Goal: Task Accomplishment & Management: Manage account settings

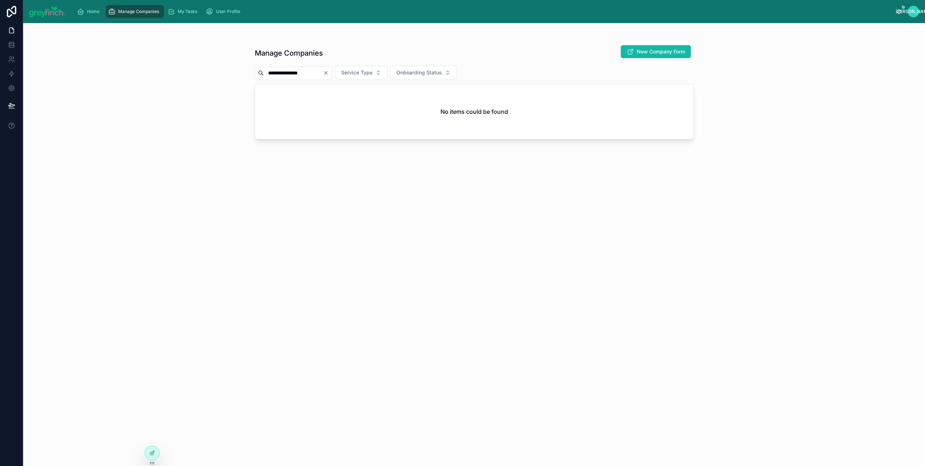
click at [332, 73] on button "Clear" at bounding box center [327, 73] width 9 height 6
click at [332, 47] on div "Manage Companies New Company Form" at bounding box center [474, 53] width 439 height 17
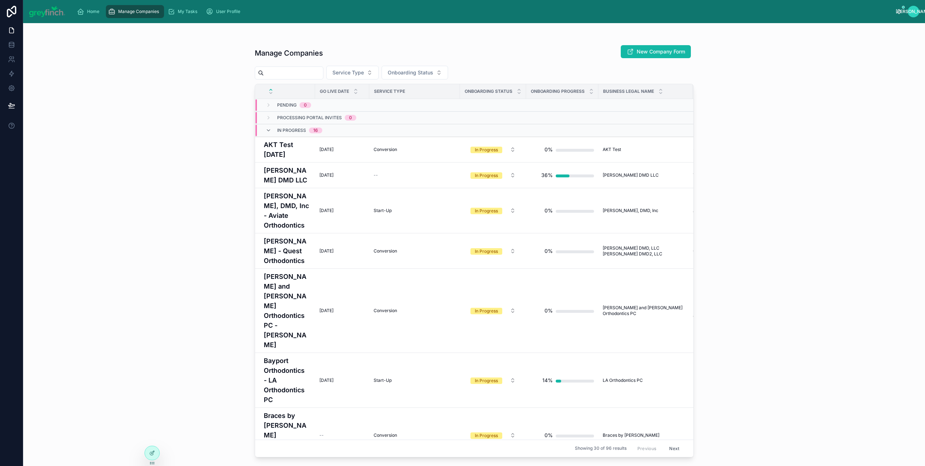
click at [135, 12] on span "Manage Companies" at bounding box center [138, 12] width 41 height 6
click at [319, 69] on input "text" at bounding box center [293, 73] width 59 height 10
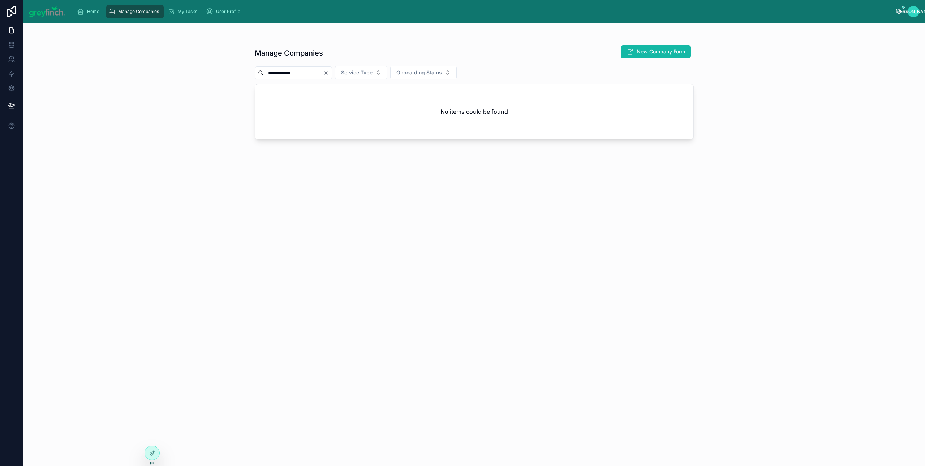
drag, startPoint x: 310, startPoint y: 75, endPoint x: 238, endPoint y: 75, distance: 71.6
click at [238, 75] on div "**********" at bounding box center [474, 244] width 902 height 443
type input "*****"
click at [329, 74] on icon "Clear" at bounding box center [326, 73] width 6 height 6
click at [318, 74] on input "text" at bounding box center [293, 73] width 59 height 10
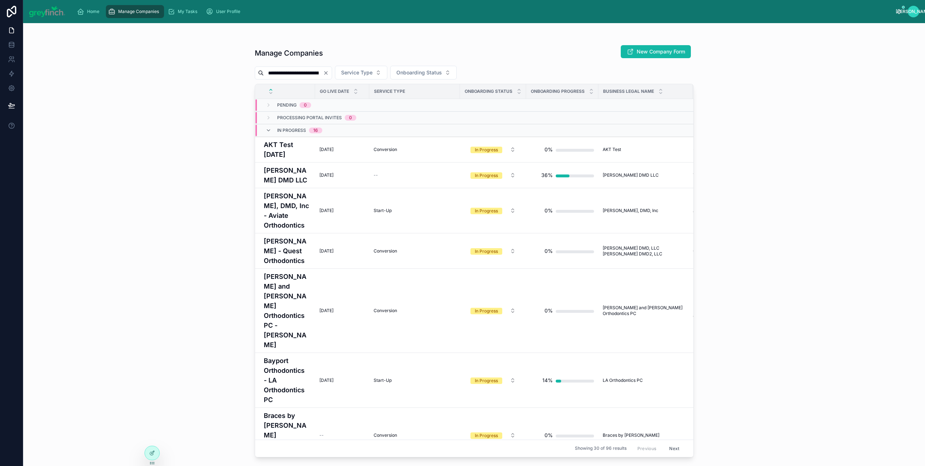
scroll to position [0, 27]
type input "**********"
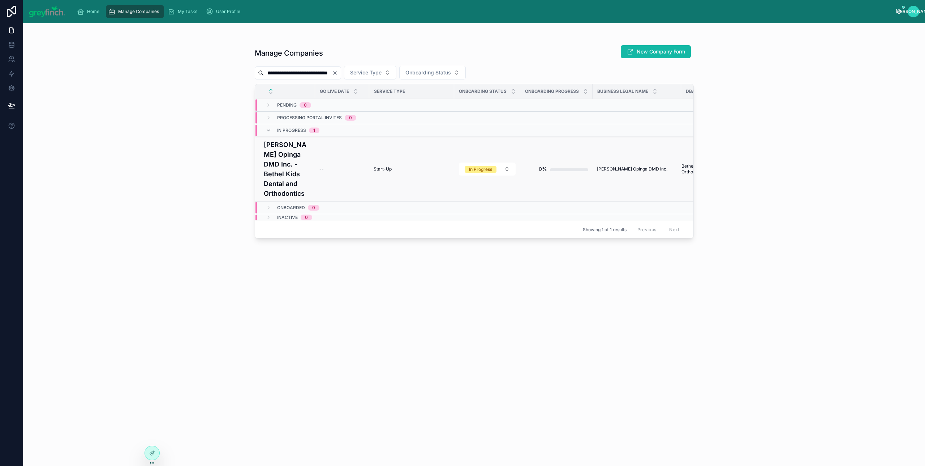
click at [295, 156] on h4 "[PERSON_NAME] Opinga DMD Inc. - Bethel Kids Dental and Orthodontics" at bounding box center [287, 169] width 47 height 59
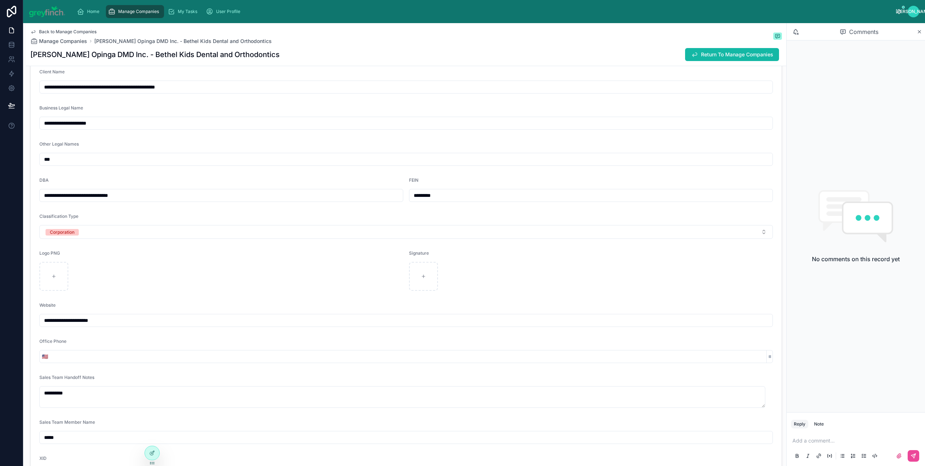
scroll to position [125, 0]
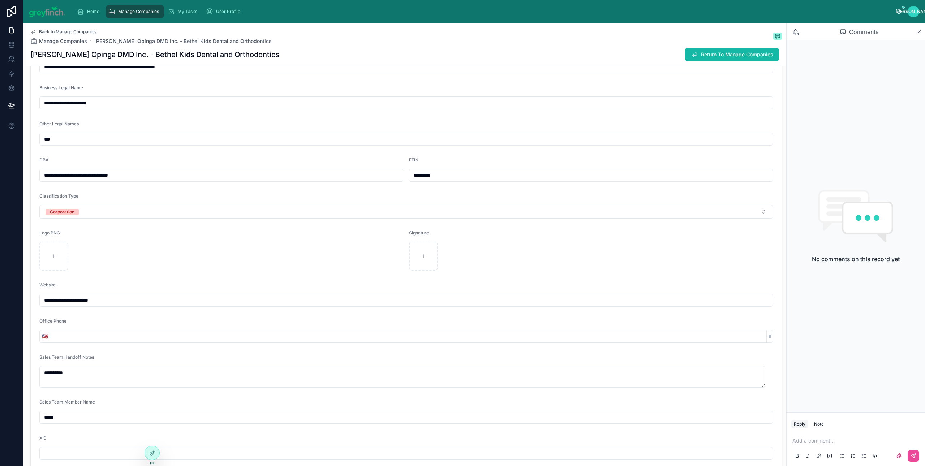
click at [416, 177] on input "*********" at bounding box center [591, 175] width 363 height 10
type input "**********"
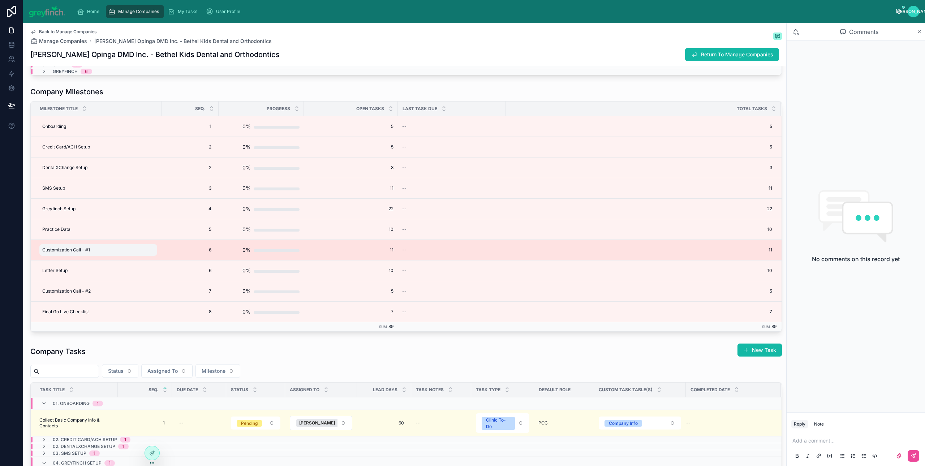
type input "**********"
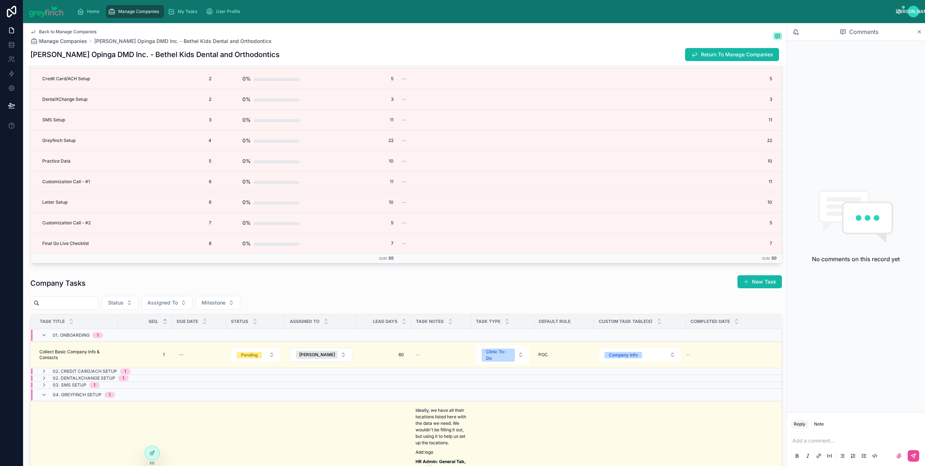
scroll to position [2081, 0]
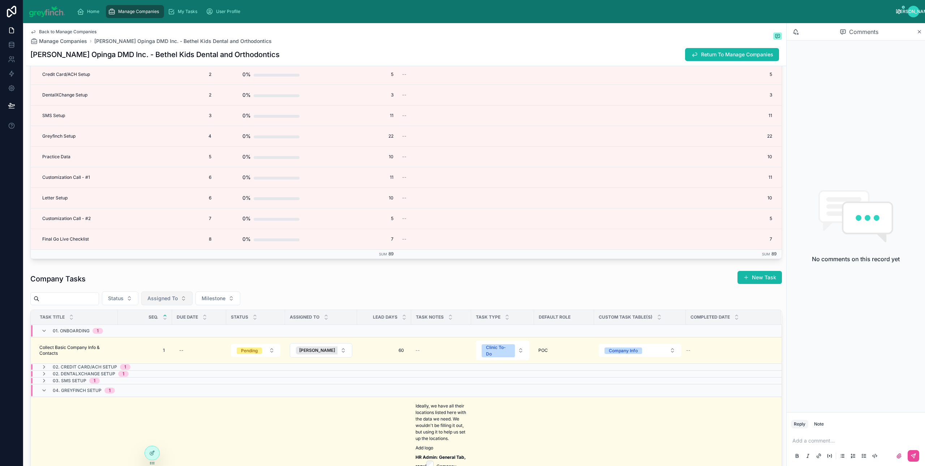
type input "**********"
click at [169, 301] on span "Assigned To" at bounding box center [162, 298] width 30 height 7
click at [154, 330] on span "[PERSON_NAME]" at bounding box center [157, 333] width 42 height 7
type input "**********"
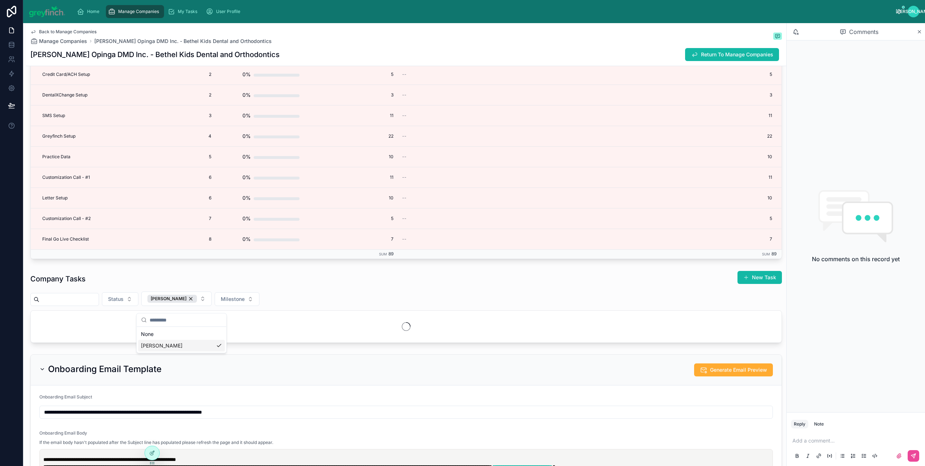
click at [302, 294] on div "Company Tasks New Task Status Joyce Flores Milestone" at bounding box center [406, 307] width 752 height 72
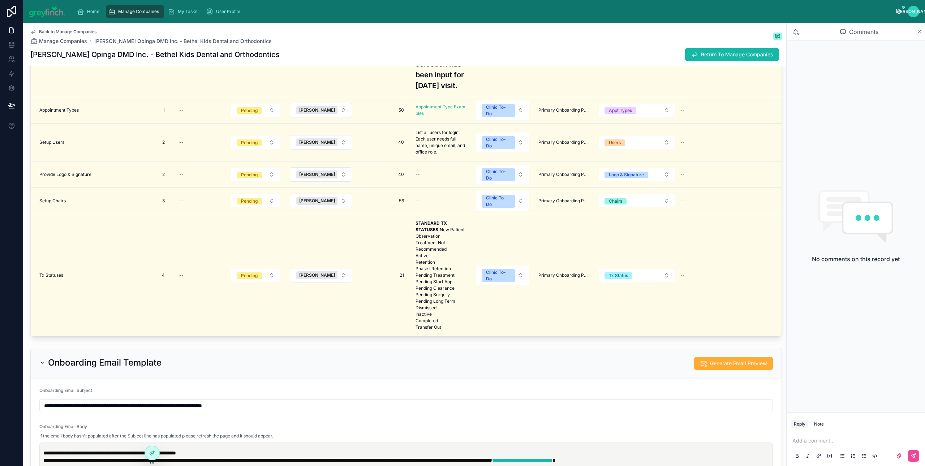
scroll to position [2404, 0]
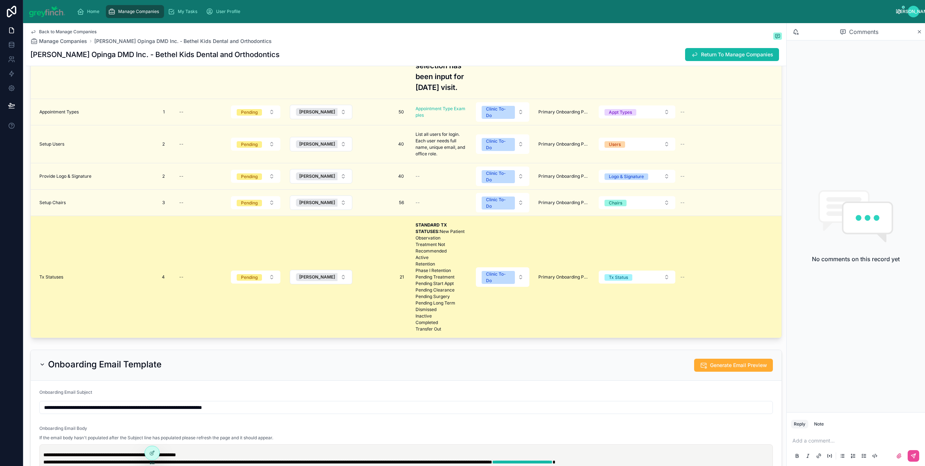
click at [62, 278] on span "Tx Statuses" at bounding box center [51, 277] width 24 height 6
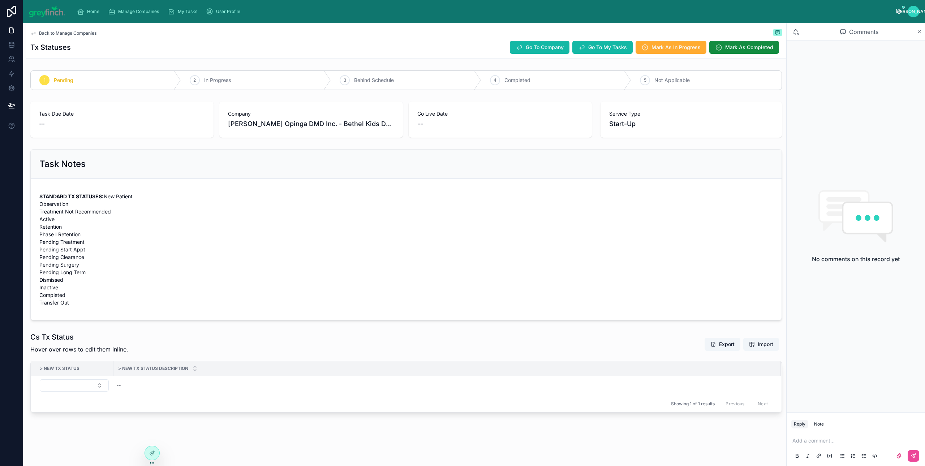
scroll to position [4, 0]
click at [758, 348] on span "Import" at bounding box center [766, 344] width 16 height 7
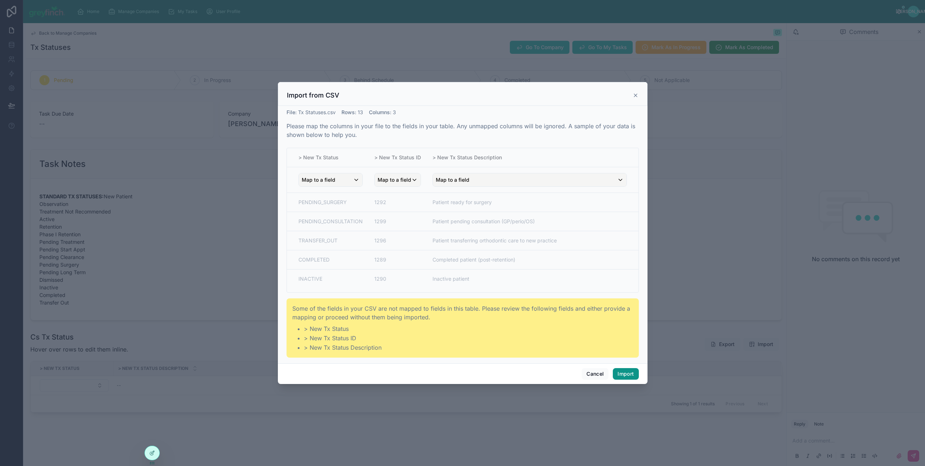
click at [628, 375] on button "Import" at bounding box center [626, 374] width 26 height 12
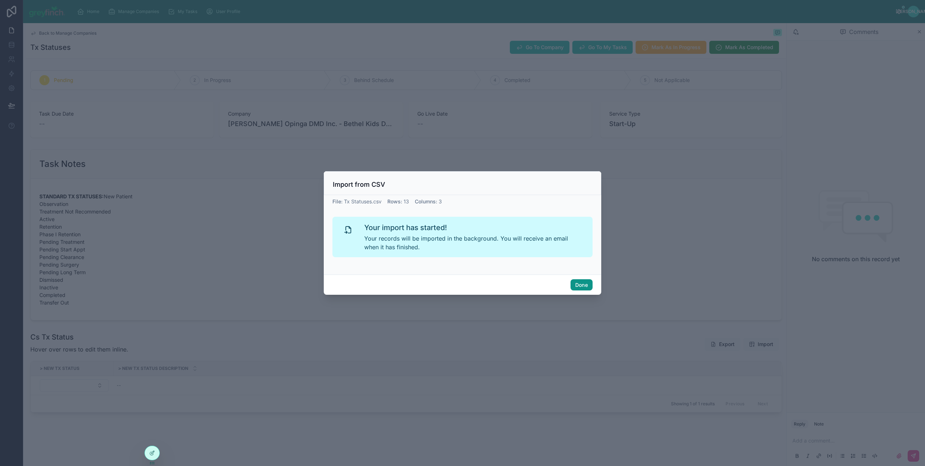
click at [582, 290] on button "Done" at bounding box center [582, 285] width 22 height 12
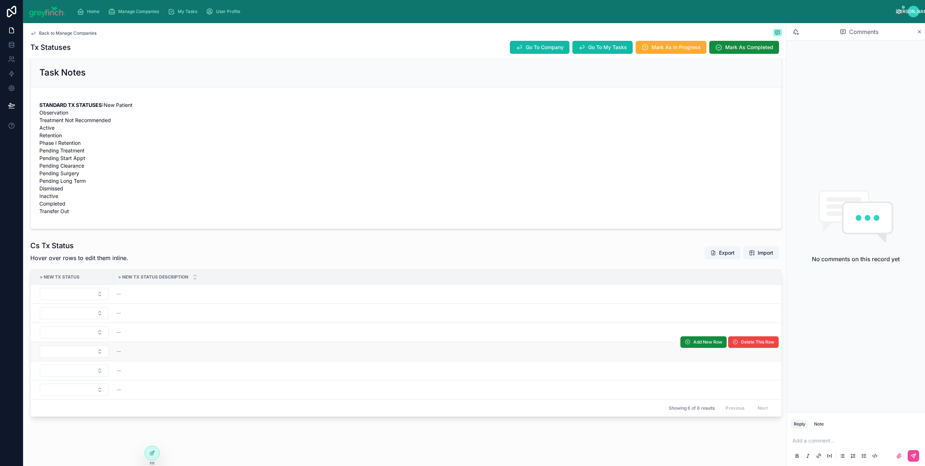
scroll to position [102, 0]
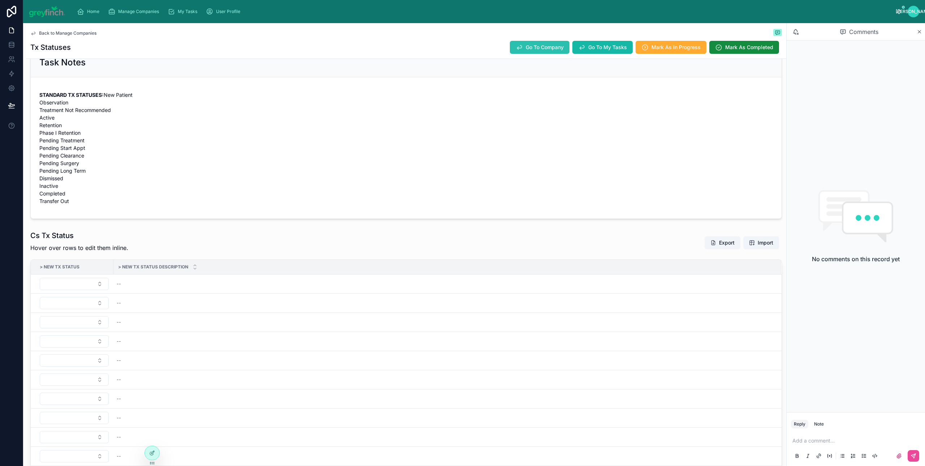
click at [526, 45] on span "Go To Company" at bounding box center [545, 47] width 38 height 7
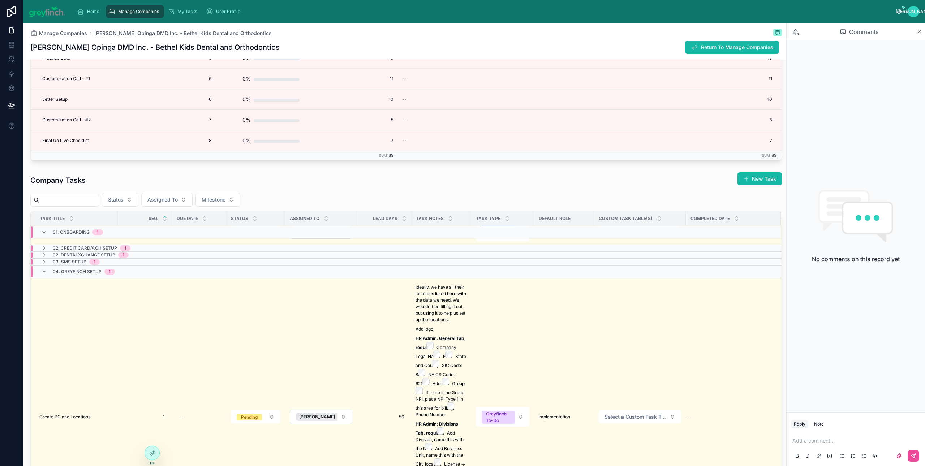
scroll to position [64, 0]
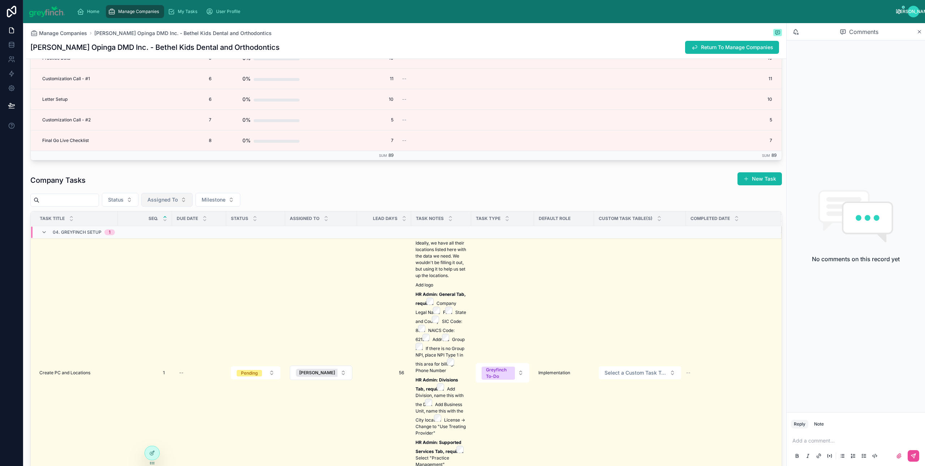
click at [192, 201] on button "Assigned To" at bounding box center [166, 200] width 51 height 14
click at [183, 237] on div "[PERSON_NAME]" at bounding box center [176, 235] width 87 height 12
type input "**********"
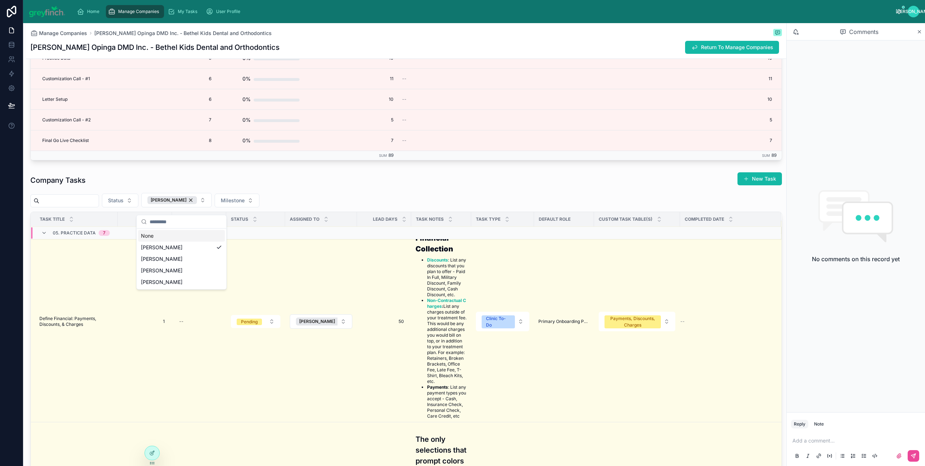
scroll to position [253, 0]
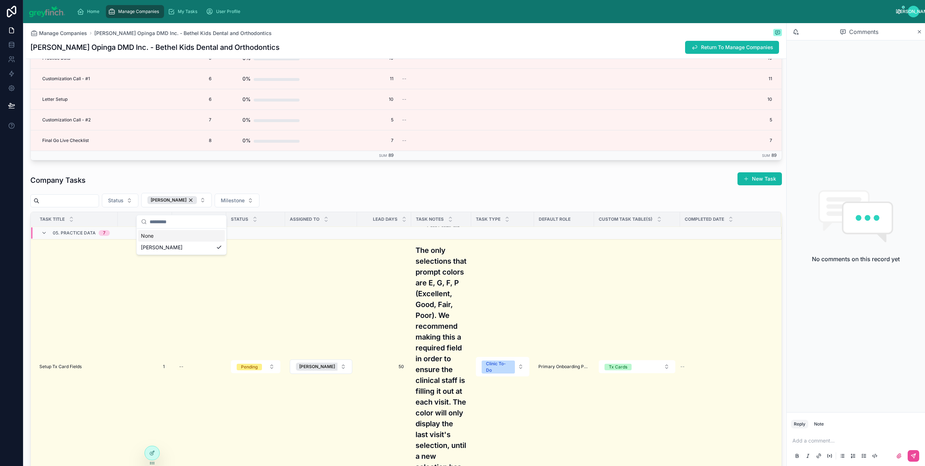
drag, startPoint x: 306, startPoint y: 182, endPoint x: 298, endPoint y: 194, distance: 14.6
click at [307, 182] on div "Company Tasks New Task" at bounding box center [406, 180] width 752 height 17
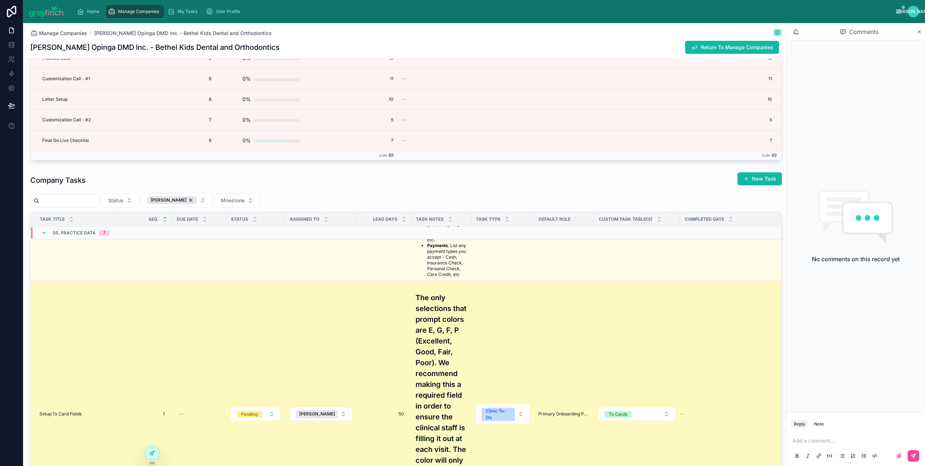
scroll to position [346, 0]
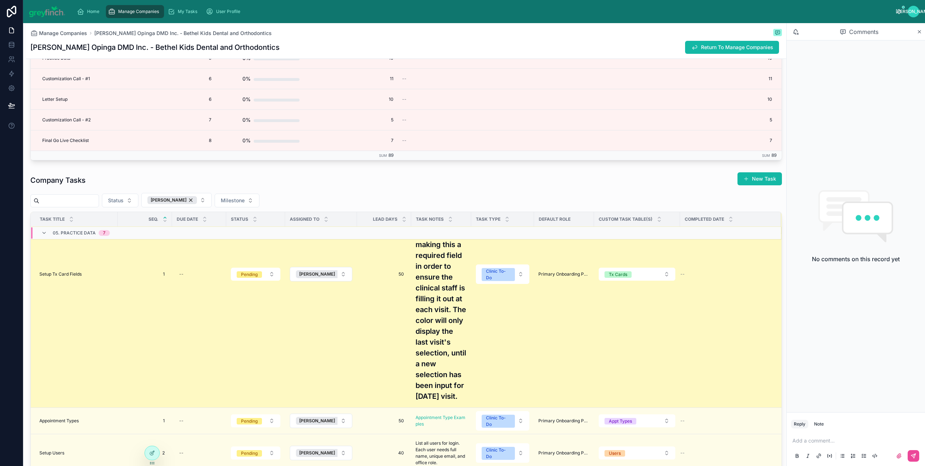
click at [70, 291] on td "Setup Tx Card Fields Setup Tx Card Fields" at bounding box center [74, 274] width 87 height 267
click at [68, 277] on span "Setup Tx Card Fields" at bounding box center [60, 274] width 42 height 6
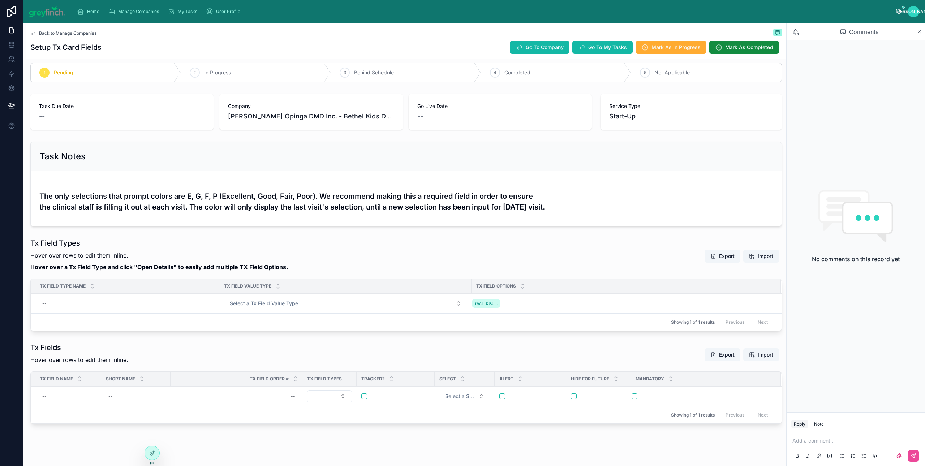
scroll to position [15, 0]
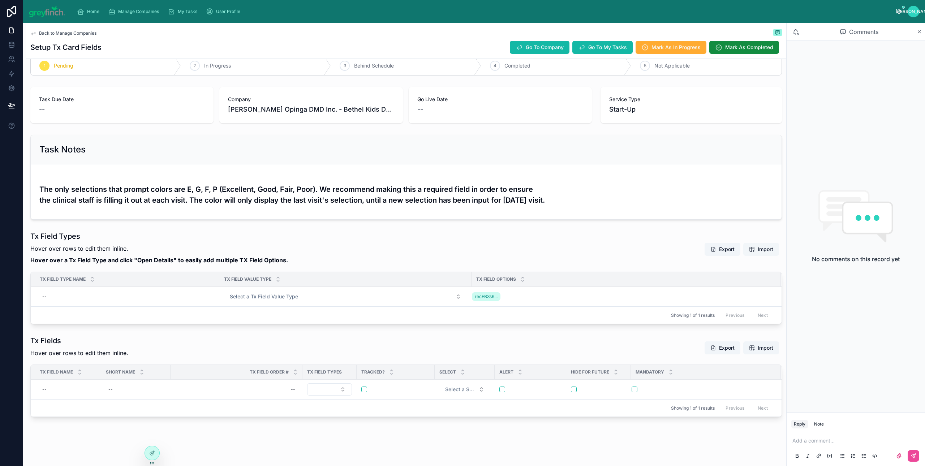
click at [758, 249] on span "Import" at bounding box center [766, 249] width 16 height 7
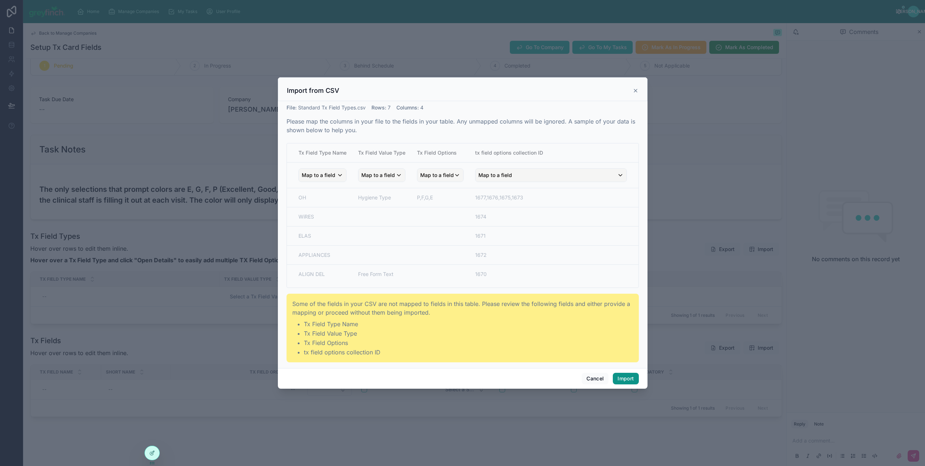
click at [624, 381] on button "Import" at bounding box center [626, 379] width 26 height 12
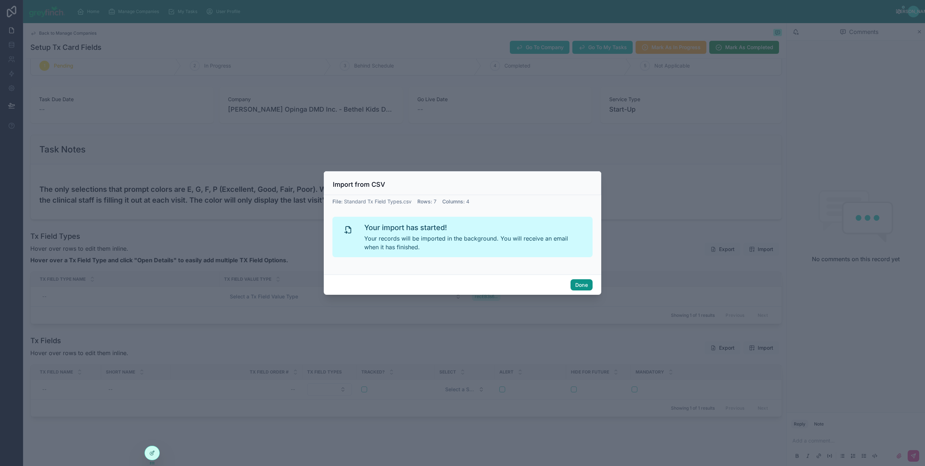
click at [579, 282] on button "Done" at bounding box center [582, 285] width 22 height 12
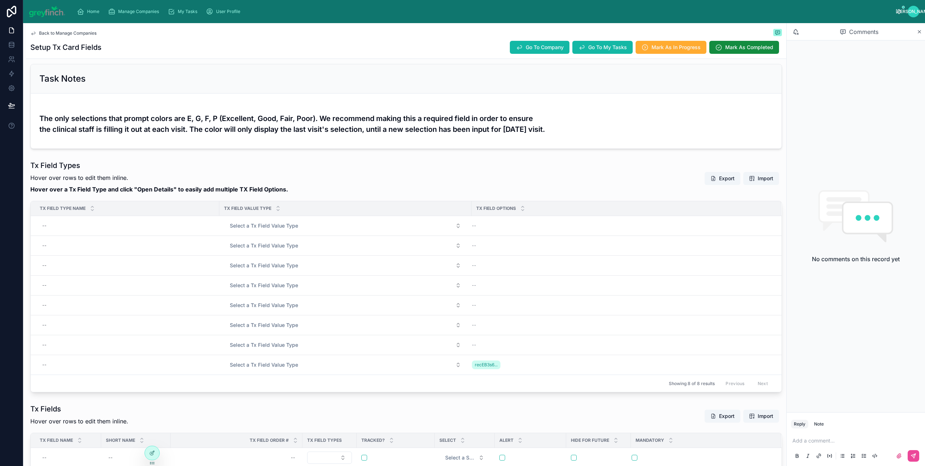
scroll to position [76, 0]
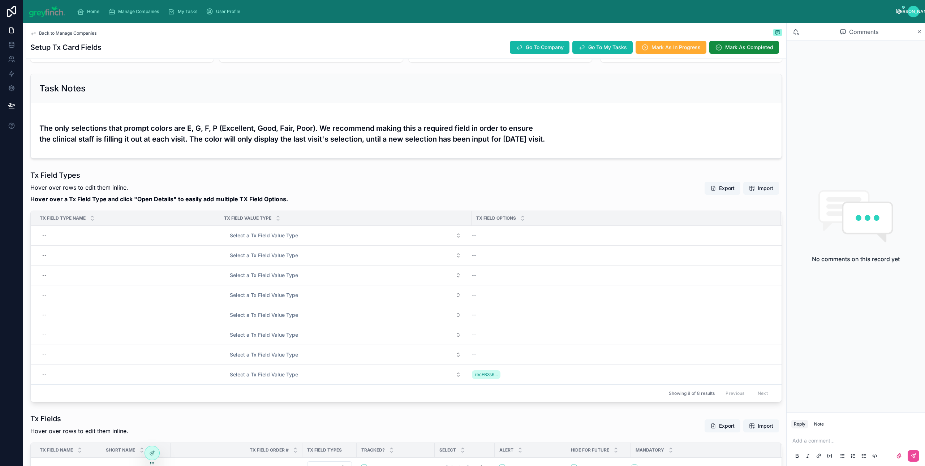
click at [437, 76] on div "Task Notes" at bounding box center [406, 88] width 751 height 29
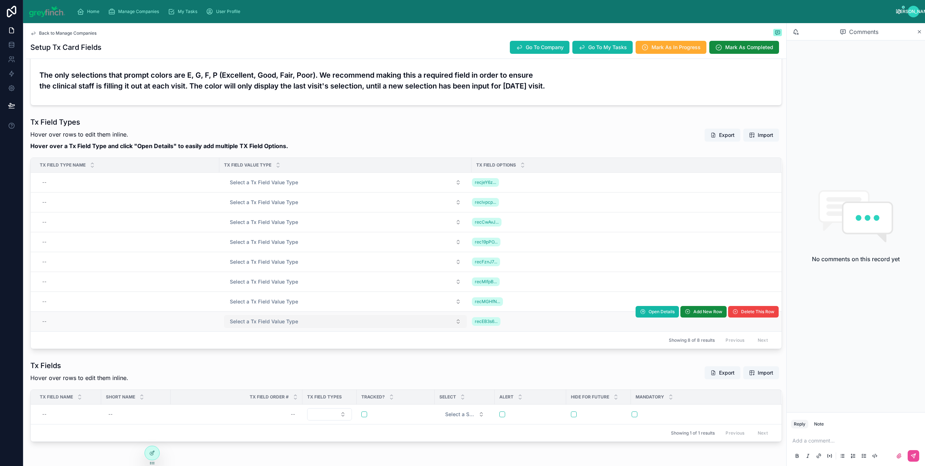
scroll to position [43, 0]
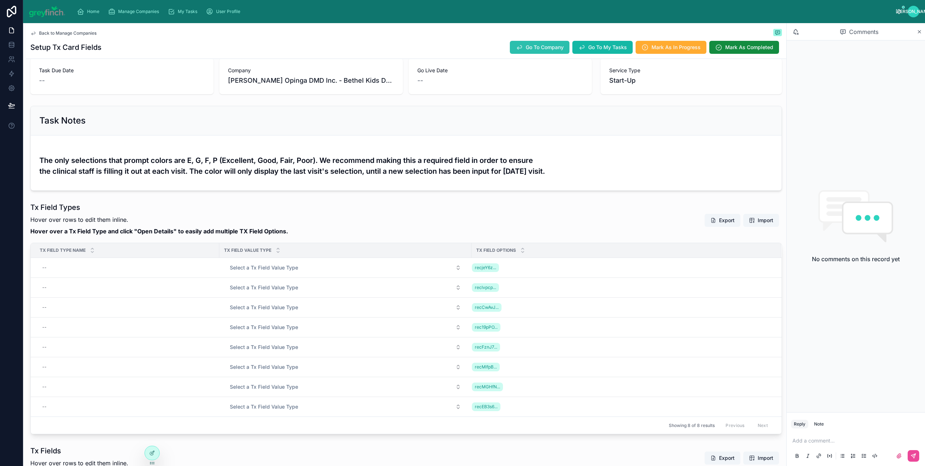
click at [515, 52] on button "Go To Company" at bounding box center [540, 47] width 60 height 13
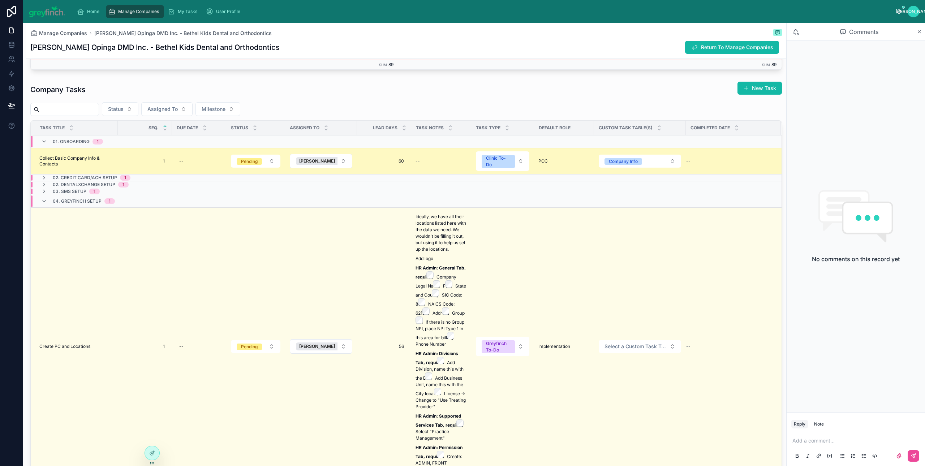
scroll to position [2208, 0]
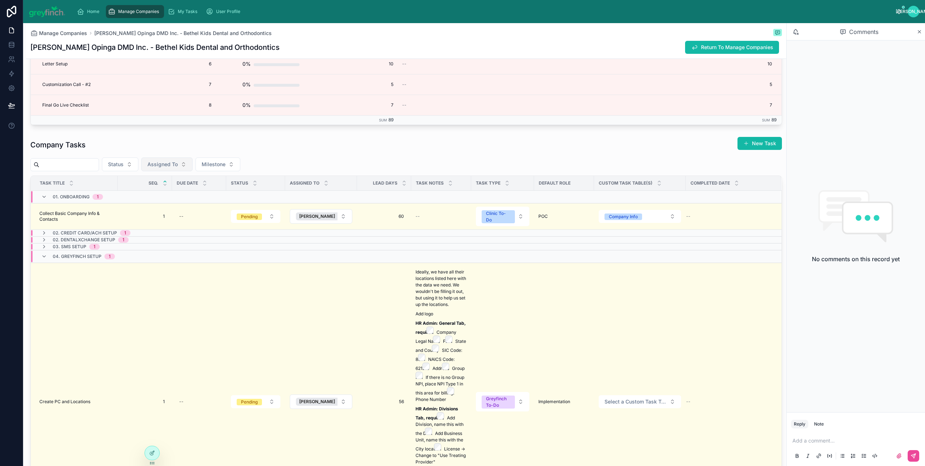
click at [178, 168] on span "Assigned To" at bounding box center [162, 164] width 30 height 7
click at [157, 197] on span "[PERSON_NAME]" at bounding box center [157, 199] width 42 height 7
type input "**********"
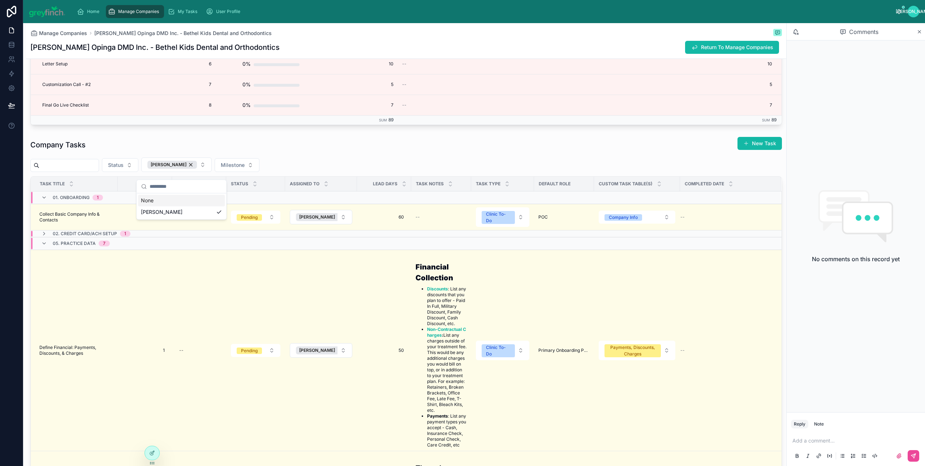
click at [331, 161] on div "Company Tasks New Task Status Joyce Flores Milestone Task Title Seq. Due Date S…" at bounding box center [406, 332] width 752 height 390
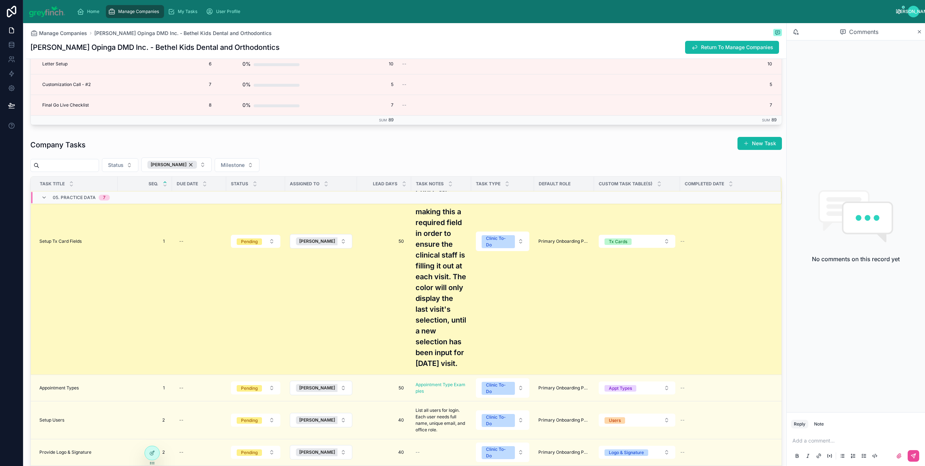
scroll to position [353, 0]
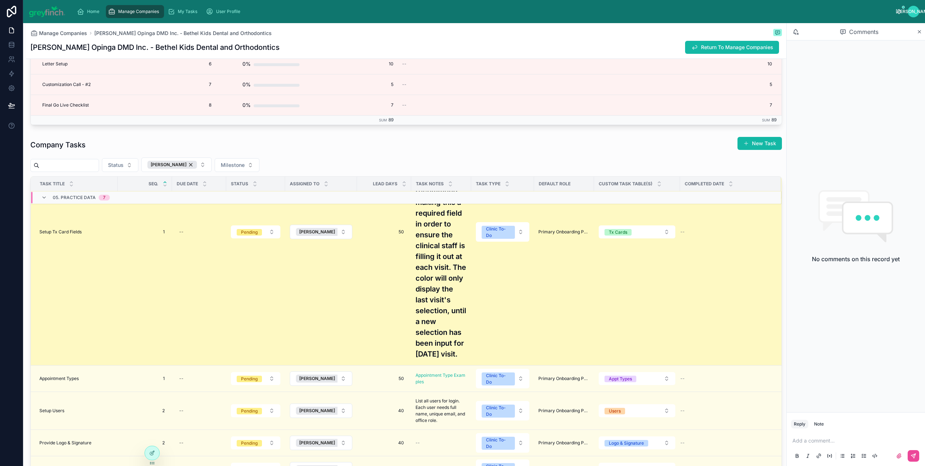
click at [67, 237] on td "Setup Tx Card Fields Setup Tx Card Fields" at bounding box center [74, 231] width 87 height 267
click at [68, 235] on span "Setup Tx Card Fields" at bounding box center [60, 232] width 42 height 6
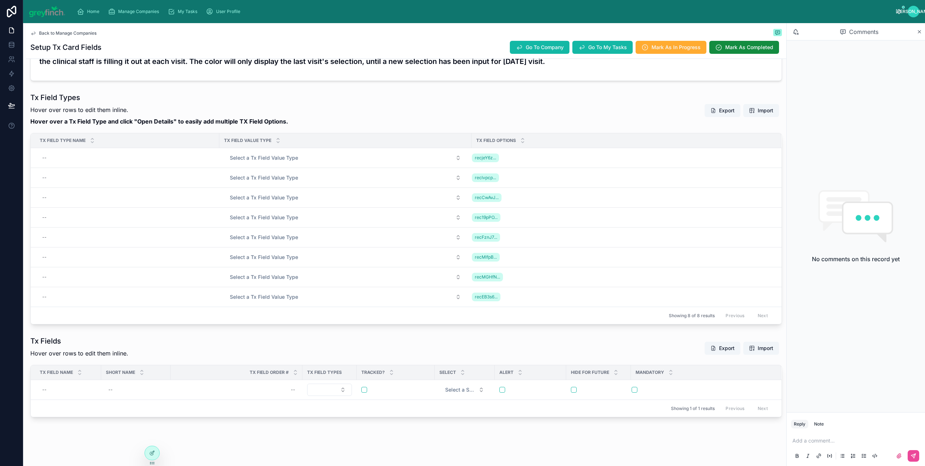
scroll to position [155, 0]
click at [79, 161] on div "--" at bounding box center [127, 158] width 176 height 12
type input "**"
click button "submit" at bounding box center [131, 167] width 9 height 9
click at [75, 184] on td "--" at bounding box center [125, 178] width 189 height 20
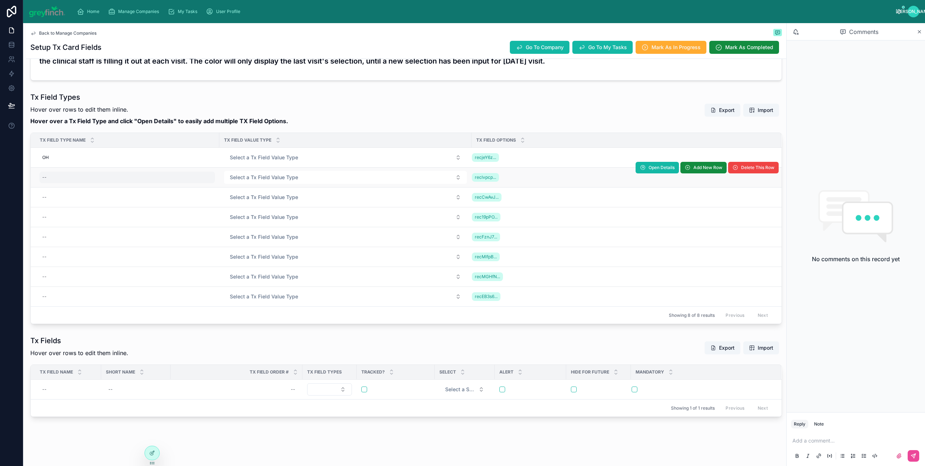
click at [73, 180] on div "--" at bounding box center [127, 178] width 176 height 12
type input "*****"
click button "submit" at bounding box center [131, 187] width 9 height 9
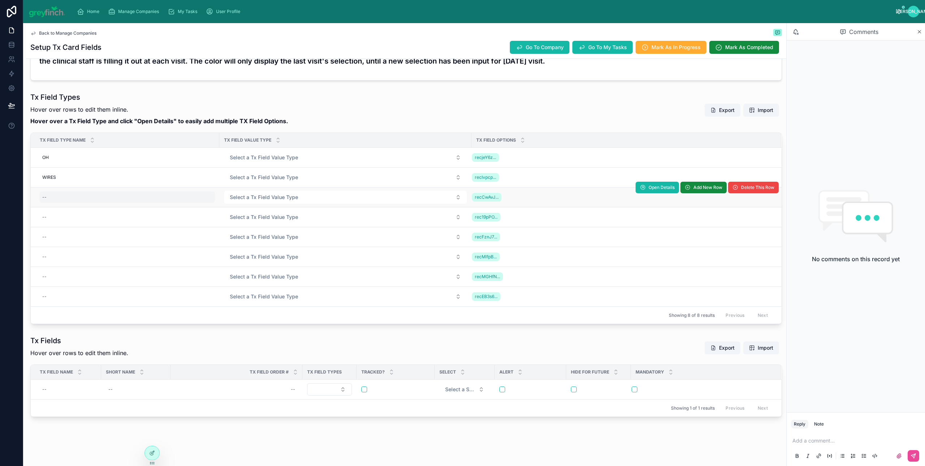
click at [58, 194] on div "--" at bounding box center [127, 198] width 176 height 12
type input "****"
click button "submit" at bounding box center [131, 206] width 9 height 9
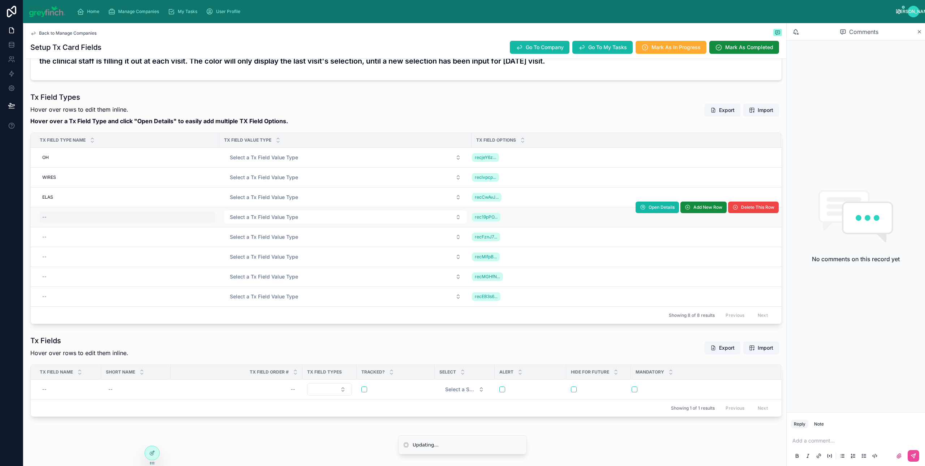
click at [46, 218] on div "--" at bounding box center [44, 217] width 4 height 6
type input "**"
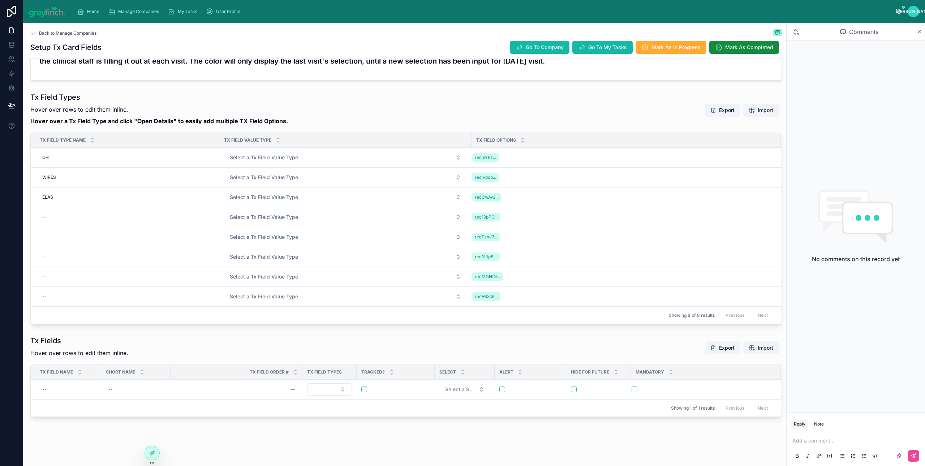
click at [46, 218] on div "--" at bounding box center [44, 217] width 4 height 6
type input "**********"
click button "submit" at bounding box center [131, 227] width 9 height 9
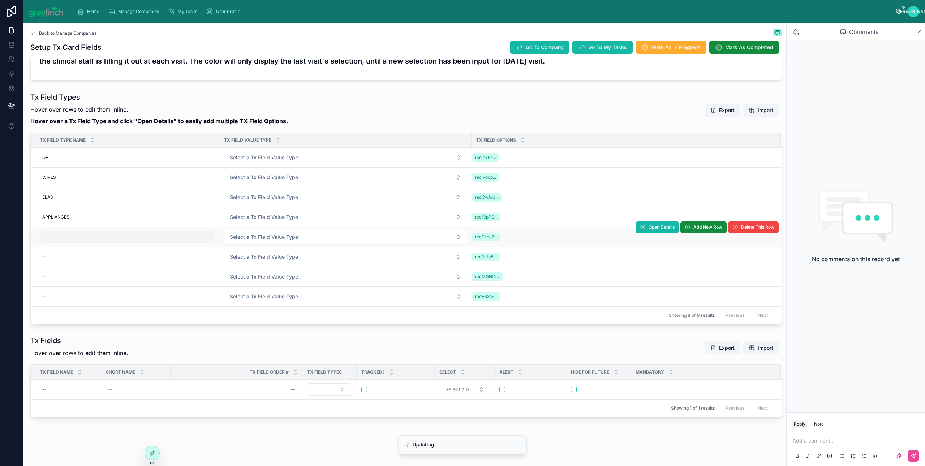
click at [50, 234] on div "--" at bounding box center [127, 237] width 176 height 12
click at [60, 246] on input "text" at bounding box center [77, 248] width 69 height 10
click at [60, 238] on div "--" at bounding box center [127, 237] width 176 height 12
type input "*********"
click button "submit" at bounding box center [131, 247] width 9 height 9
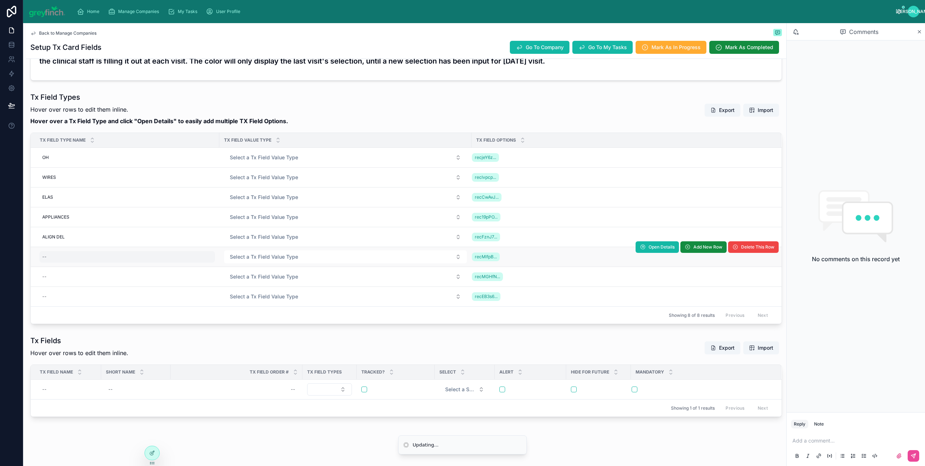
click at [52, 259] on div "--" at bounding box center [127, 257] width 176 height 12
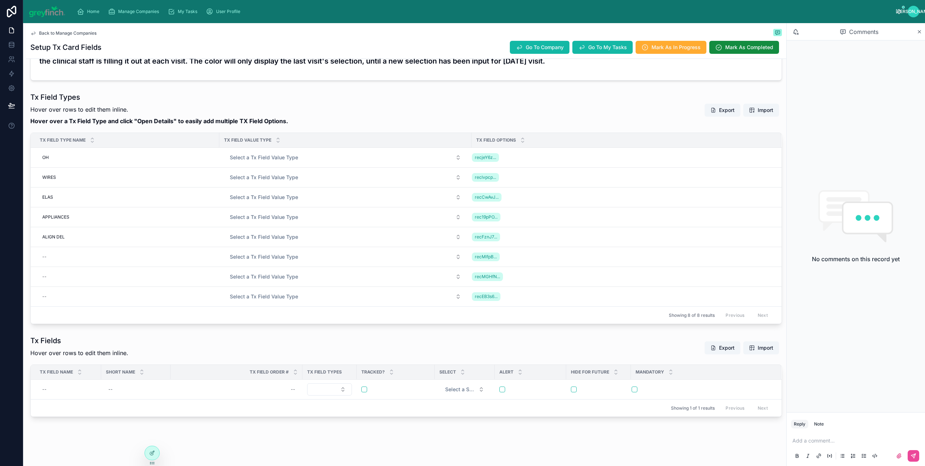
click at [52, 259] on div "--" at bounding box center [127, 257] width 176 height 12
type input "**"
click button "submit" at bounding box center [131, 267] width 9 height 9
click at [752, 271] on button "Delete This Row" at bounding box center [753, 267] width 51 height 12
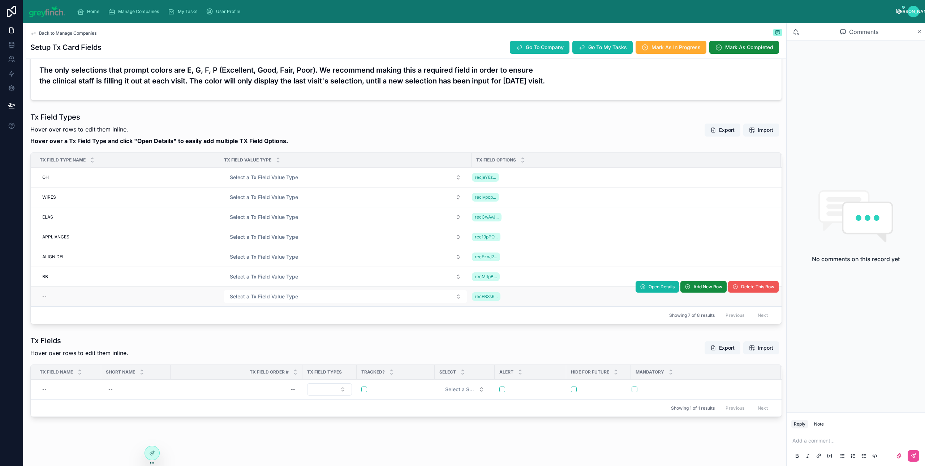
scroll to position [135, 0]
click at [746, 290] on span "Delete This Row" at bounding box center [757, 287] width 33 height 6
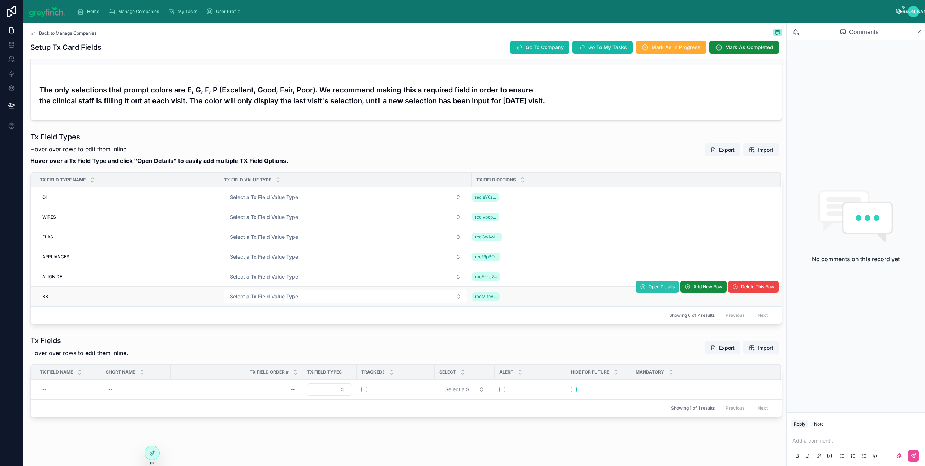
scroll to position [115, 0]
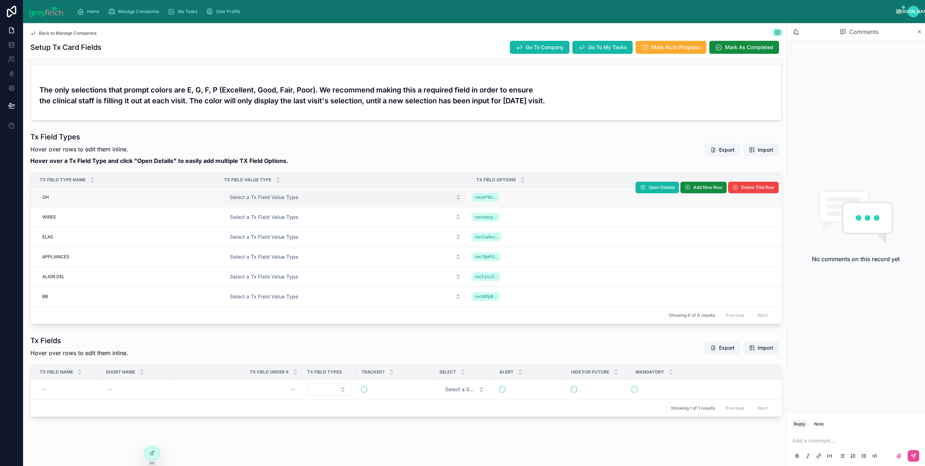
click at [326, 198] on button "Select a Tx Field Value Type" at bounding box center [345, 197] width 243 height 13
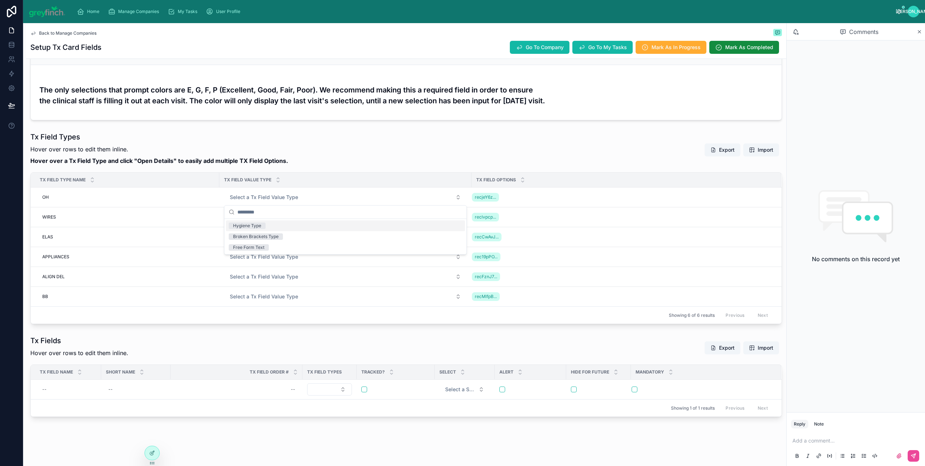
click at [265, 227] on span "Hygiene Type" at bounding box center [247, 226] width 37 height 7
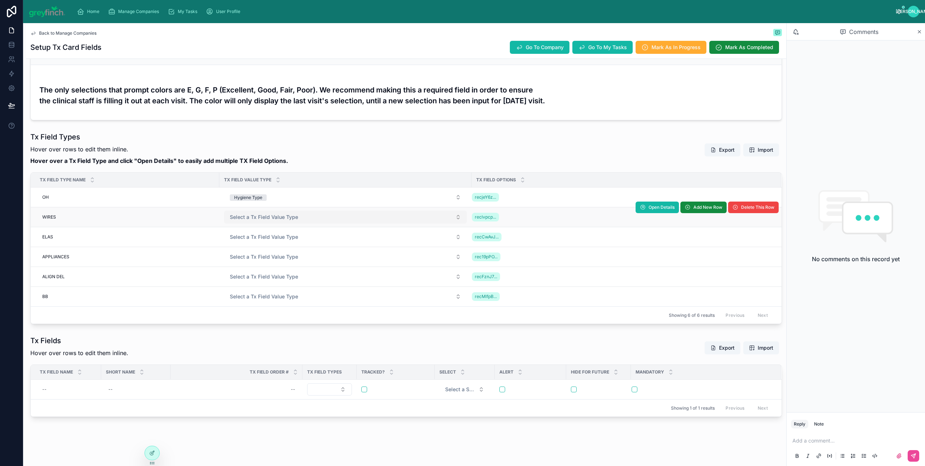
click at [276, 219] on span "Select a Tx Field Value Type" at bounding box center [264, 217] width 68 height 7
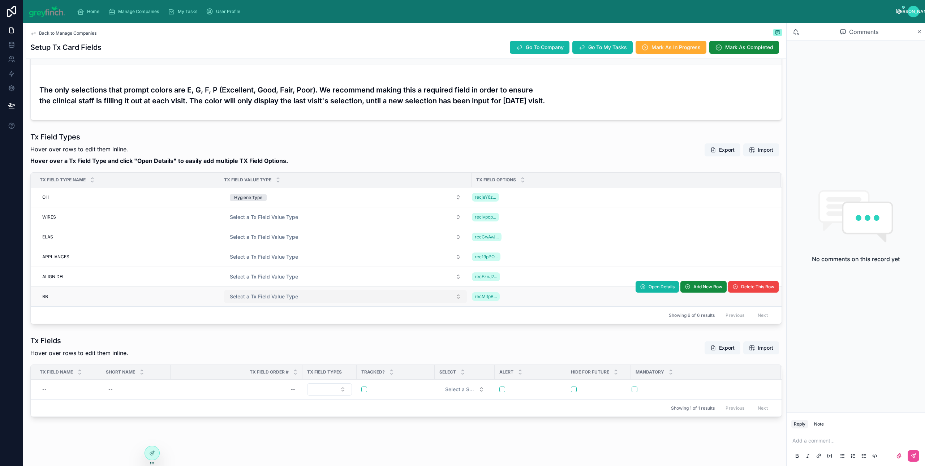
click at [262, 299] on span "Select a Tx Field Value Type" at bounding box center [264, 296] width 68 height 7
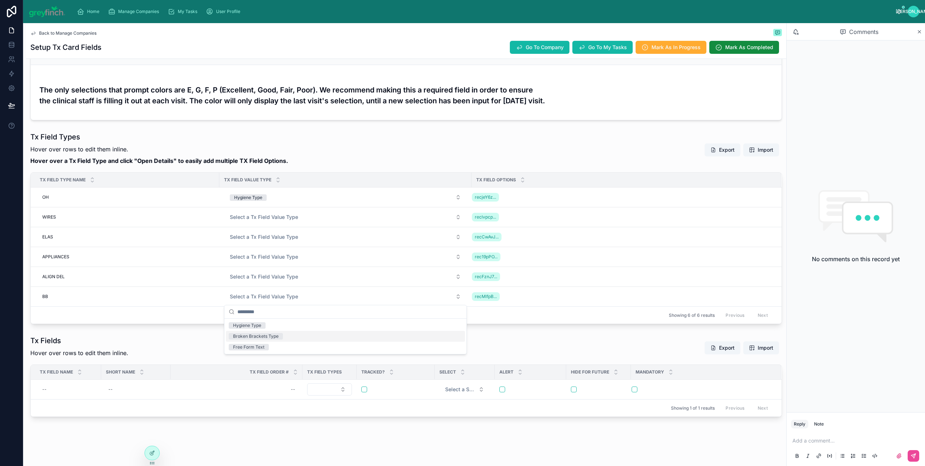
click at [265, 338] on div "Broken Brackets Type" at bounding box center [256, 336] width 46 height 7
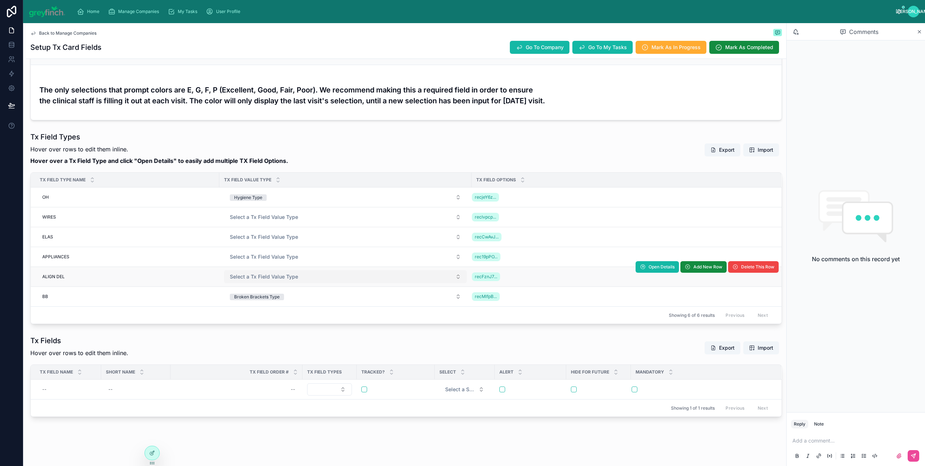
click at [268, 282] on button "Select a Tx Field Value Type" at bounding box center [345, 276] width 243 height 13
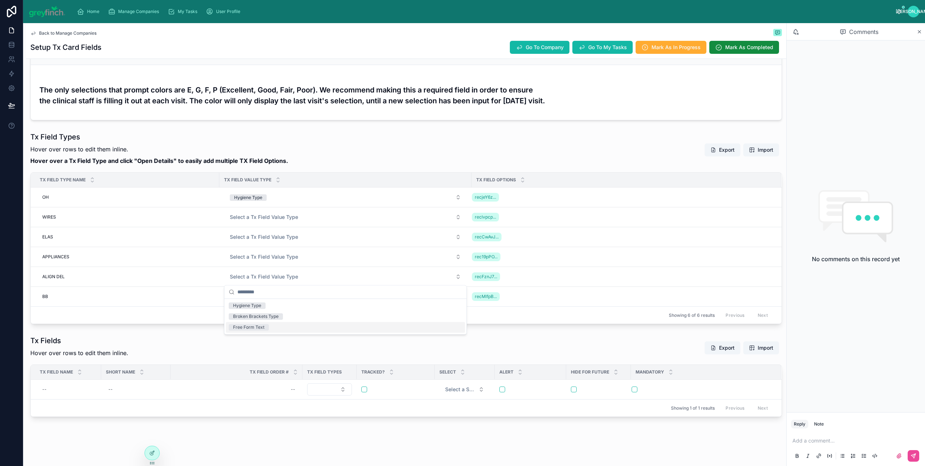
click at [260, 327] on div "Free Form Text" at bounding box center [248, 327] width 31 height 7
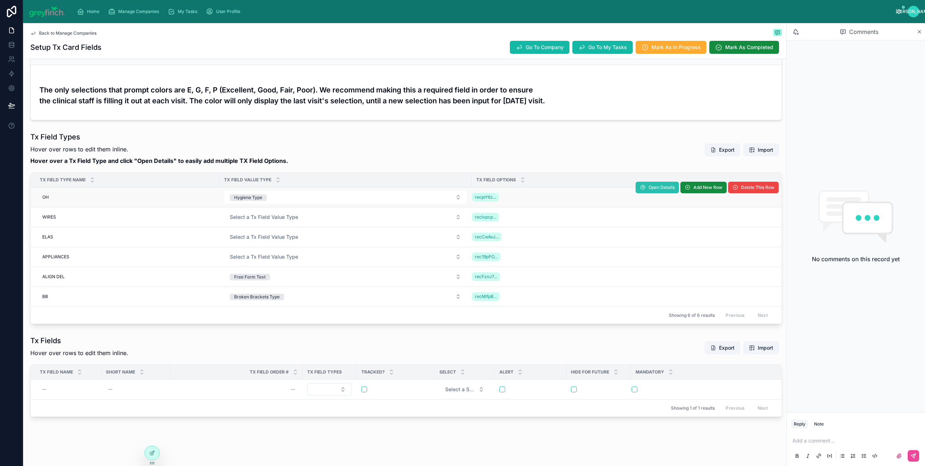
click at [652, 188] on span "Open Details" at bounding box center [662, 188] width 26 height 6
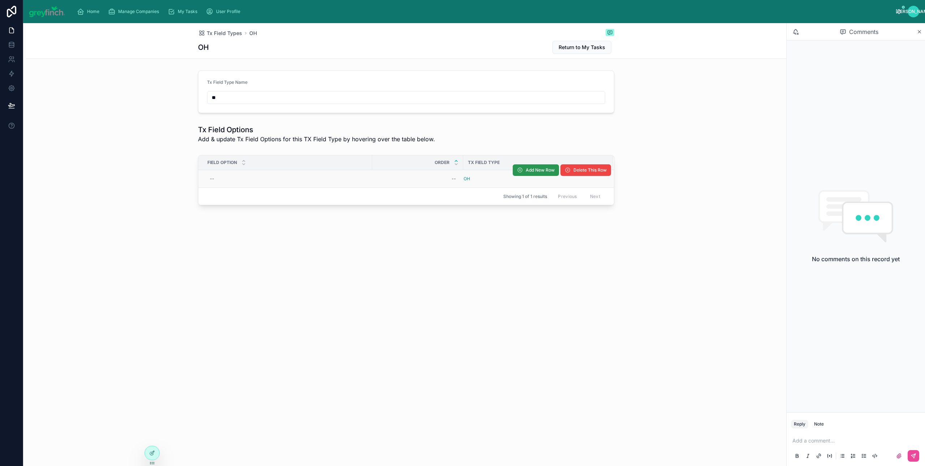
click at [529, 168] on span "Add New Row" at bounding box center [540, 170] width 29 height 6
click at [538, 171] on span "Add New Row" at bounding box center [540, 170] width 29 height 6
click at [529, 172] on span "Add New Row" at bounding box center [540, 170] width 29 height 6
click at [444, 180] on div "--" at bounding box center [418, 179] width 82 height 12
type input "*"
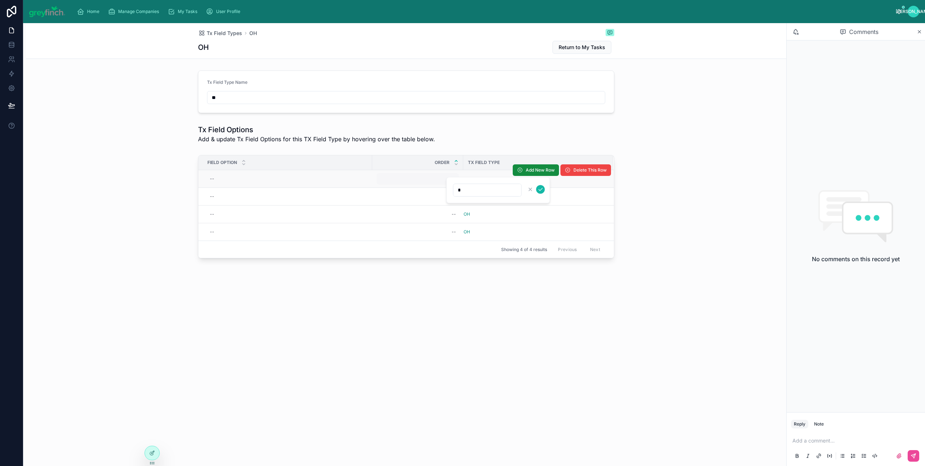
click button "submit" at bounding box center [540, 189] width 9 height 9
click at [448, 182] on span "1" at bounding box center [418, 179] width 77 height 6
click at [448, 181] on div "--" at bounding box center [418, 179] width 82 height 12
type input "*"
click button "submit" at bounding box center [540, 189] width 9 height 9
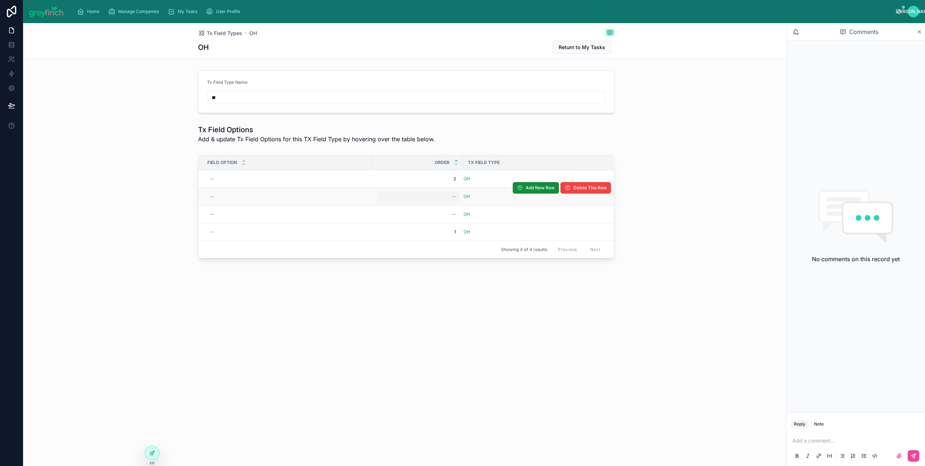
click at [453, 198] on div "--" at bounding box center [454, 197] width 4 height 6
type input "*"
click button "submit" at bounding box center [540, 207] width 9 height 9
click at [452, 200] on div "--" at bounding box center [454, 197] width 4 height 6
type input "*"
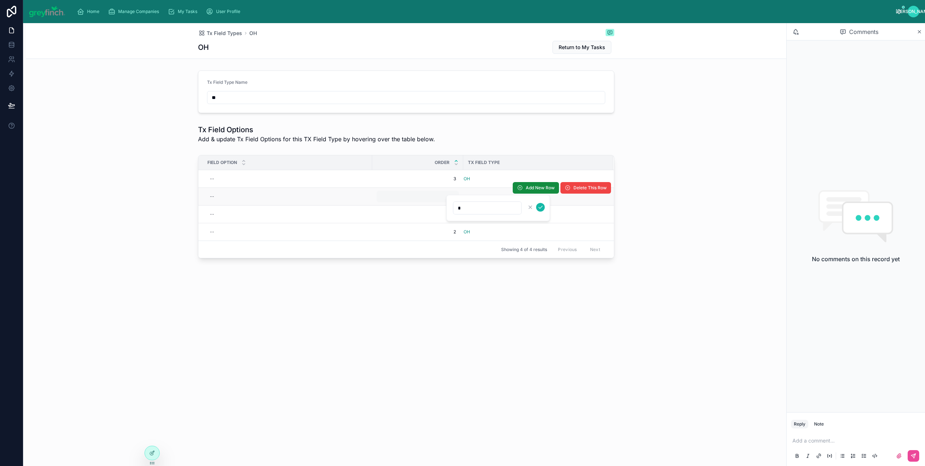
click button "submit" at bounding box center [540, 207] width 9 height 9
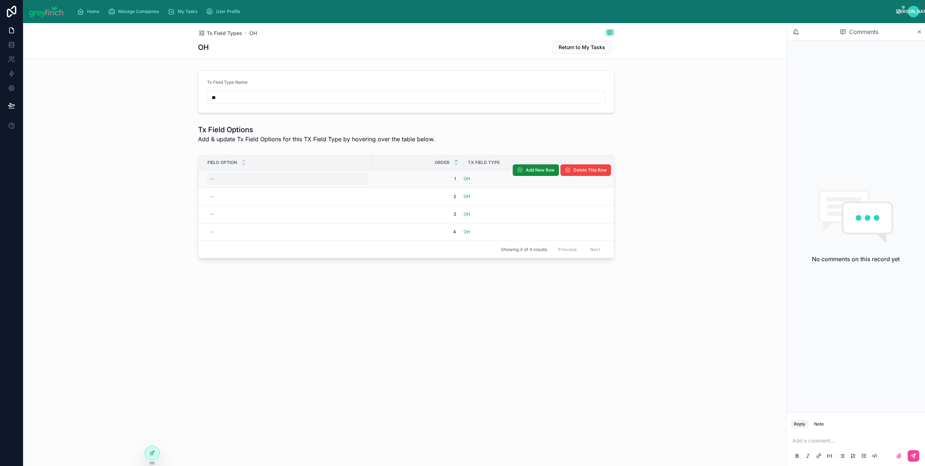
click at [243, 184] on div "--" at bounding box center [287, 179] width 161 height 12
type input "*"
click button "submit" at bounding box center [298, 189] width 9 height 9
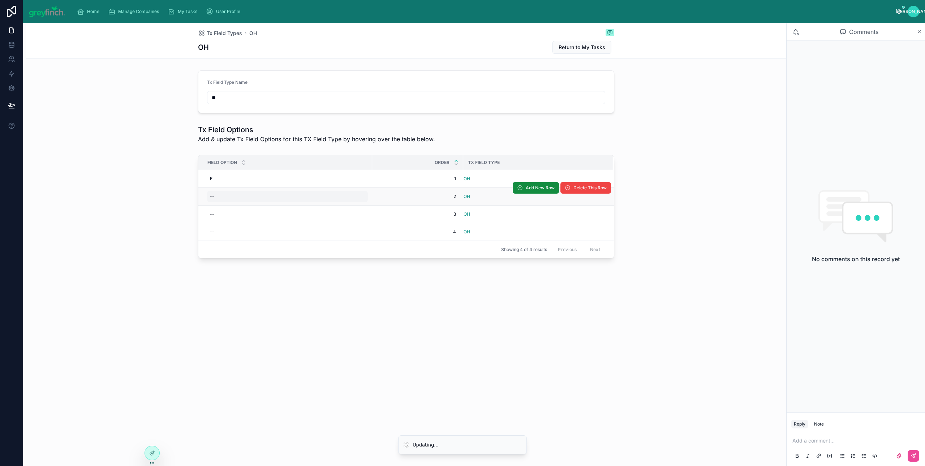
click at [238, 192] on div "--" at bounding box center [287, 197] width 161 height 12
type input "*"
click button "submit" at bounding box center [298, 207] width 9 height 9
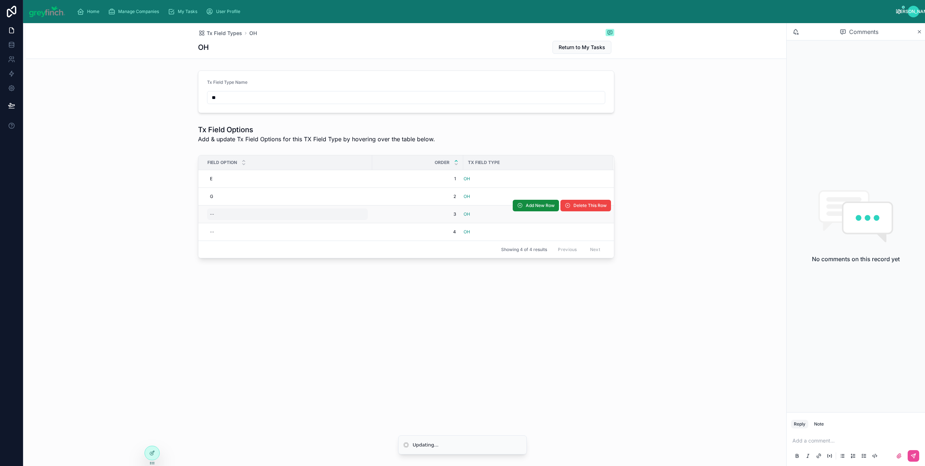
click at [219, 215] on div "--" at bounding box center [287, 215] width 161 height 12
type input "*"
click button "submit" at bounding box center [298, 225] width 9 height 9
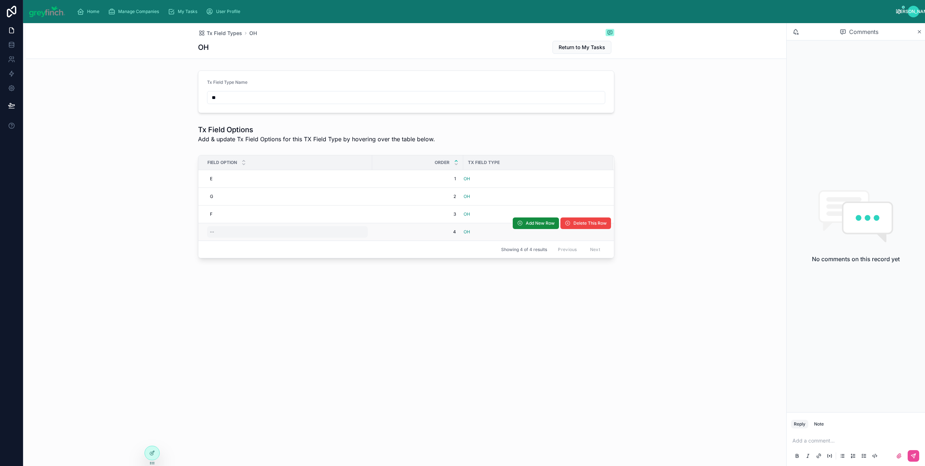
click at [216, 233] on div "--" at bounding box center [287, 232] width 161 height 12
type input "*"
click at [216, 233] on div "--" at bounding box center [287, 232] width 161 height 12
click button "submit" at bounding box center [298, 243] width 9 height 9
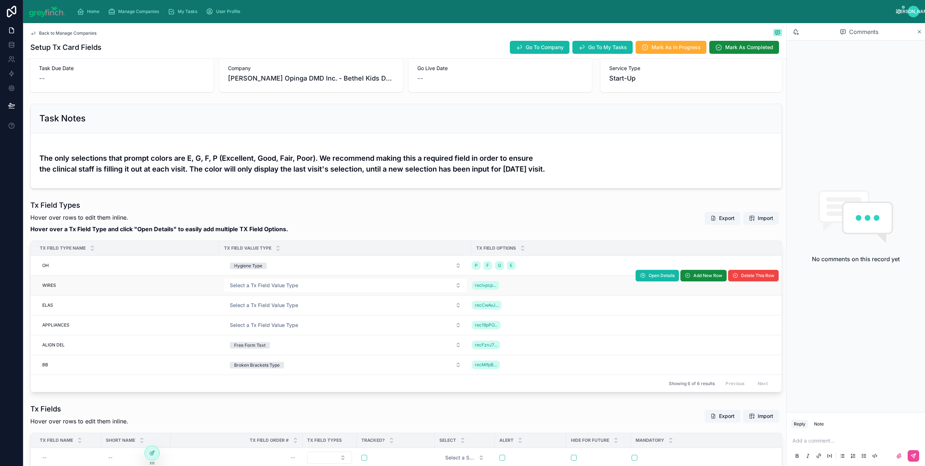
scroll to position [58, 0]
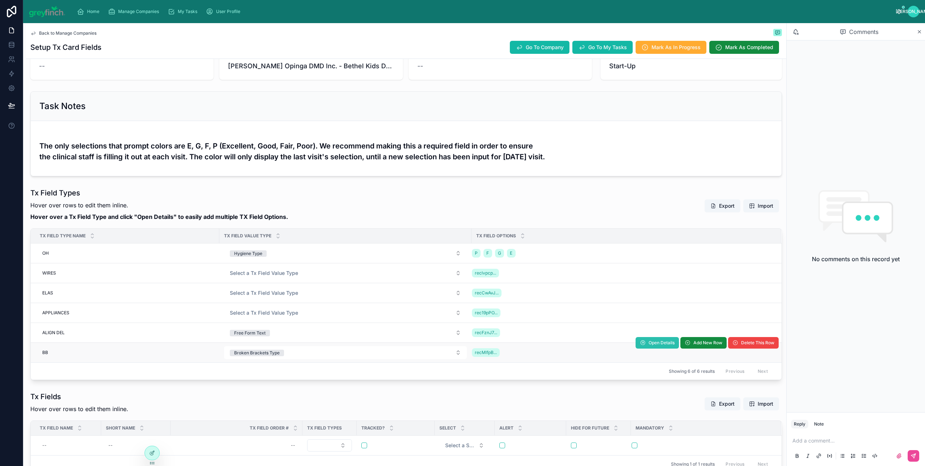
click at [649, 346] on span "Open Details" at bounding box center [662, 343] width 26 height 6
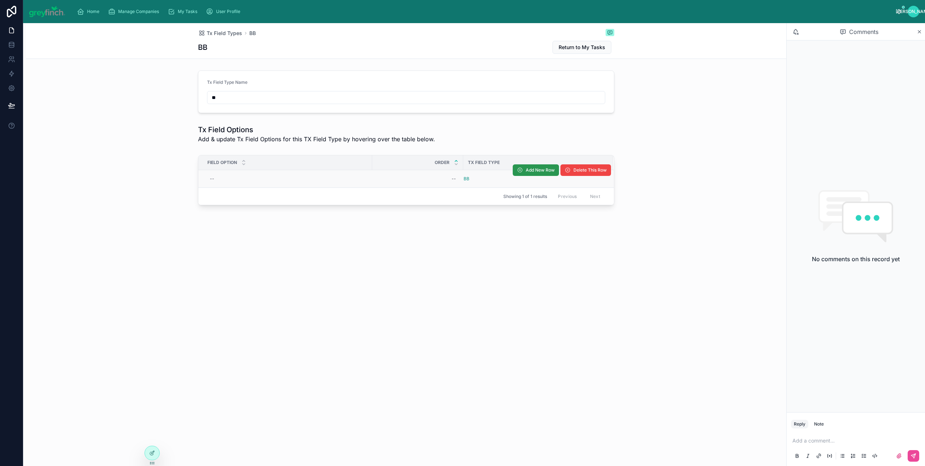
click at [534, 171] on span "Add New Row" at bounding box center [540, 170] width 29 height 6
click at [532, 168] on span "Add New Row" at bounding box center [540, 170] width 29 height 6
click at [528, 170] on th "Tx Field Type" at bounding box center [538, 162] width 150 height 15
click at [530, 173] on span "Add New Row" at bounding box center [540, 170] width 29 height 6
click at [533, 171] on span "Add New Row" at bounding box center [540, 170] width 29 height 6
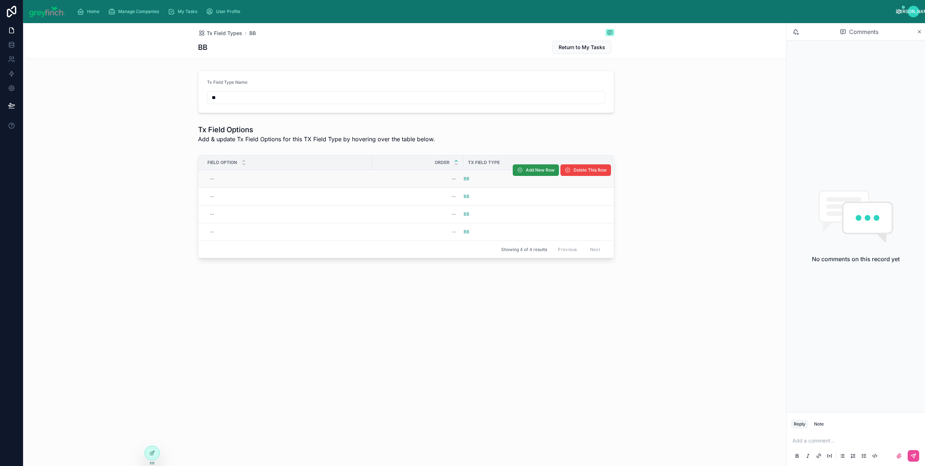
click at [524, 173] on button "Add New Row" at bounding box center [536, 170] width 46 height 12
click at [527, 170] on span "Add New Row" at bounding box center [540, 170] width 29 height 6
click at [523, 167] on div "Tx Field Type" at bounding box center [538, 163] width 149 height 12
click at [523, 173] on button "Add New Row" at bounding box center [536, 170] width 46 height 12
click at [528, 170] on span "Add New Row" at bounding box center [540, 170] width 29 height 6
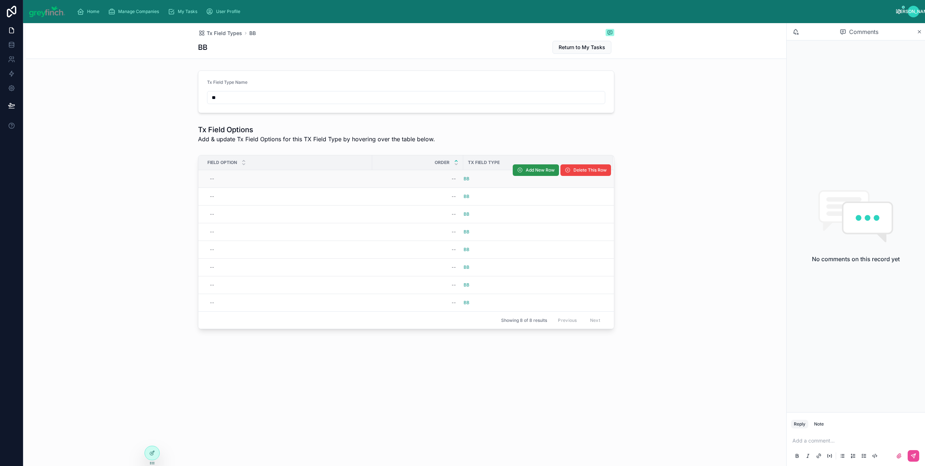
click at [526, 173] on span "Add New Row" at bounding box center [540, 170] width 29 height 6
click at [526, 173] on tr "-- -- BB Add New Row Delete This Row" at bounding box center [406, 179] width 416 height 18
click at [0, 0] on span "Add New Row" at bounding box center [0, 0] width 0 height 0
click at [525, 171] on button "Add New Row" at bounding box center [536, 170] width 46 height 12
click at [528, 172] on span "Add New Row" at bounding box center [540, 170] width 29 height 6
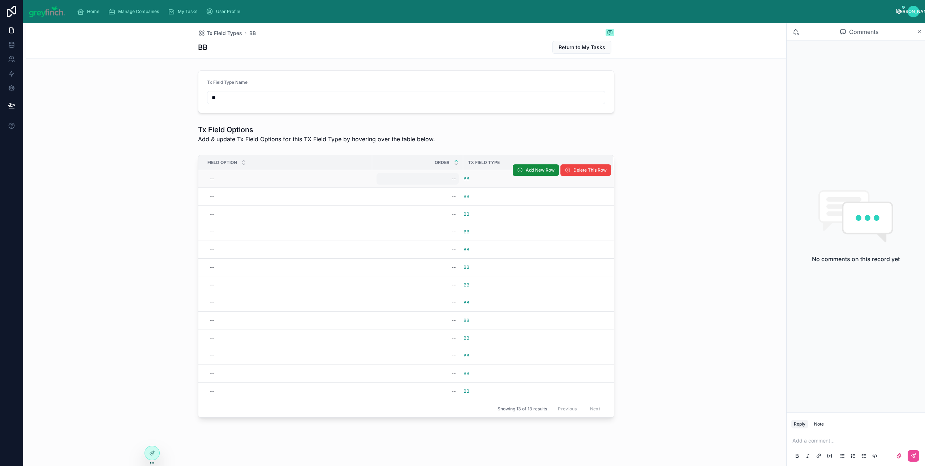
click at [444, 181] on div "--" at bounding box center [418, 179] width 82 height 12
type input "*"
click button "submit" at bounding box center [537, 189] width 9 height 9
click at [435, 199] on div "--" at bounding box center [418, 197] width 82 height 12
click at [440, 184] on div "--" at bounding box center [418, 179] width 82 height 12
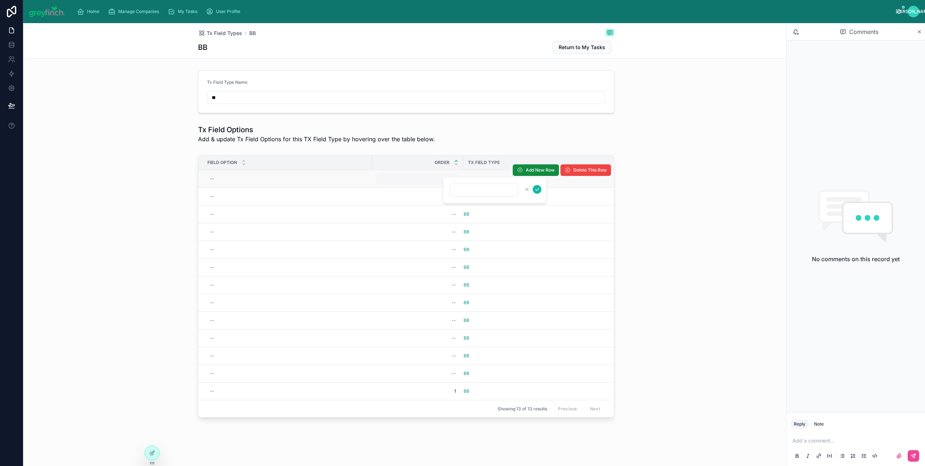
type input "*"
click button "submit" at bounding box center [537, 189] width 9 height 9
click at [444, 198] on div "--" at bounding box center [418, 197] width 82 height 12
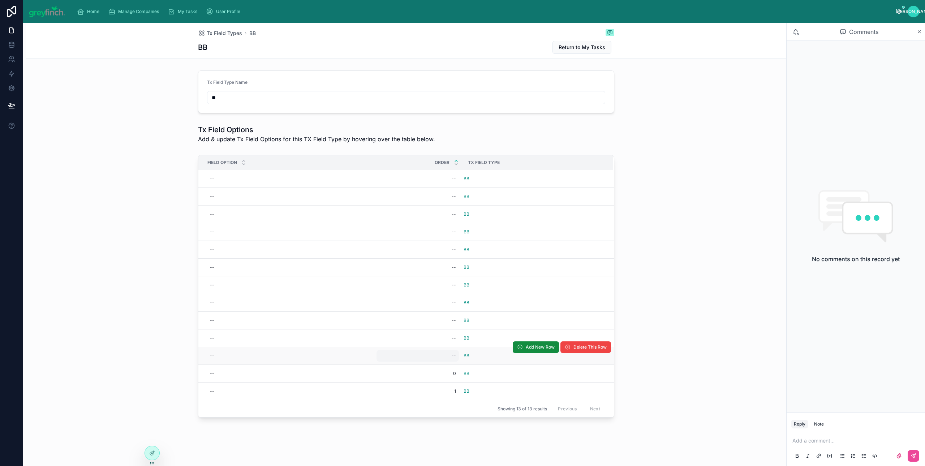
click at [442, 362] on div "--" at bounding box center [418, 356] width 82 height 12
type input "*"
click button "submit" at bounding box center [537, 368] width 9 height 9
click at [441, 344] on div "--" at bounding box center [418, 339] width 82 height 12
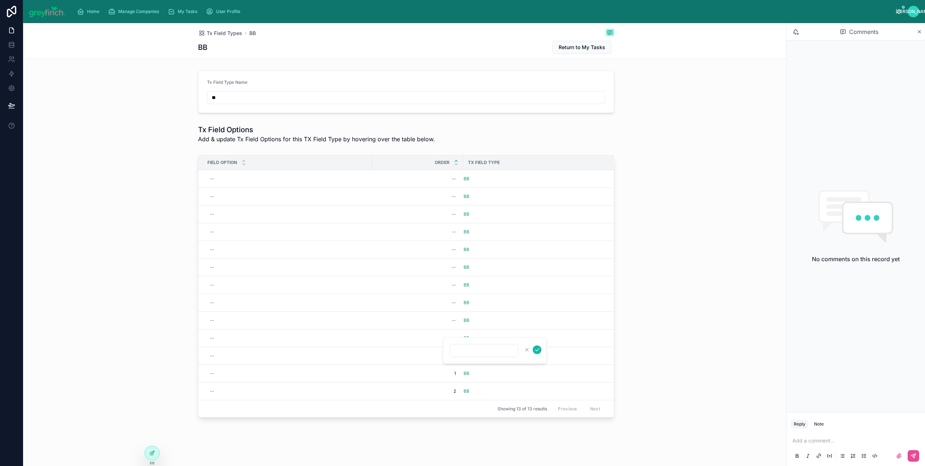
type input "*"
click button "submit" at bounding box center [537, 350] width 9 height 9
click at [444, 325] on div "--" at bounding box center [418, 321] width 82 height 12
type input "*"
click button "submit" at bounding box center [537, 332] width 9 height 9
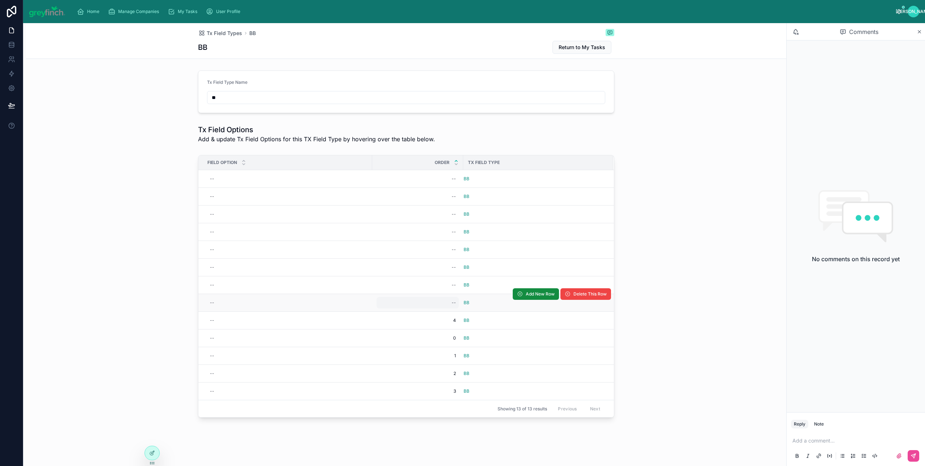
click at [452, 305] on div "--" at bounding box center [454, 303] width 4 height 6
type input "*"
click button "submit" at bounding box center [537, 314] width 9 height 9
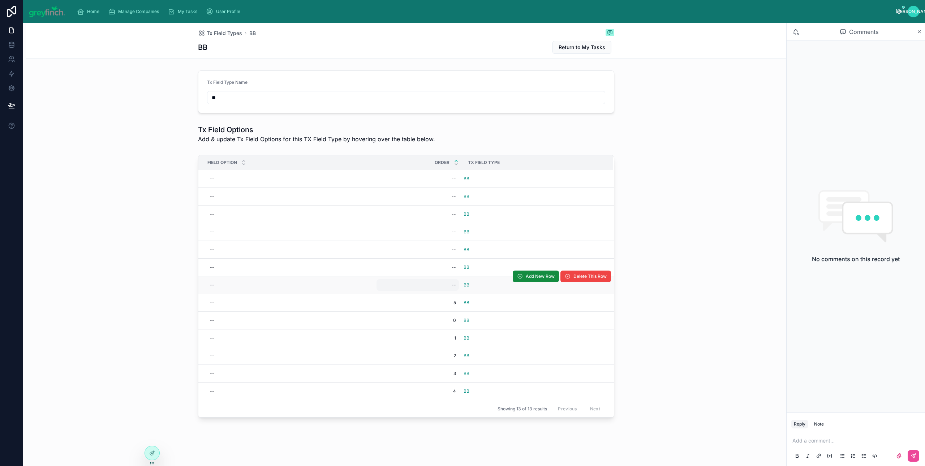
click at [444, 286] on div "--" at bounding box center [418, 285] width 82 height 12
click at [452, 285] on div "--" at bounding box center [454, 285] width 4 height 6
type input "*"
click button "submit" at bounding box center [537, 296] width 9 height 9
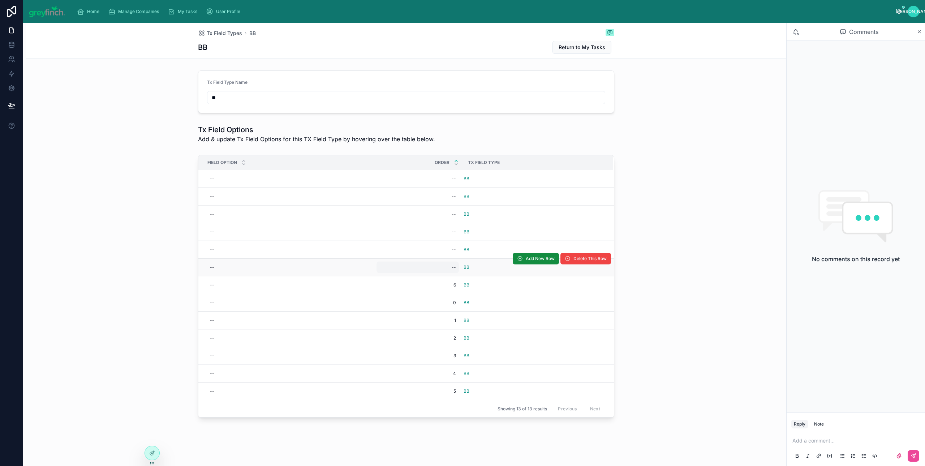
click at [445, 273] on div "--" at bounding box center [418, 268] width 82 height 12
type input "*"
click button "submit" at bounding box center [537, 278] width 9 height 9
click at [446, 254] on div "--" at bounding box center [418, 250] width 82 height 12
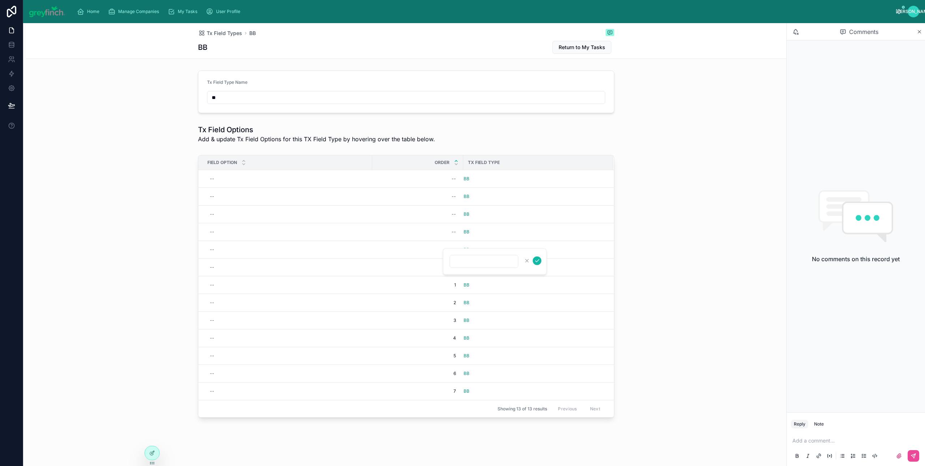
type input "*"
click button "submit" at bounding box center [537, 261] width 9 height 9
click at [452, 235] on div "--" at bounding box center [454, 232] width 4 height 6
type input "*"
click button "submit" at bounding box center [537, 243] width 9 height 9
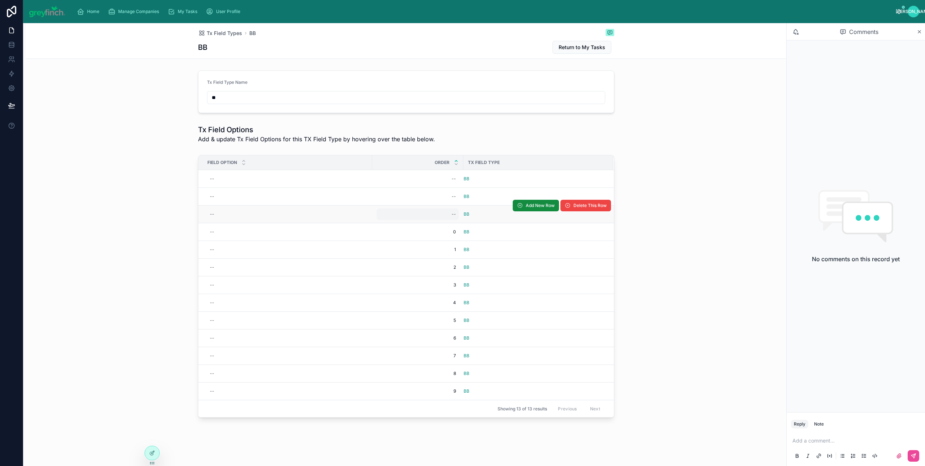
click at [450, 218] on div "--" at bounding box center [418, 215] width 82 height 12
type input "**"
click button "submit" at bounding box center [537, 225] width 9 height 9
click at [442, 198] on div "--" at bounding box center [418, 197] width 82 height 12
type input "**"
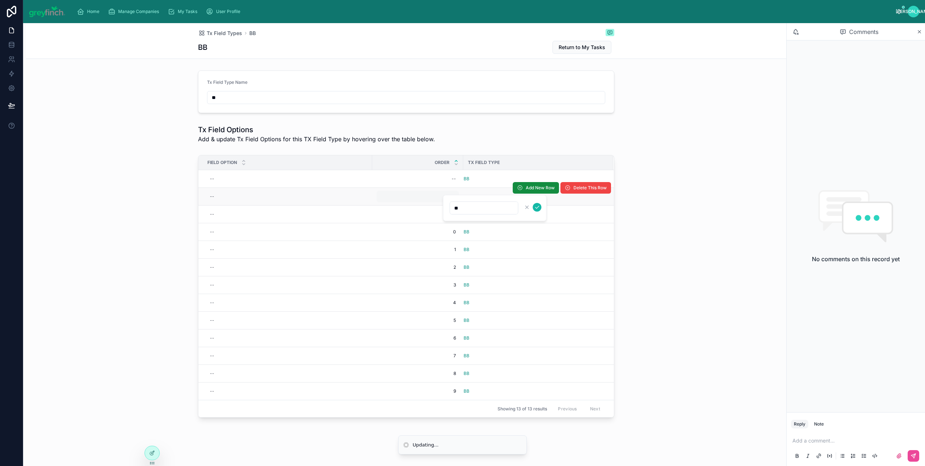
click button "submit" at bounding box center [537, 207] width 9 height 9
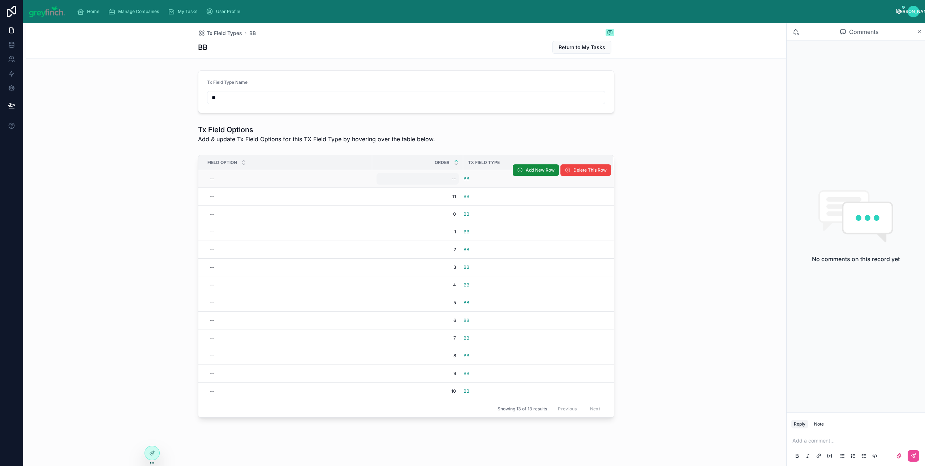
click at [452, 181] on div "--" at bounding box center [454, 179] width 4 height 6
type input "**"
click button "submit" at bounding box center [537, 189] width 9 height 9
click at [526, 171] on span "Add New Row" at bounding box center [540, 170] width 29 height 6
click at [526, 172] on span "Add New Row" at bounding box center [540, 170] width 29 height 6
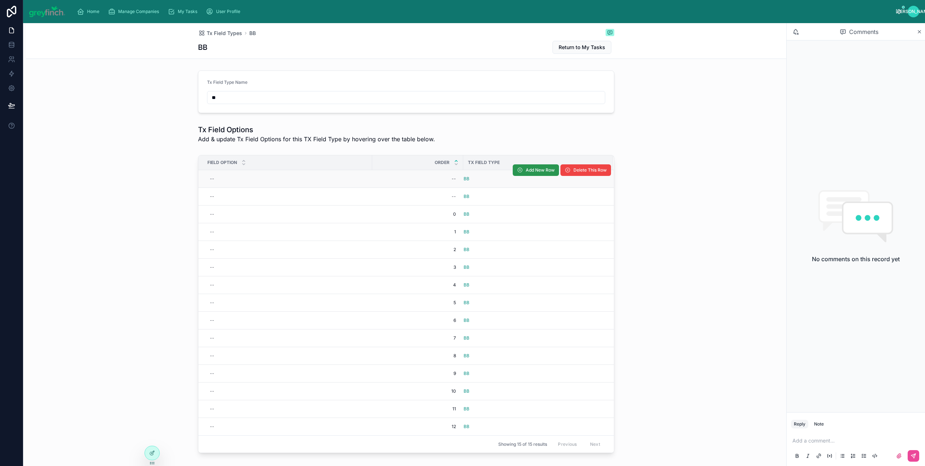
click at [523, 174] on button "Add New Row" at bounding box center [536, 170] width 46 height 12
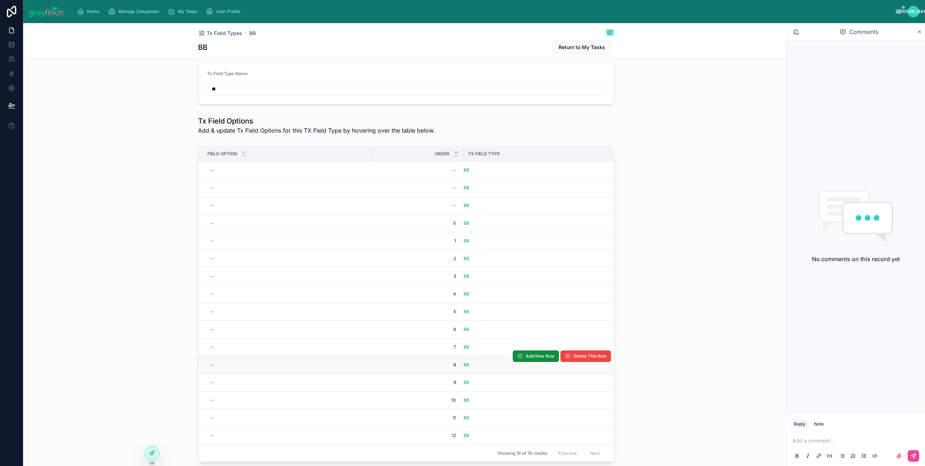
scroll to position [9, 0]
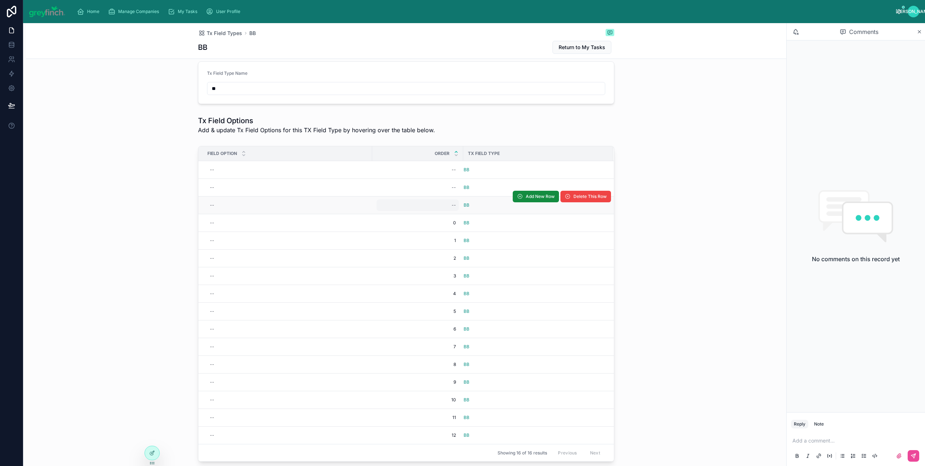
click at [446, 205] on div "--" at bounding box center [418, 206] width 82 height 12
type input "**"
click button "submit" at bounding box center [537, 216] width 9 height 9
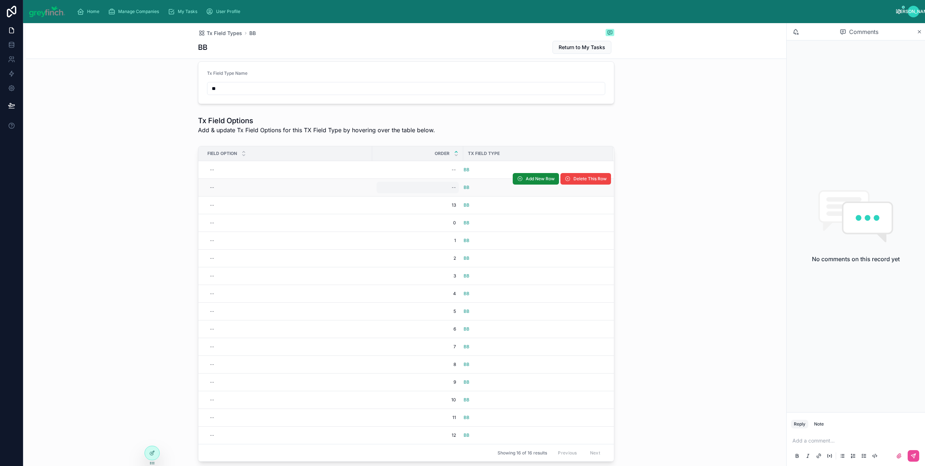
click at [447, 187] on div "--" at bounding box center [418, 188] width 82 height 12
type input "**"
click button "submit" at bounding box center [537, 198] width 9 height 9
click at [448, 170] on div "--" at bounding box center [418, 170] width 82 height 12
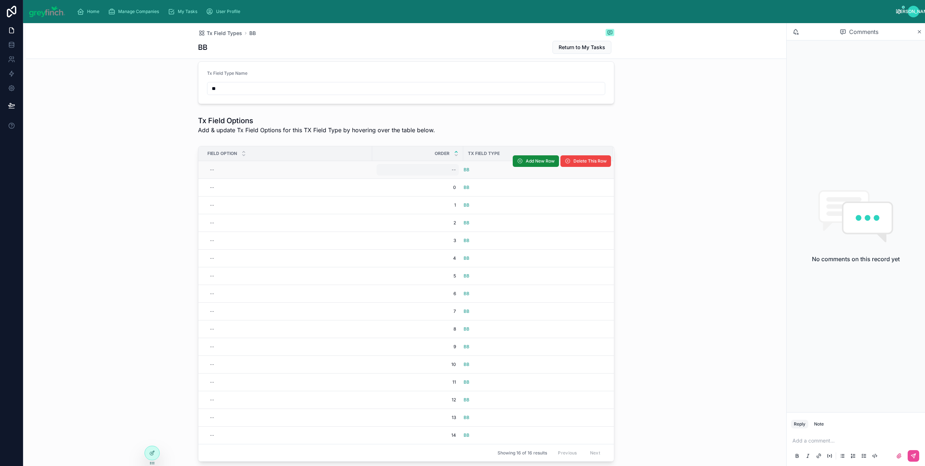
click at [452, 171] on div "--" at bounding box center [454, 170] width 4 height 6
type input "**"
click button "submit" at bounding box center [537, 180] width 9 height 9
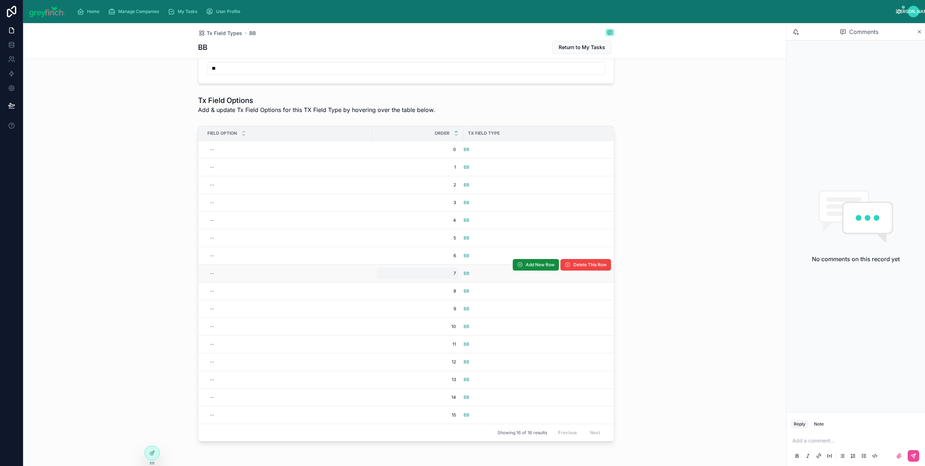
scroll to position [23, 0]
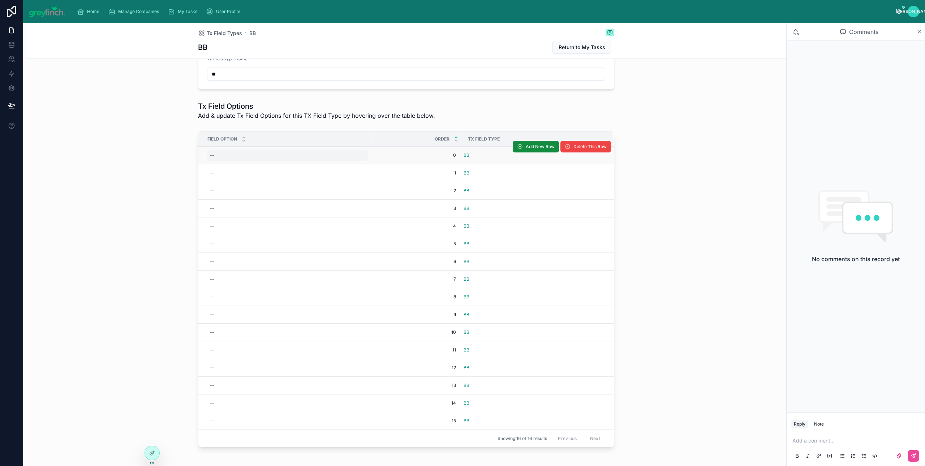
click at [211, 155] on div "--" at bounding box center [287, 156] width 161 height 12
type input "*"
click button "submit" at bounding box center [295, 166] width 9 height 9
click at [216, 171] on div "--" at bounding box center [287, 173] width 161 height 12
type input "*"
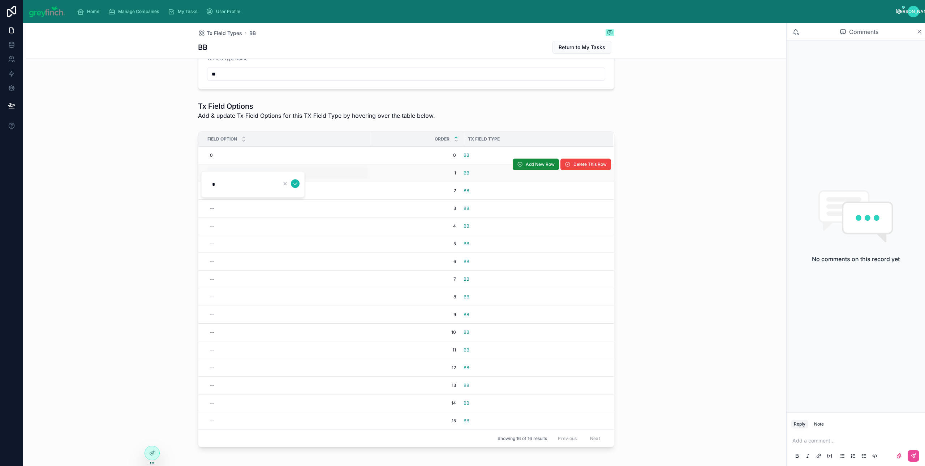
click button "submit" at bounding box center [295, 183] width 9 height 9
click at [213, 196] on div "--" at bounding box center [287, 191] width 161 height 12
type input "*"
click button "submit" at bounding box center [295, 201] width 9 height 9
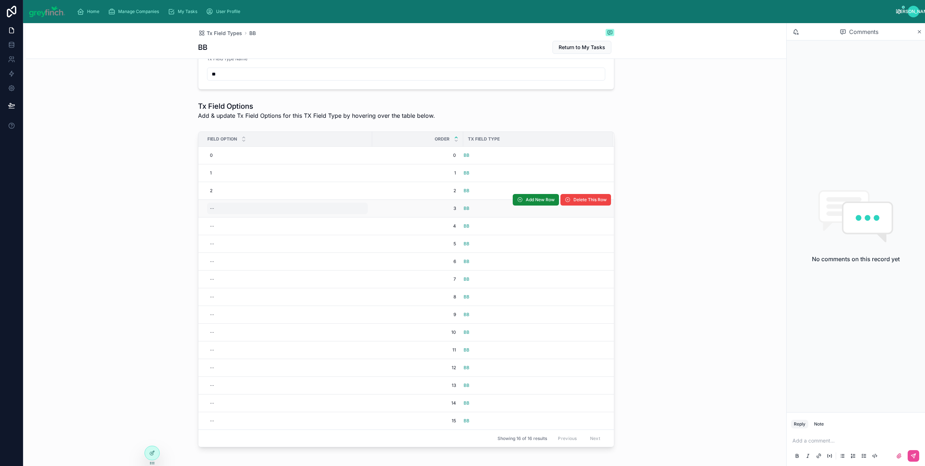
click at [212, 211] on div "--" at bounding box center [287, 209] width 161 height 12
type input "*"
click button "submit" at bounding box center [295, 219] width 9 height 9
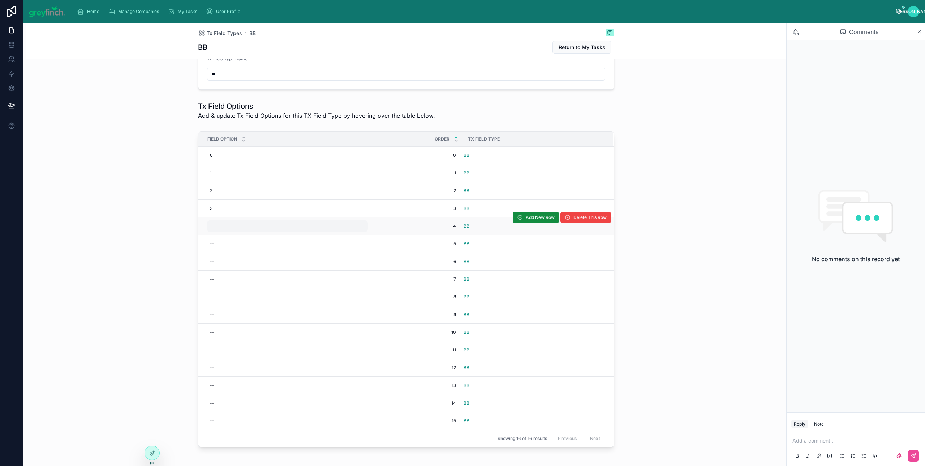
click at [215, 229] on div "--" at bounding box center [287, 227] width 161 height 12
type input "*"
click button "submit" at bounding box center [295, 237] width 9 height 9
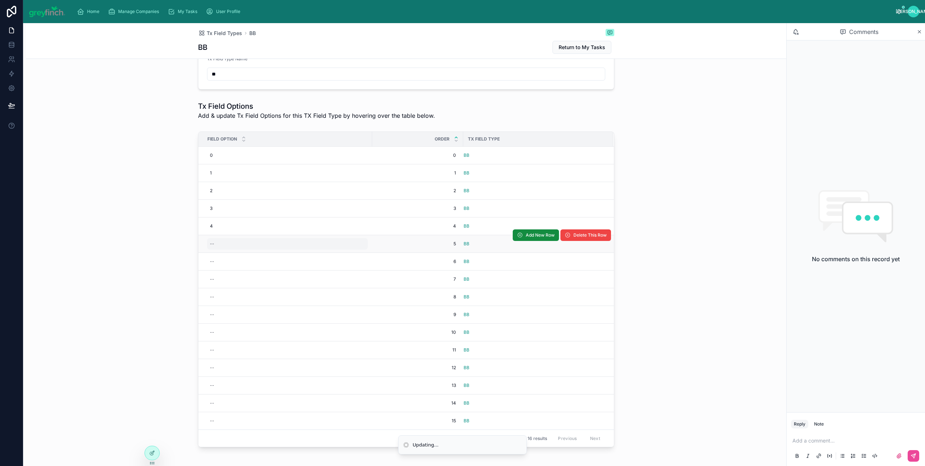
click at [215, 240] on div "--" at bounding box center [287, 244] width 161 height 12
click at [216, 241] on div "--" at bounding box center [287, 244] width 161 height 12
type input "*"
click button "submit" at bounding box center [295, 255] width 9 height 9
click at [211, 265] on div "--" at bounding box center [287, 262] width 161 height 12
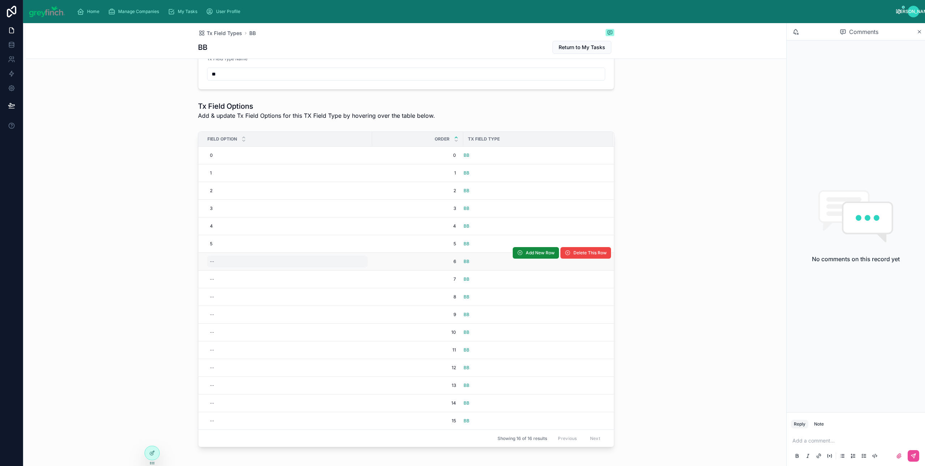
click at [210, 264] on div "--" at bounding box center [212, 262] width 4 height 6
click button "submit" at bounding box center [295, 273] width 9 height 9
click at [210, 278] on div "--" at bounding box center [212, 280] width 4 height 6
type input "*"
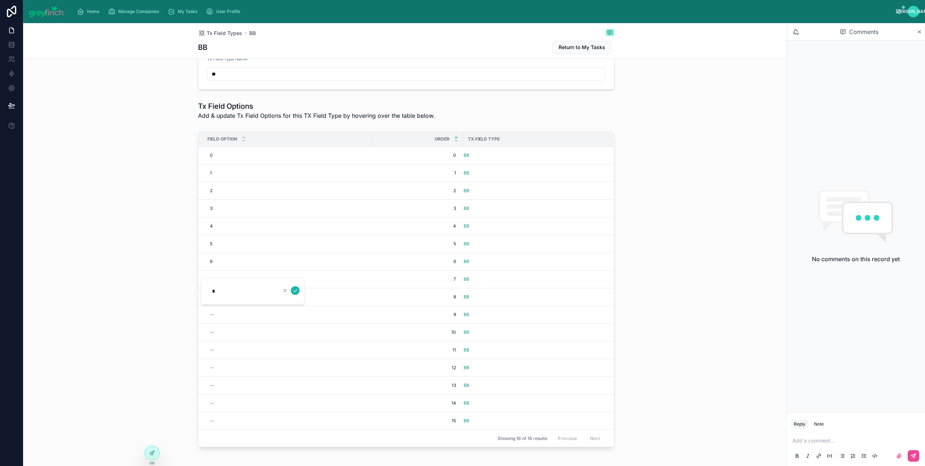
click button "submit" at bounding box center [295, 290] width 9 height 9
click at [211, 299] on div "--" at bounding box center [287, 297] width 161 height 12
type input "*"
click button "submit" at bounding box center [295, 308] width 9 height 9
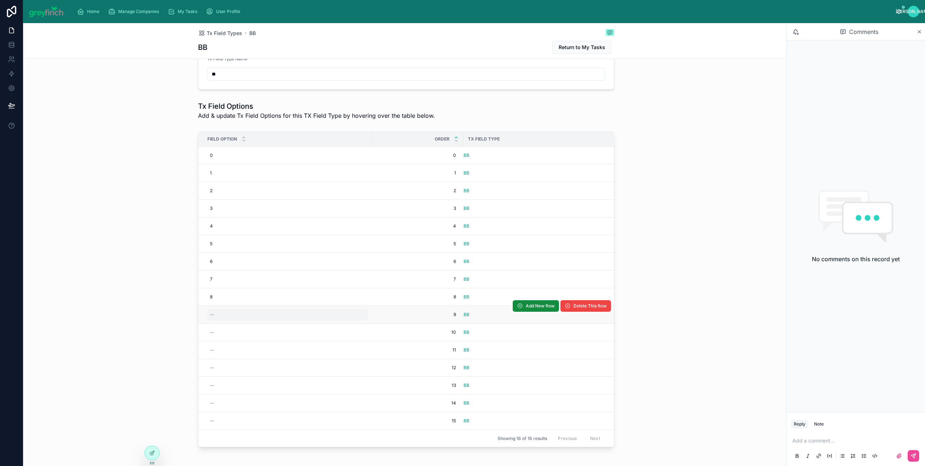
click at [212, 318] on div "--" at bounding box center [287, 315] width 161 height 12
type input "*"
click button "submit" at bounding box center [295, 326] width 9 height 9
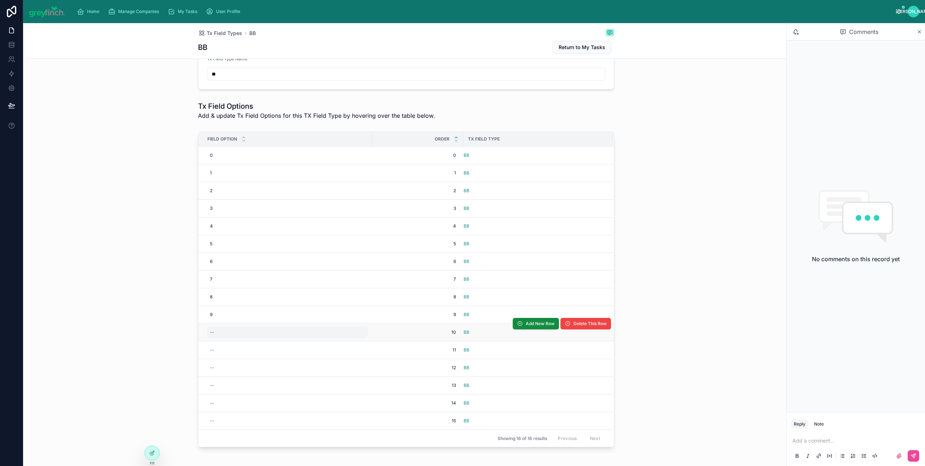
click at [211, 338] on div "--" at bounding box center [287, 333] width 161 height 12
type input "**"
click button "submit" at bounding box center [295, 344] width 9 height 9
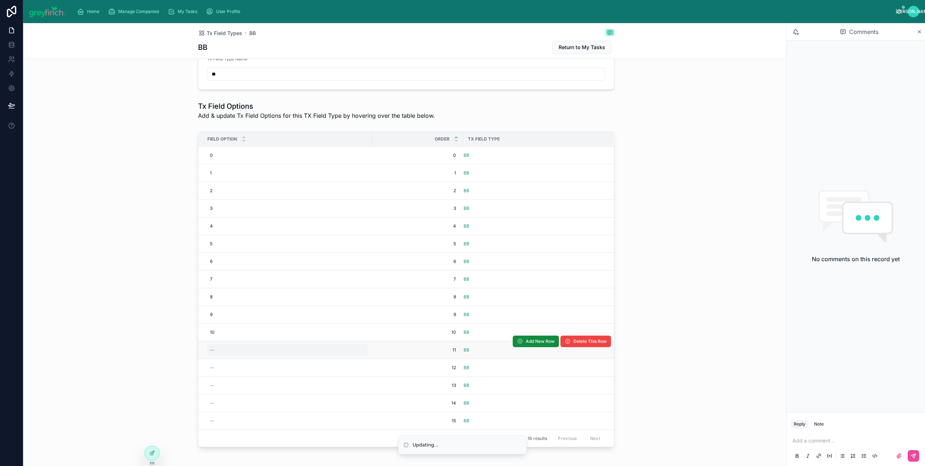
click at [212, 356] on div "--" at bounding box center [287, 350] width 161 height 12
type input "**"
click button "submit" at bounding box center [295, 362] width 9 height 9
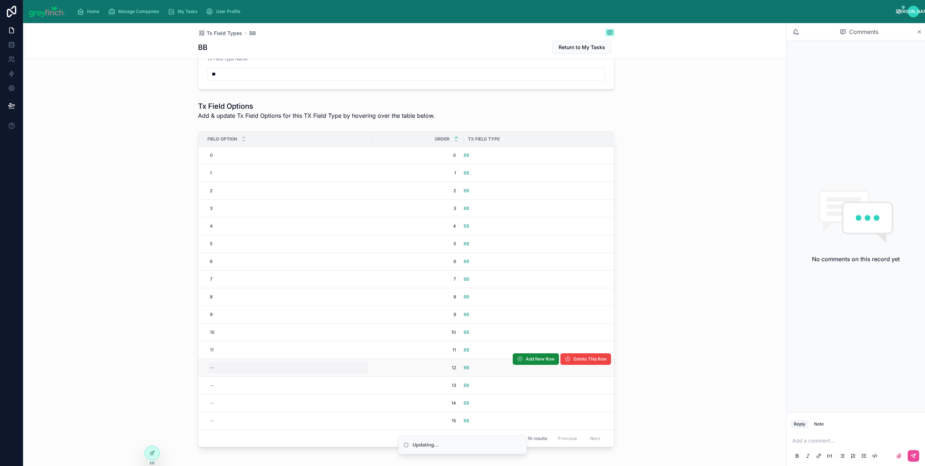
click at [213, 374] on div "--" at bounding box center [287, 368] width 161 height 12
type input "**"
click button "submit" at bounding box center [295, 380] width 9 height 9
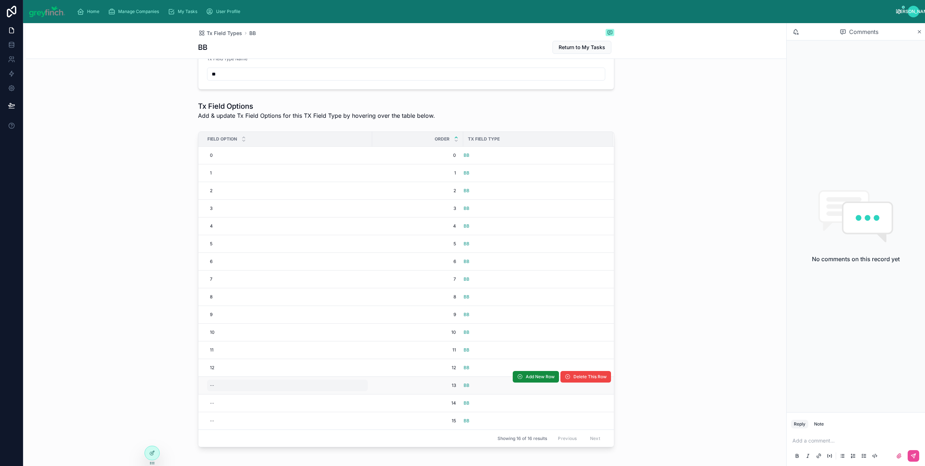
click at [210, 386] on div "--" at bounding box center [212, 386] width 4 height 6
type input "*"
type input "**"
click button "submit" at bounding box center [295, 397] width 9 height 9
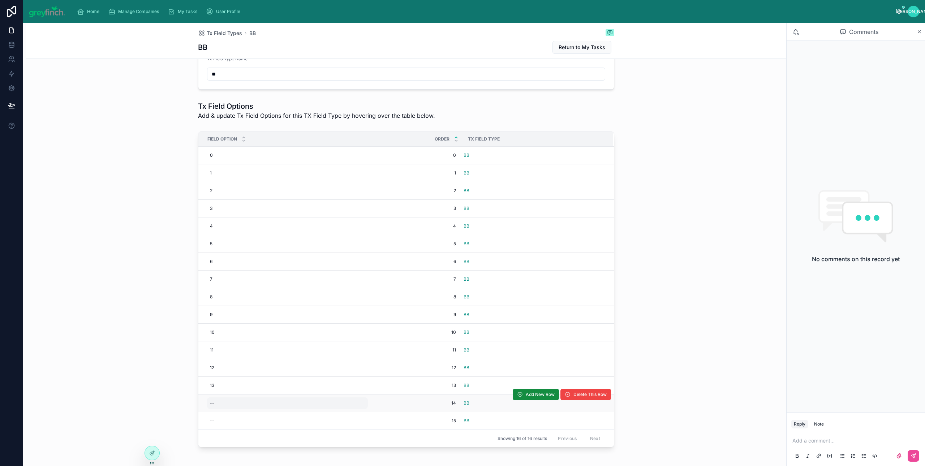
click at [208, 409] on div "--" at bounding box center [287, 404] width 161 height 12
type input "**"
click button "submit" at bounding box center [295, 415] width 9 height 9
type input "**"
click button "submit" at bounding box center [295, 433] width 9 height 9
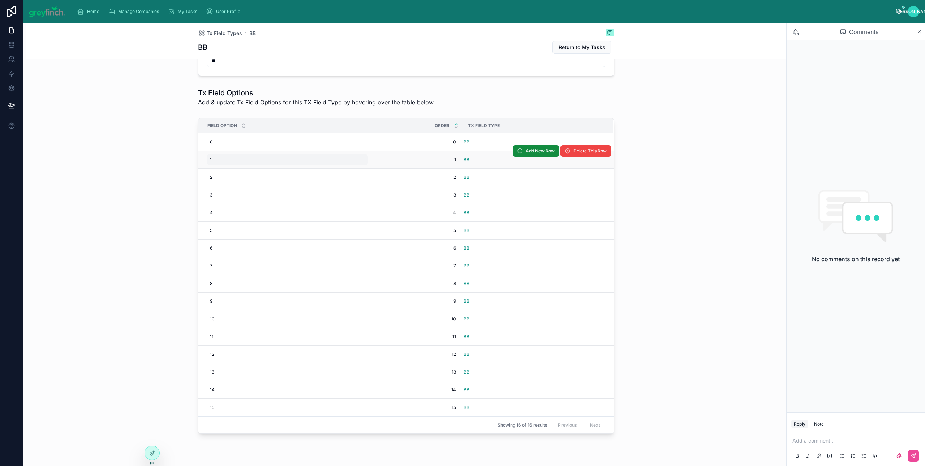
scroll to position [0, 0]
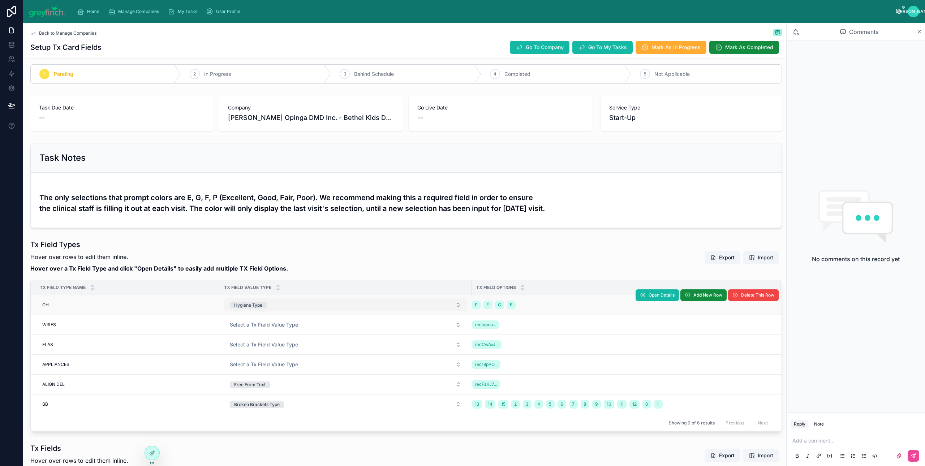
scroll to position [14, 0]
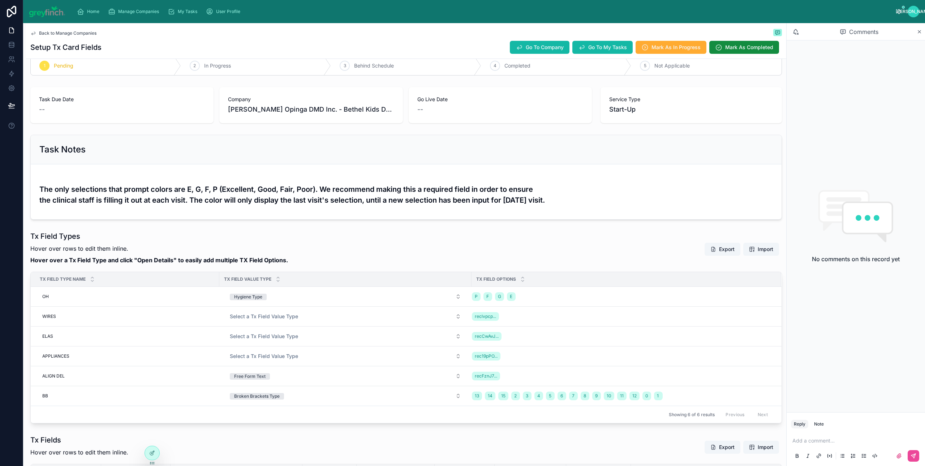
click at [427, 245] on div "Tx Field Types Hover over rows to edit them inline. Hover over a Tx Field Type …" at bounding box center [406, 249] width 752 height 36
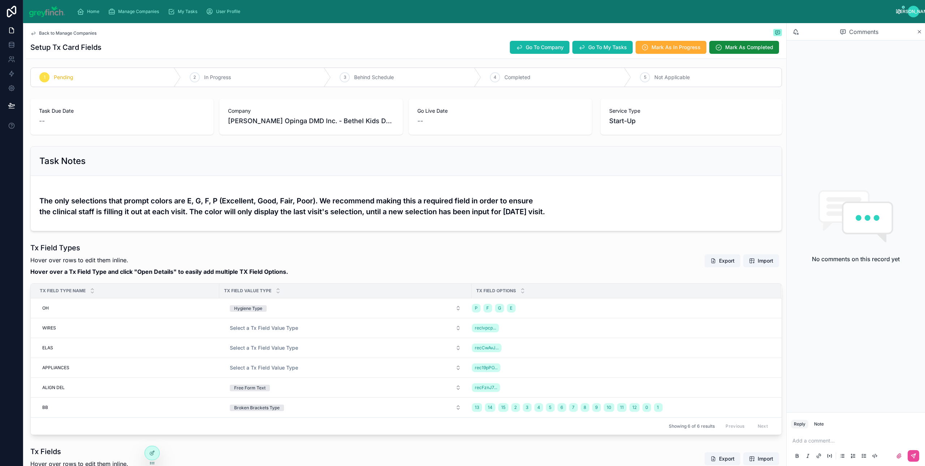
scroll to position [0, 0]
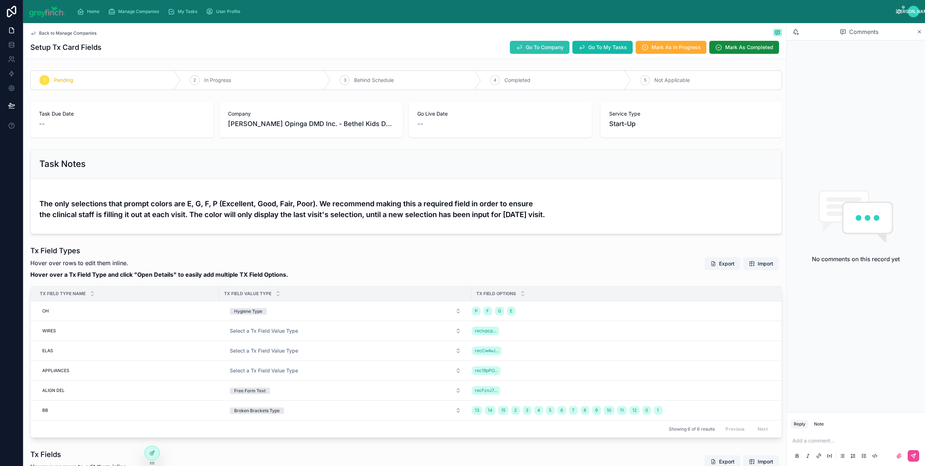
click at [534, 47] on span "Go To Company" at bounding box center [545, 47] width 38 height 7
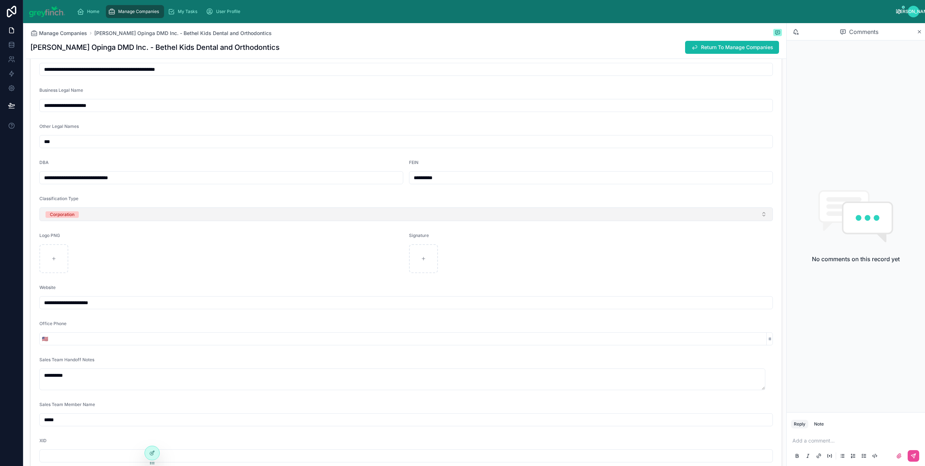
scroll to position [122, 0]
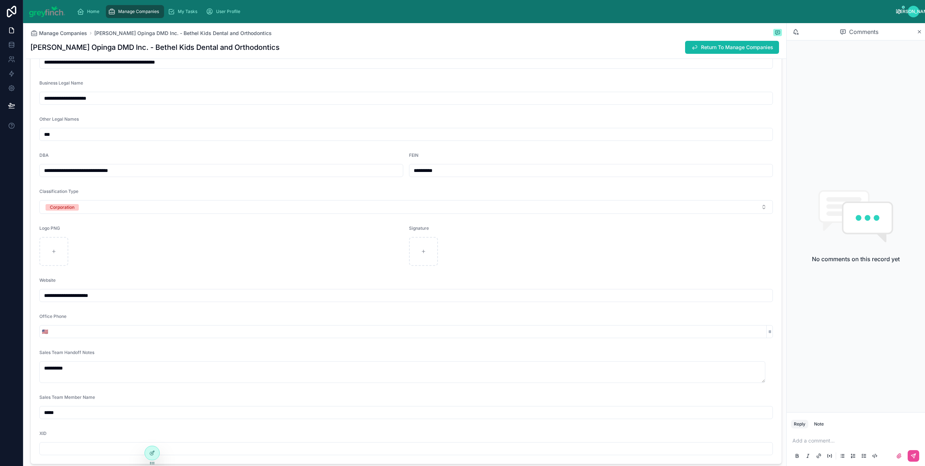
click at [119, 298] on input "**********" at bounding box center [406, 296] width 733 height 10
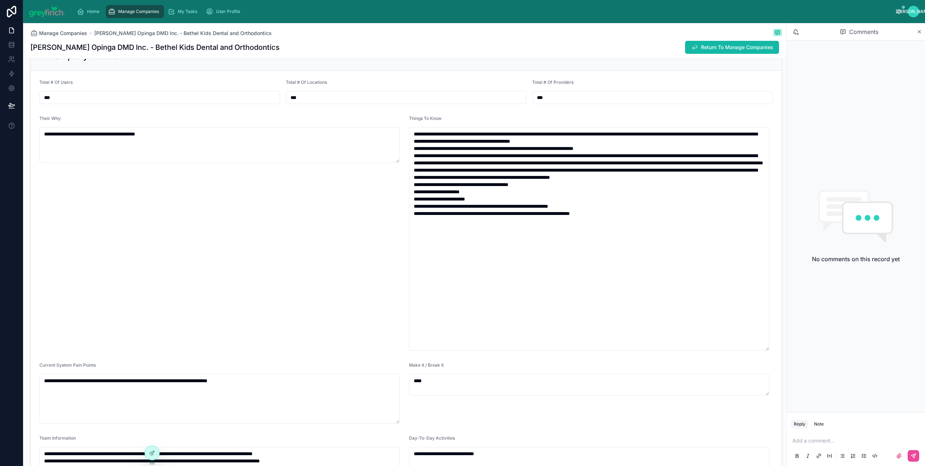
scroll to position [1097, 0]
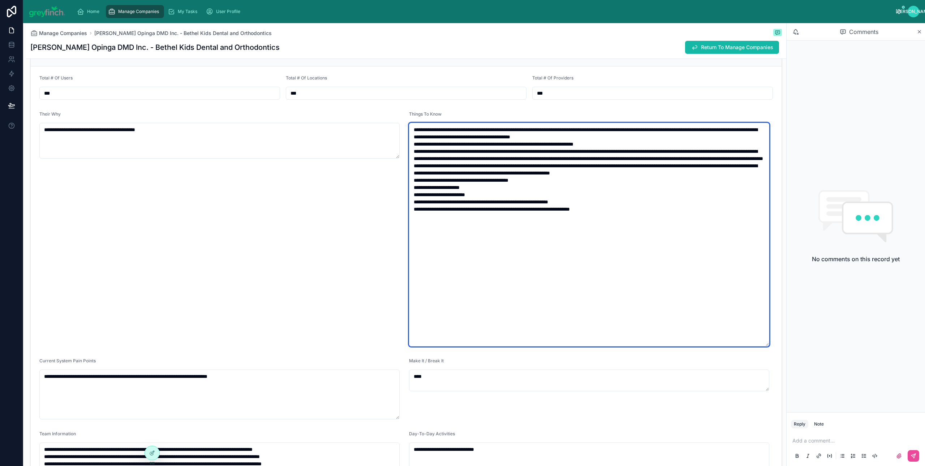
drag, startPoint x: 410, startPoint y: 219, endPoint x: 630, endPoint y: 217, distance: 220.5
click at [626, 217] on textarea at bounding box center [589, 235] width 360 height 224
click at [655, 217] on textarea at bounding box center [589, 235] width 360 height 224
click at [582, 251] on textarea at bounding box center [589, 235] width 360 height 224
drag, startPoint x: 441, startPoint y: 221, endPoint x: 468, endPoint y: 220, distance: 27.5
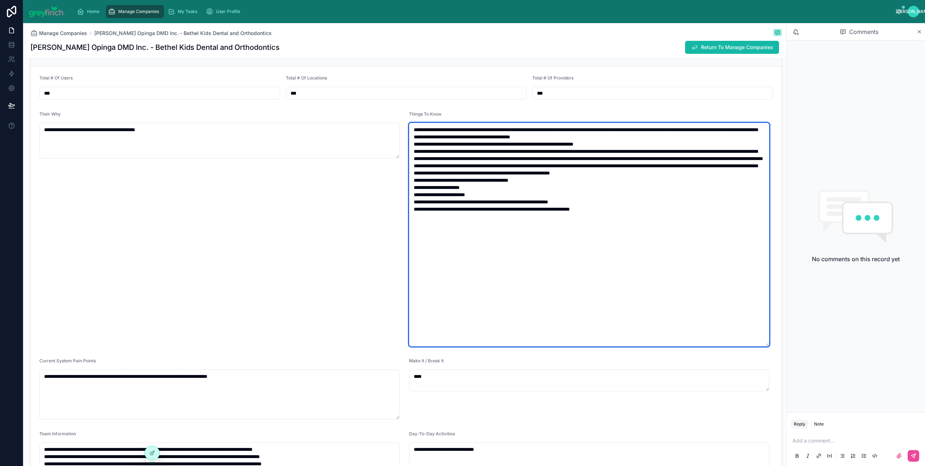
click at [468, 220] on textarea at bounding box center [589, 235] width 360 height 224
click at [511, 220] on textarea at bounding box center [589, 235] width 360 height 224
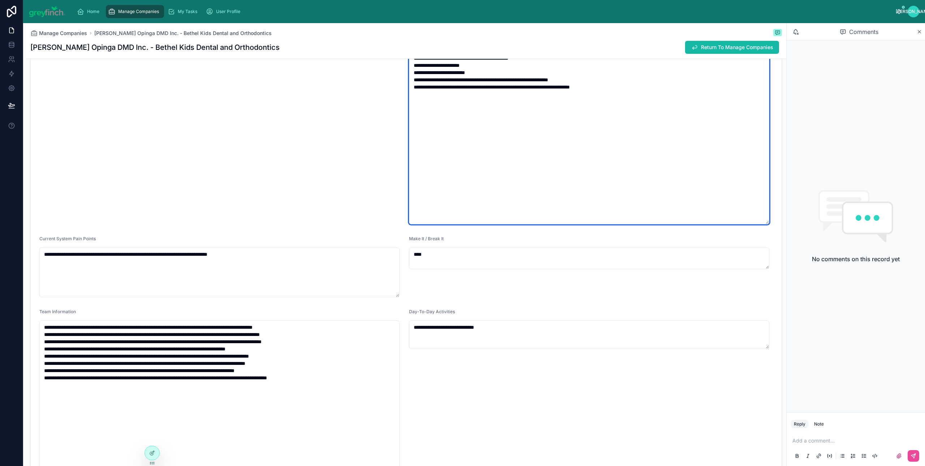
scroll to position [1292, 0]
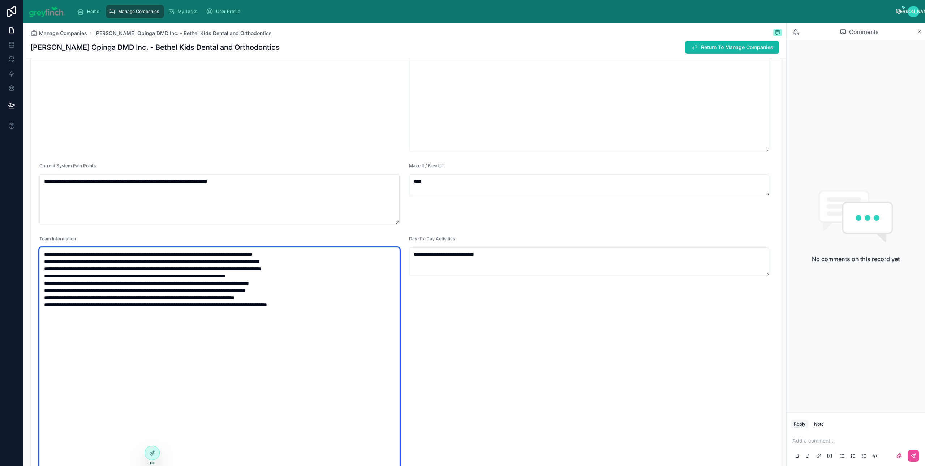
click at [355, 363] on textarea "**********" at bounding box center [219, 360] width 360 height 224
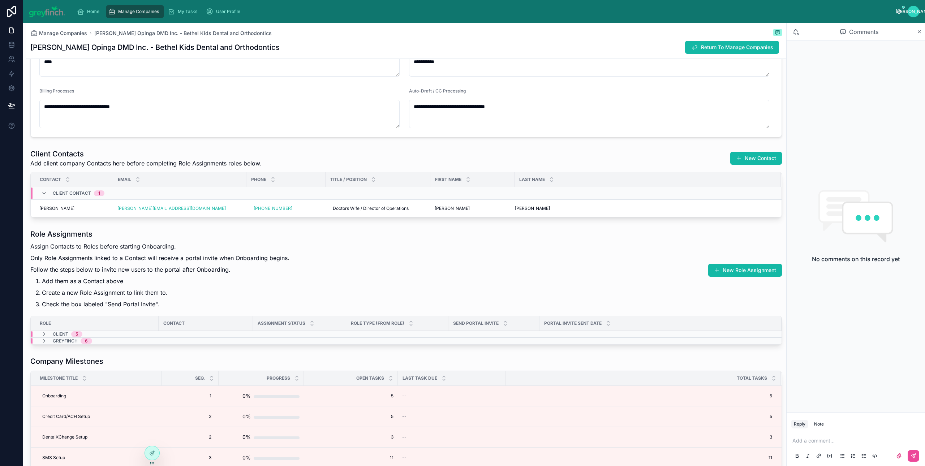
scroll to position [1733, 0]
click at [602, 265] on div "Role Assignments Assign Contacts to Roles before starting Onboarding. Only Role…" at bounding box center [406, 269] width 752 height 82
click at [598, 245] on div "Role Assignments Assign Contacts to Roles before starting Onboarding. Only Role…" at bounding box center [406, 269] width 752 height 82
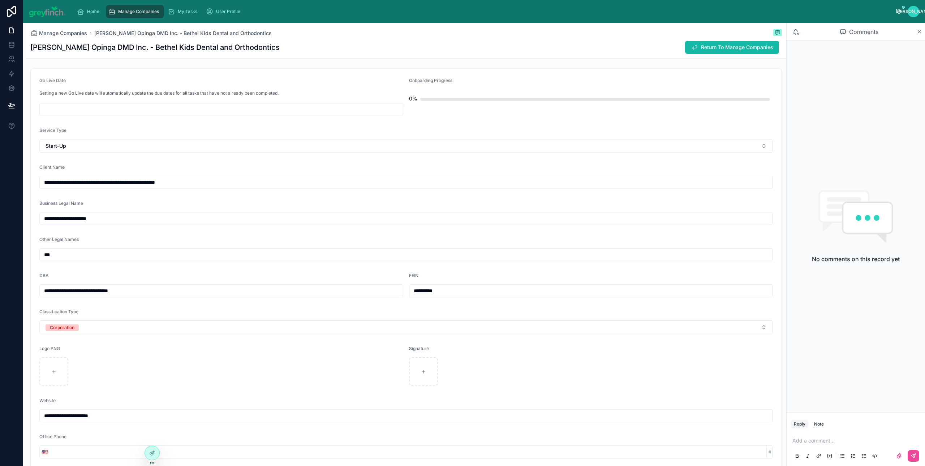
scroll to position [0, 0]
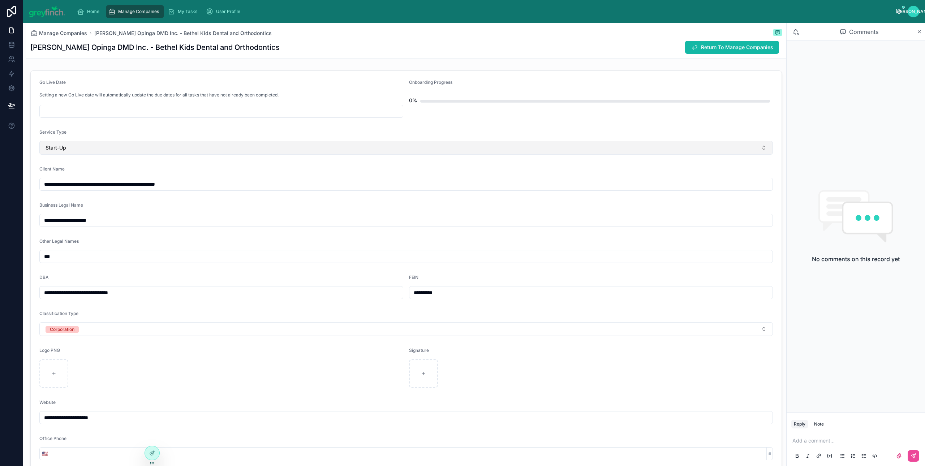
click at [516, 150] on button "Start-Up" at bounding box center [406, 148] width 734 height 14
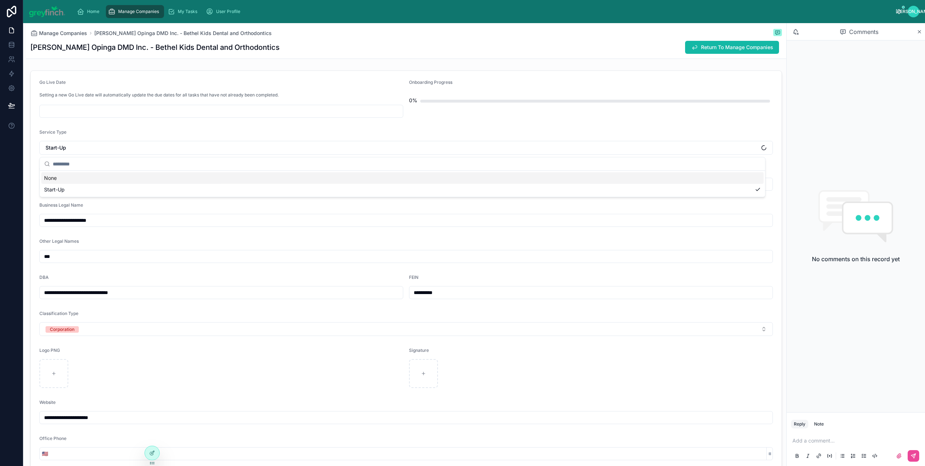
click at [531, 131] on div "Service Type" at bounding box center [406, 133] width 734 height 9
click at [202, 202] on form "**********" at bounding box center [406, 328] width 751 height 515
click at [115, 221] on input "**********" at bounding box center [406, 220] width 733 height 10
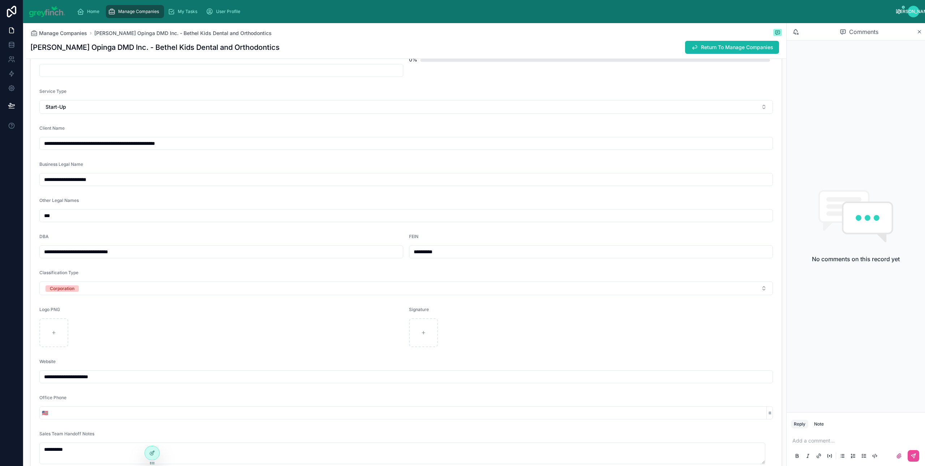
scroll to position [55, 0]
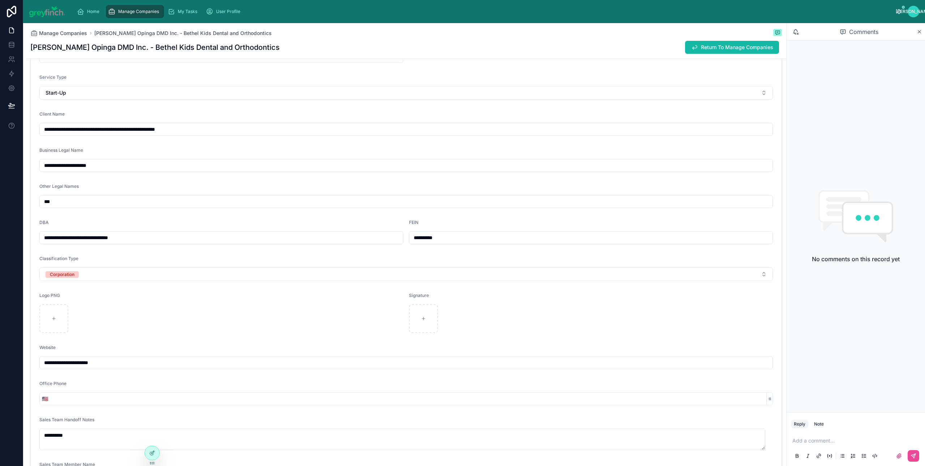
click at [127, 221] on div "DBA" at bounding box center [221, 224] width 364 height 9
click at [164, 240] on input "**********" at bounding box center [221, 238] width 363 height 10
click at [178, 213] on form "**********" at bounding box center [406, 273] width 751 height 515
click at [411, 236] on input "**********" at bounding box center [591, 238] width 363 height 10
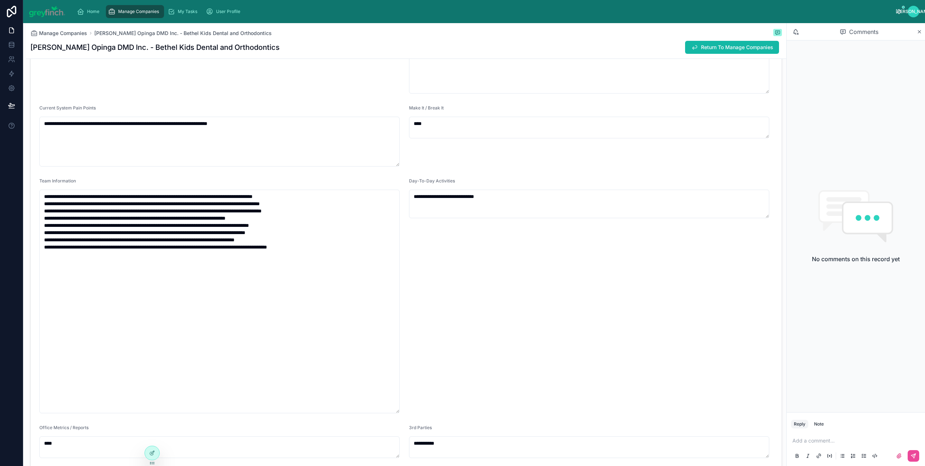
scroll to position [1351, 0]
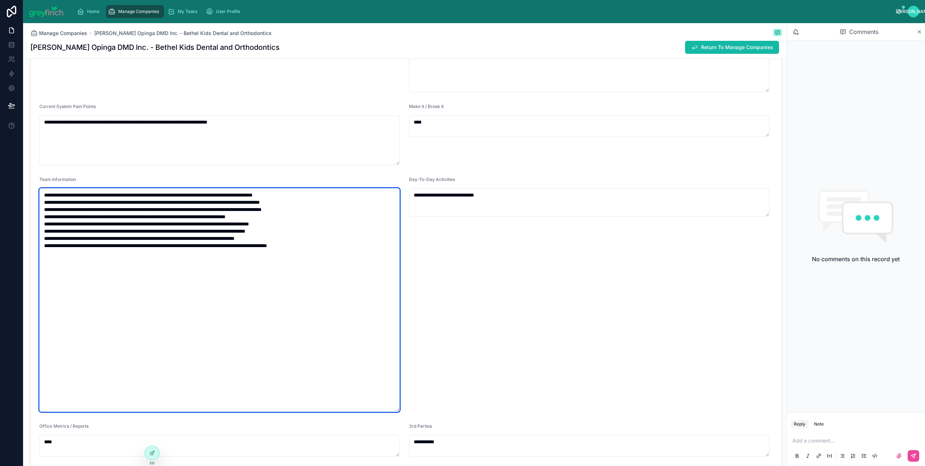
click at [375, 255] on textarea "**********" at bounding box center [219, 300] width 360 height 224
click at [379, 245] on textarea "**********" at bounding box center [219, 300] width 360 height 224
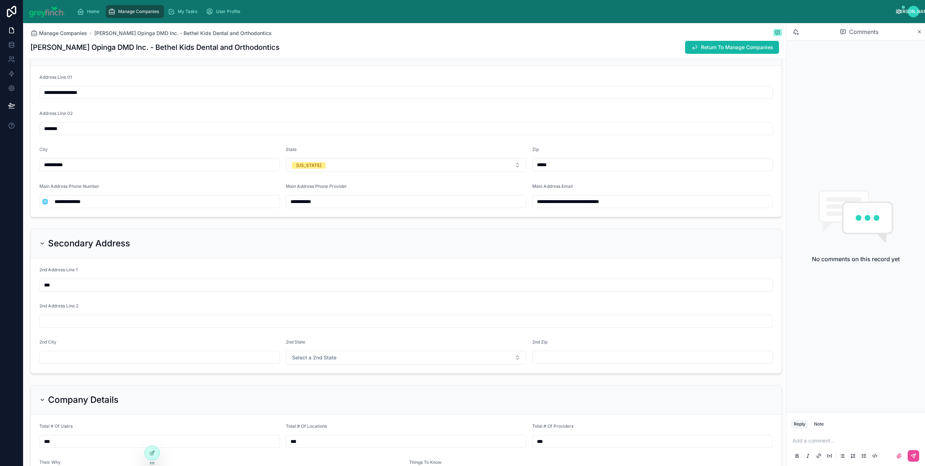
scroll to position [683, 0]
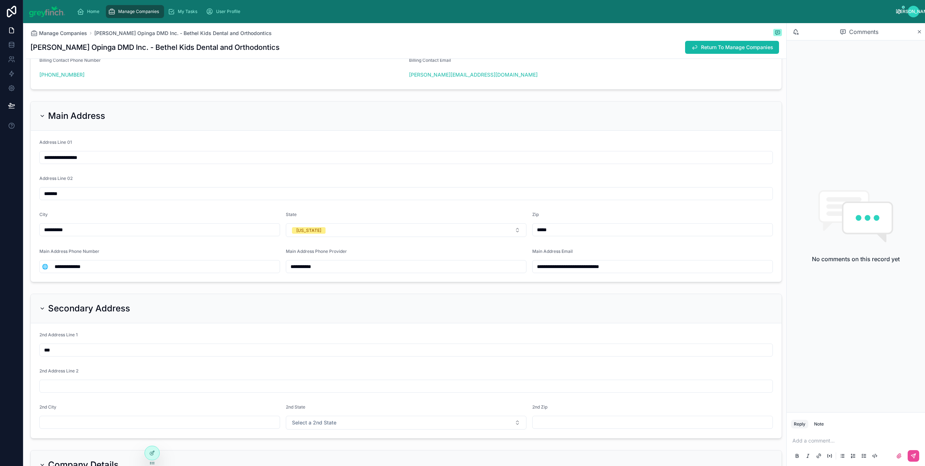
click at [594, 268] on input "**********" at bounding box center [653, 267] width 240 height 10
click at [540, 233] on input "*****" at bounding box center [653, 230] width 240 height 10
drag, startPoint x: 540, startPoint y: 232, endPoint x: 553, endPoint y: 232, distance: 13.0
click at [553, 232] on input "*****" at bounding box center [653, 230] width 240 height 10
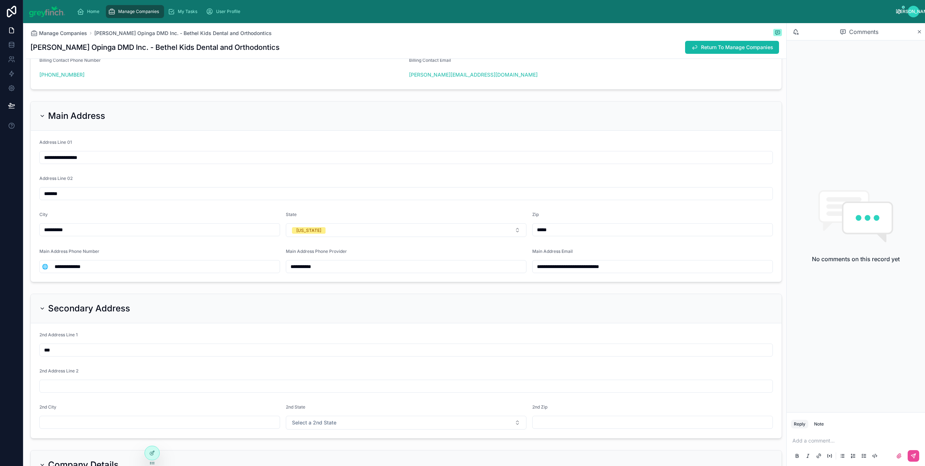
click at [536, 243] on form "**********" at bounding box center [406, 206] width 751 height 151
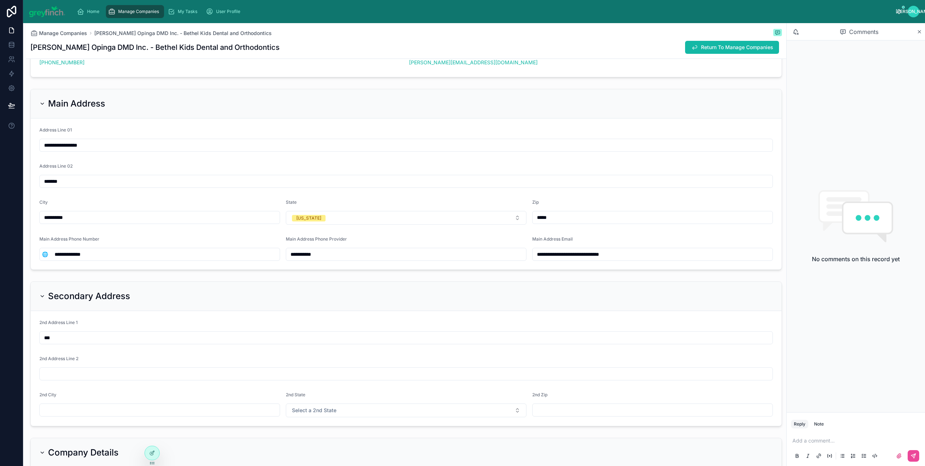
click at [107, 258] on input "**********" at bounding box center [165, 254] width 230 height 10
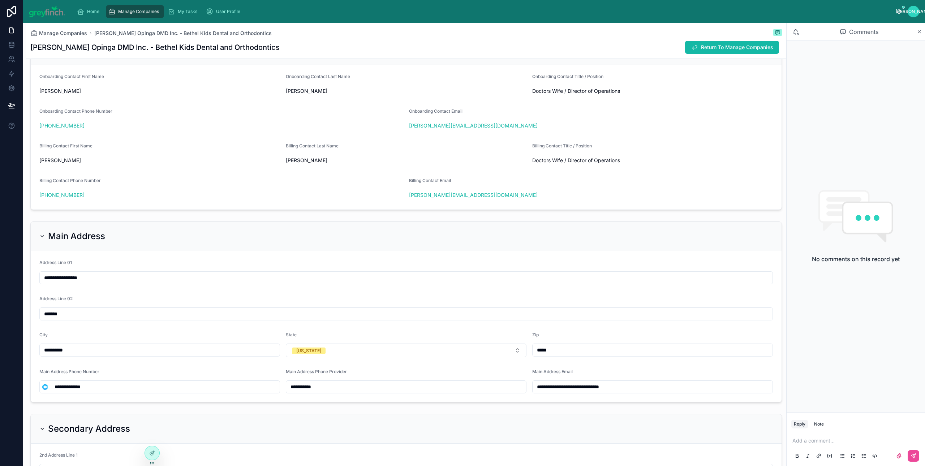
scroll to position [560, 0]
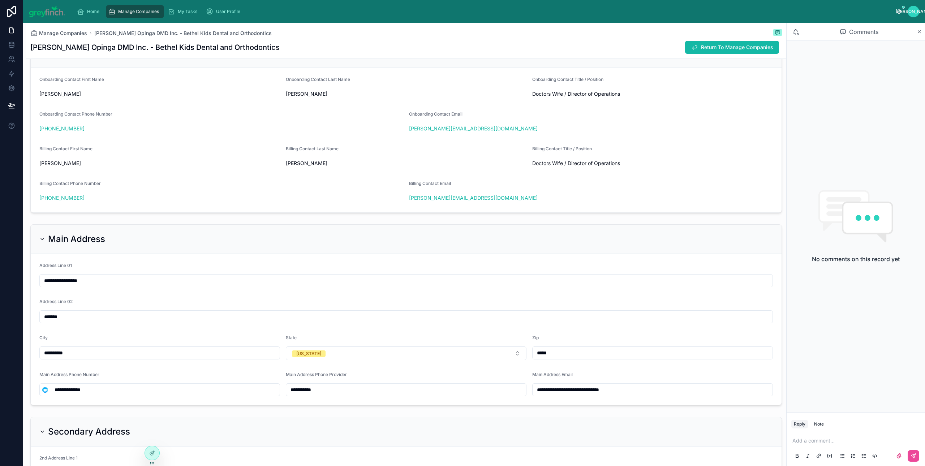
click at [620, 398] on form "**********" at bounding box center [406, 329] width 751 height 151
click at [622, 393] on input "**********" at bounding box center [653, 390] width 240 height 10
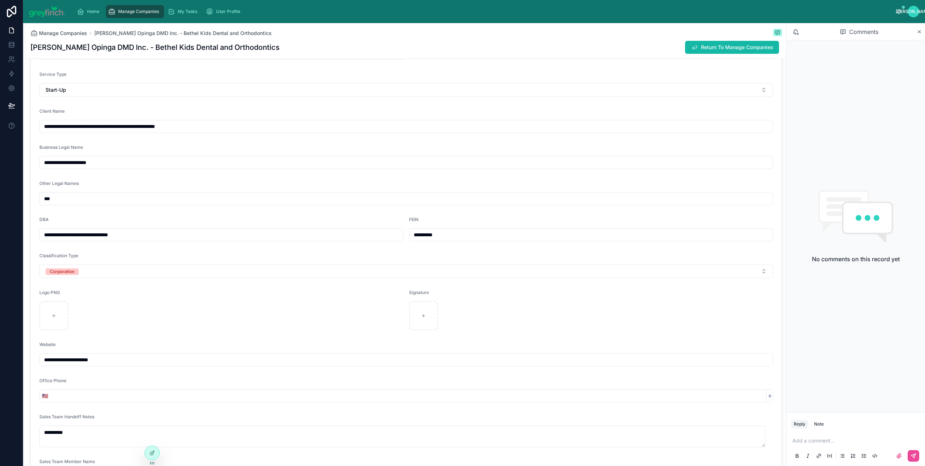
scroll to position [56, 0]
click at [158, 362] on input "**********" at bounding box center [406, 362] width 733 height 10
click at [158, 363] on input "**********" at bounding box center [406, 362] width 733 height 10
type input "**********"
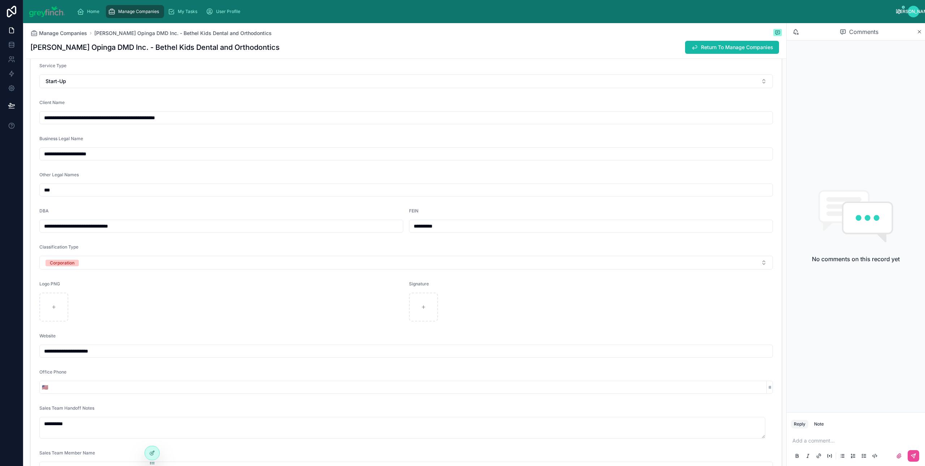
scroll to position [89, 0]
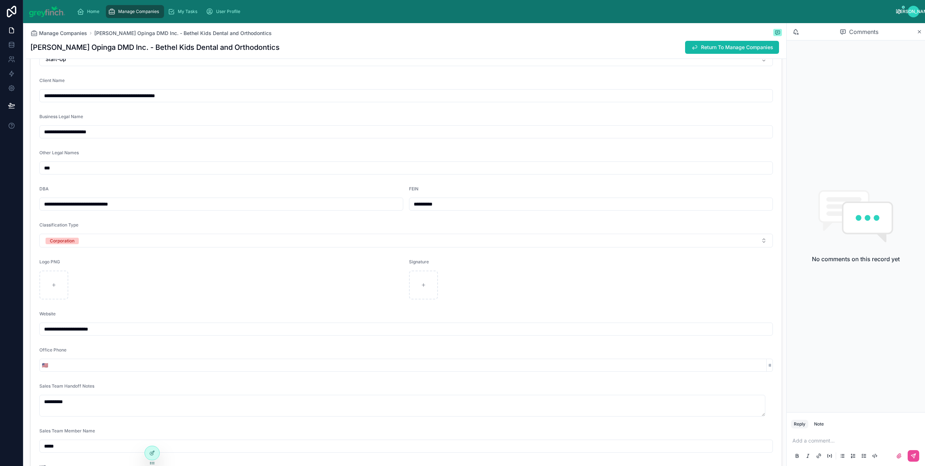
click at [844, 430] on div "Reply Note Add a comment..." at bounding box center [856, 439] width 138 height 54
click at [844, 433] on div "Add a comment..." at bounding box center [856, 448] width 138 height 36
click at [844, 436] on div "Add a comment..." at bounding box center [856, 448] width 130 height 30
click at [843, 442] on p at bounding box center [858, 440] width 130 height 7
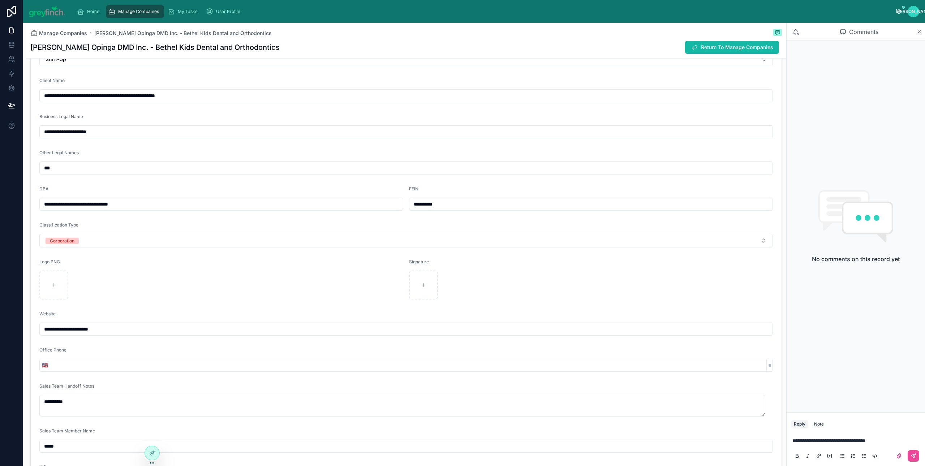
click at [669, 111] on form "**********" at bounding box center [406, 239] width 751 height 515
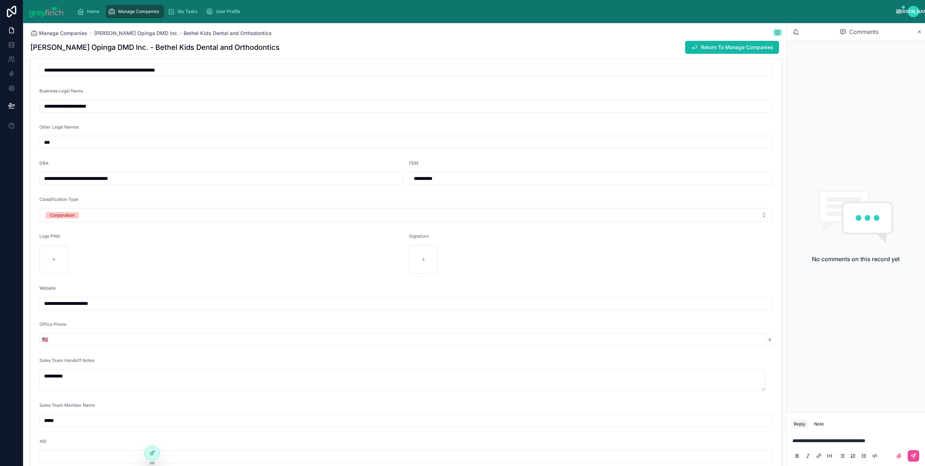
scroll to position [132, 0]
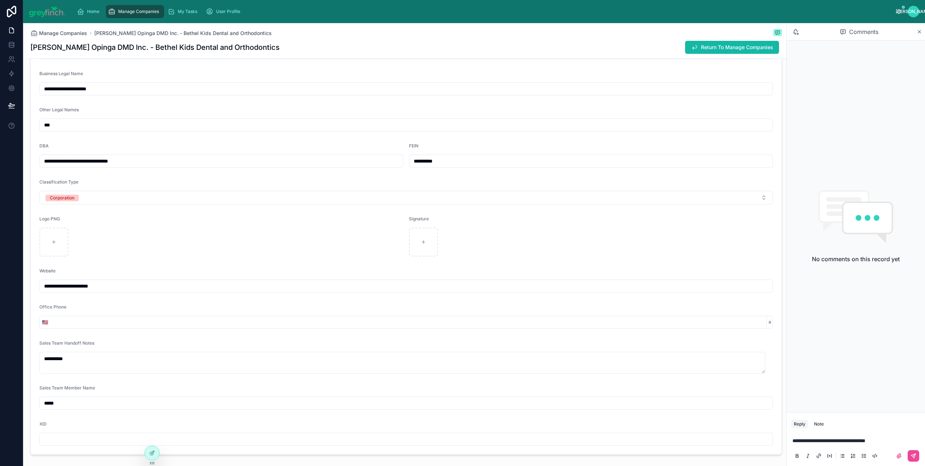
type input "**********"
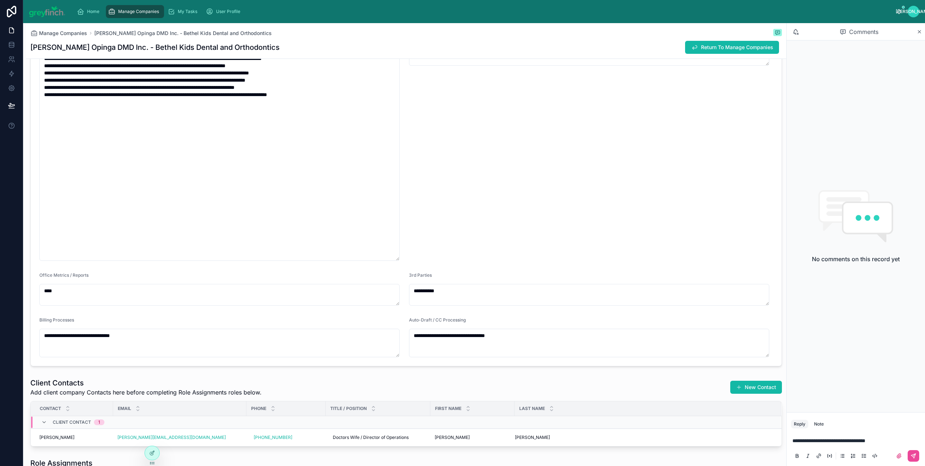
scroll to position [1504, 0]
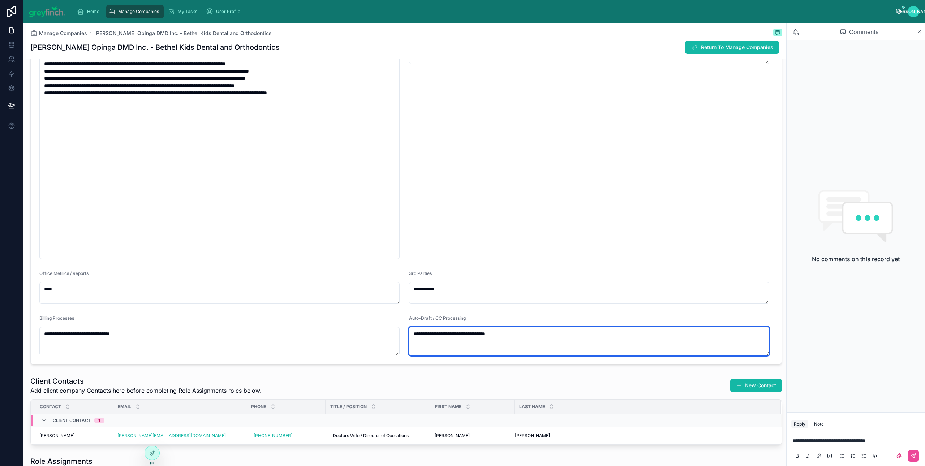
click at [547, 344] on textarea "**********" at bounding box center [589, 341] width 360 height 29
click at [545, 339] on textarea "**********" at bounding box center [589, 341] width 360 height 29
click at [545, 338] on textarea "**********" at bounding box center [589, 341] width 360 height 29
type textarea "**********"
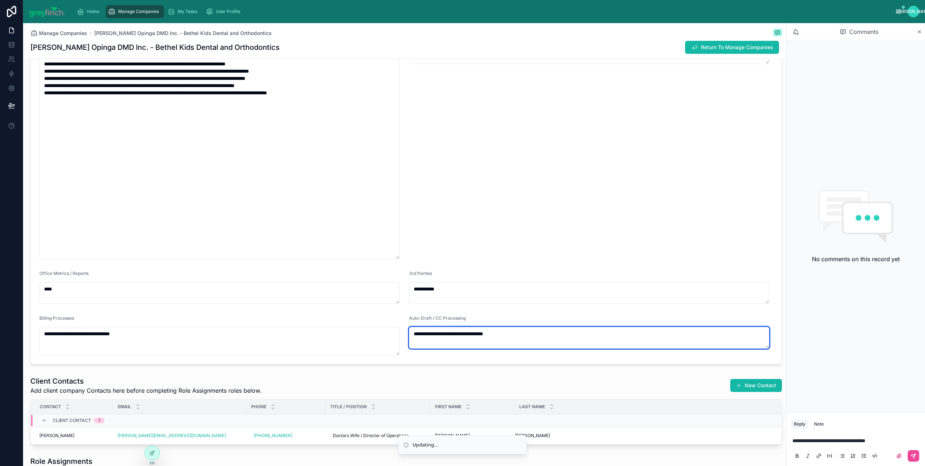
type input "**********"
type textarea "**********"
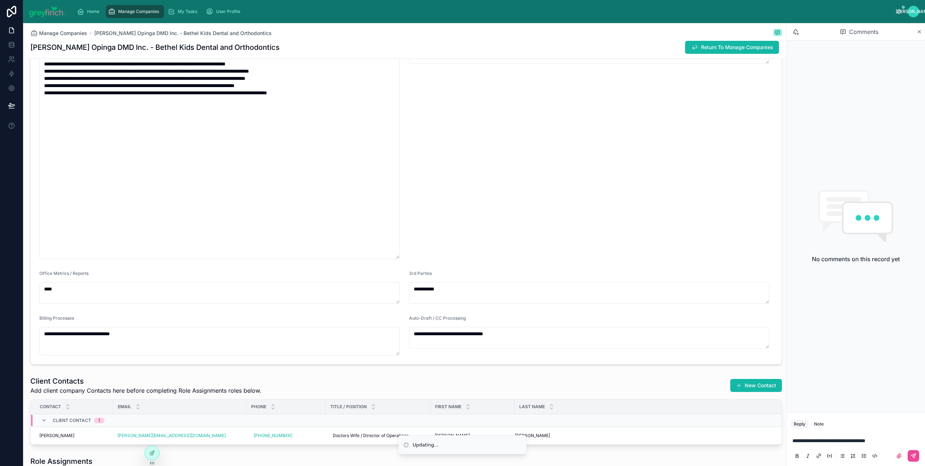
click at [569, 361] on form "**********" at bounding box center [406, 11] width 751 height 705
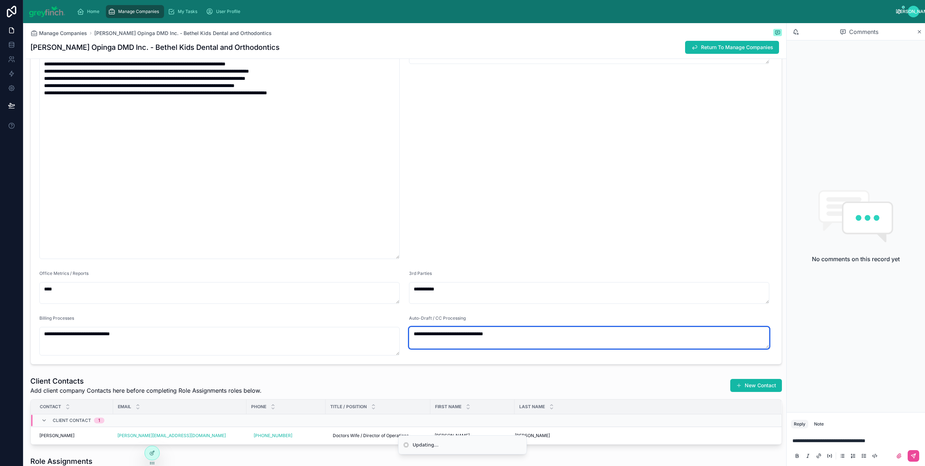
click at [568, 341] on textarea "**********" at bounding box center [589, 338] width 360 height 22
click at [525, 339] on textarea "**********" at bounding box center [589, 338] width 360 height 22
type input "**********"
type textarea "**********"
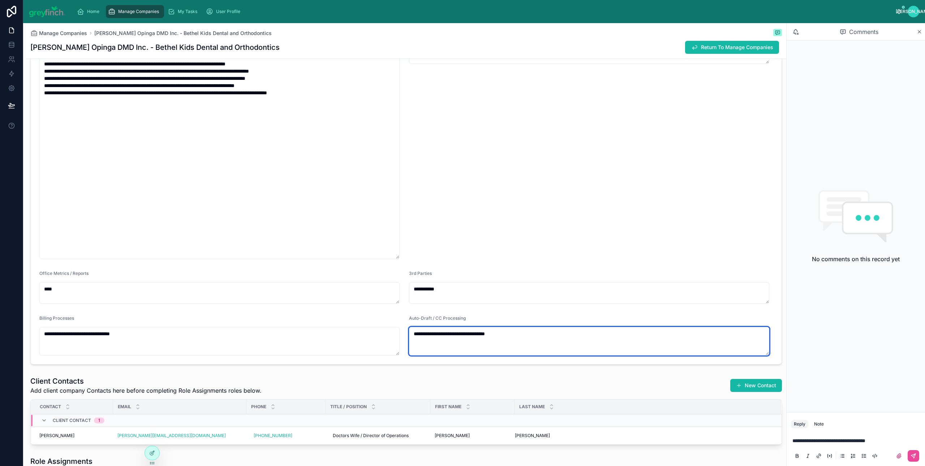
click at [520, 337] on textarea "**********" at bounding box center [589, 341] width 360 height 29
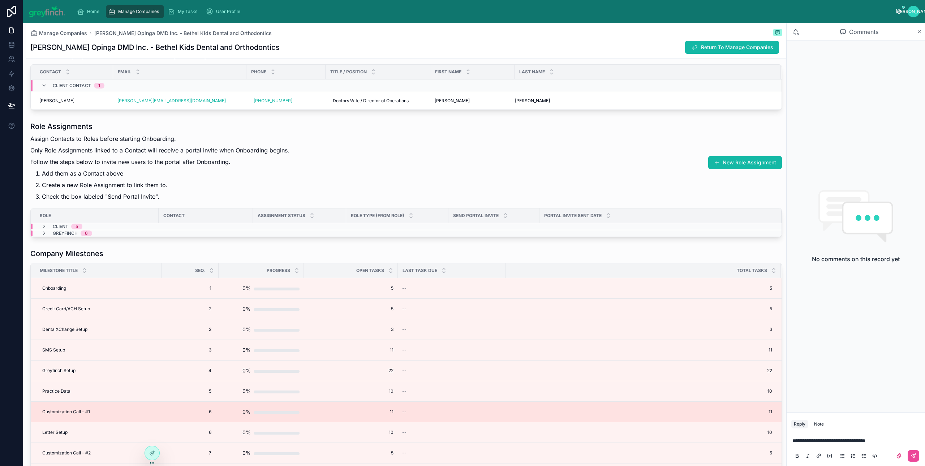
scroll to position [1850, 0]
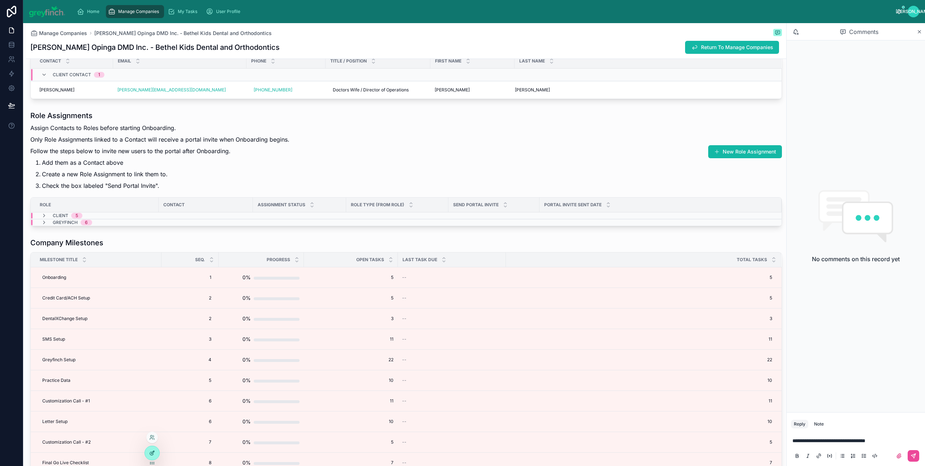
click at [154, 447] on div at bounding box center [152, 453] width 14 height 14
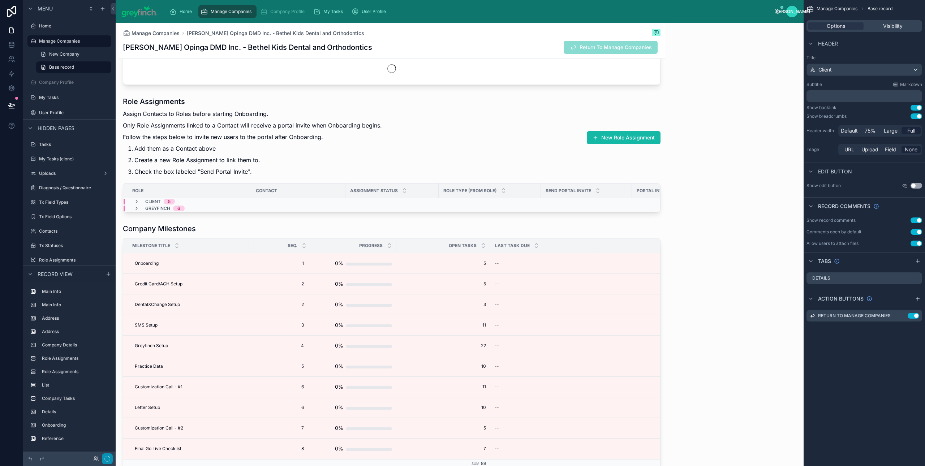
click at [100, 461] on div at bounding box center [98, 459] width 29 height 11
type input "**********"
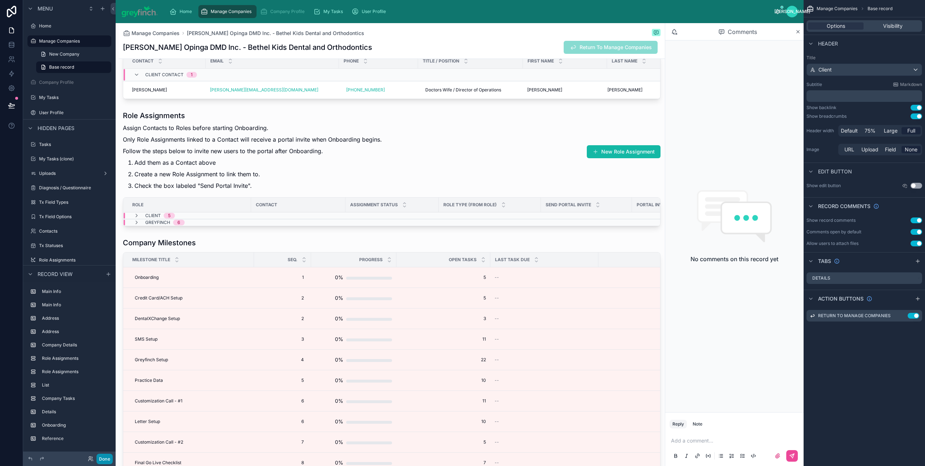
click at [107, 459] on button "Done" at bounding box center [105, 459] width 16 height 10
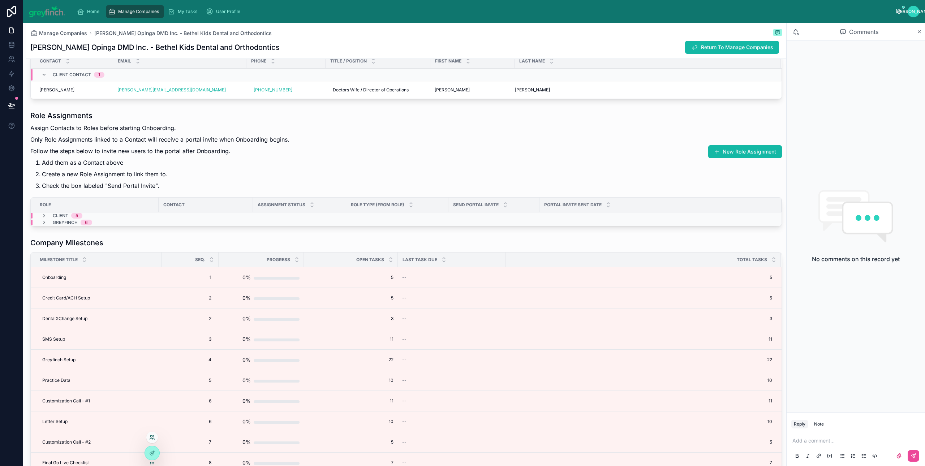
click at [154, 438] on icon at bounding box center [152, 438] width 6 height 6
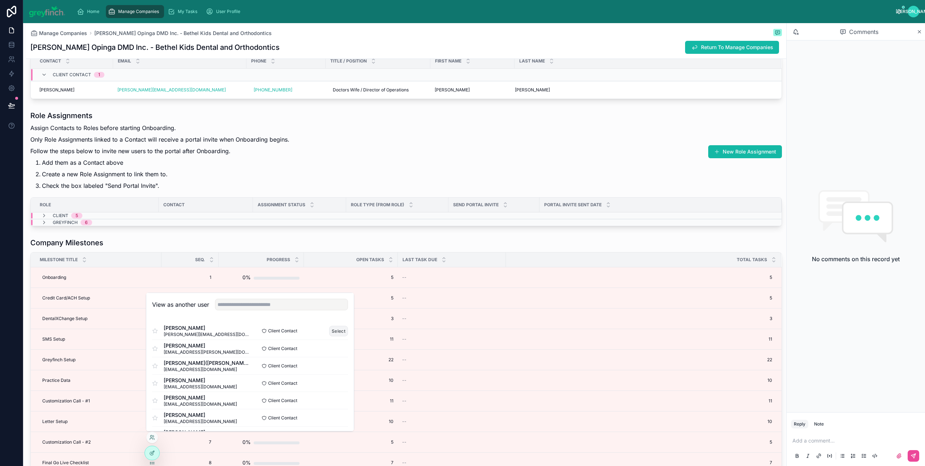
click at [333, 333] on button "Select" at bounding box center [338, 331] width 19 height 10
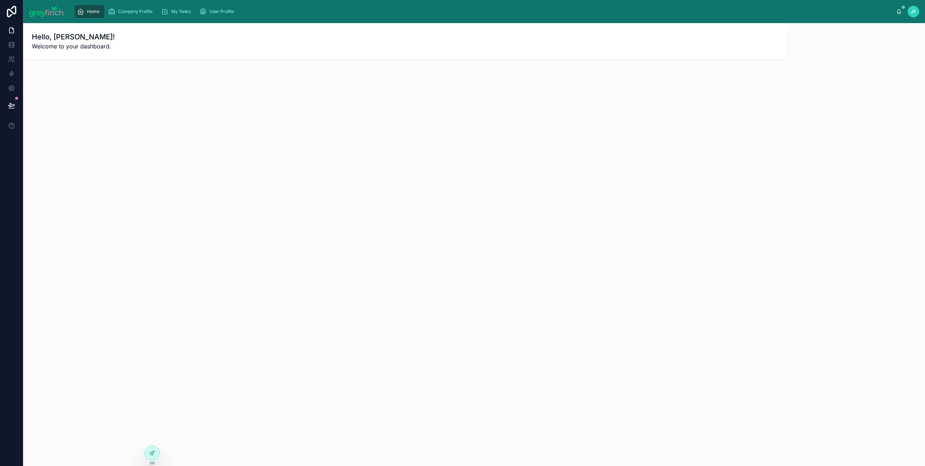
click at [387, 49] on div "Hello, [PERSON_NAME]! Welcome to your dashboard." at bounding box center [405, 41] width 746 height 19
click at [131, 16] on div "Company Profile" at bounding box center [131, 12] width 47 height 12
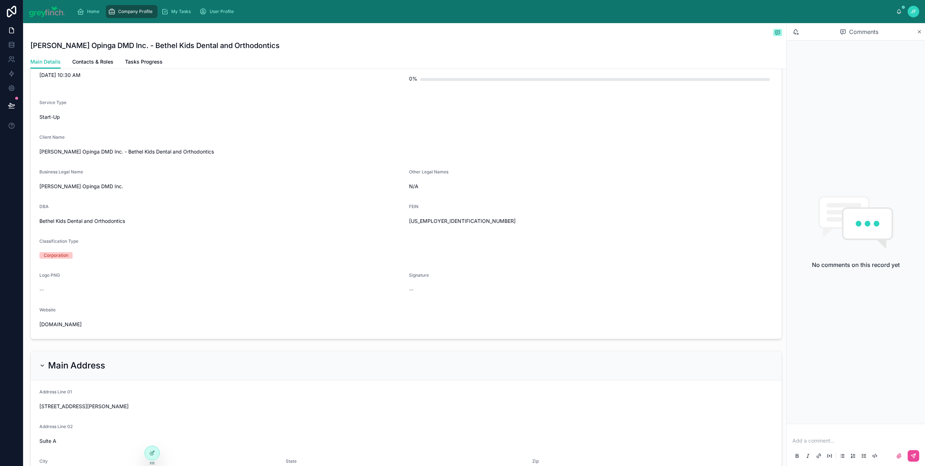
scroll to position [183, 0]
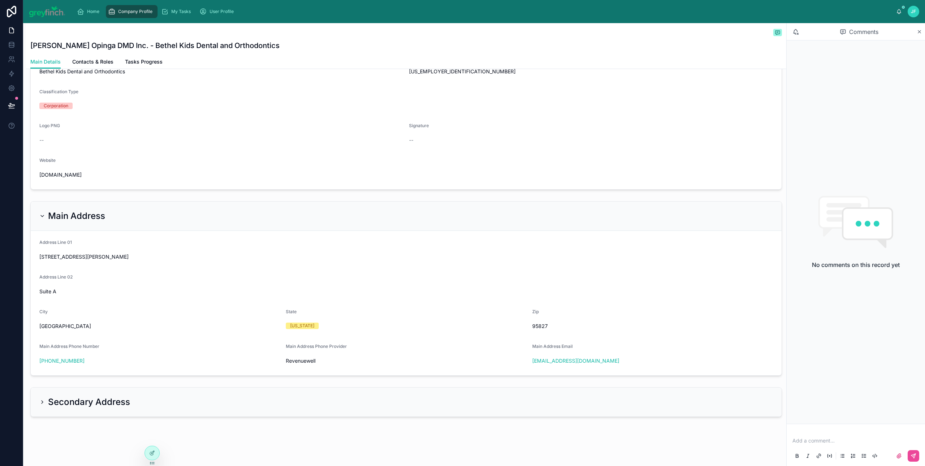
click at [58, 409] on div "Secondary Address" at bounding box center [406, 402] width 751 height 29
click at [58, 408] on div "Secondary Address" at bounding box center [406, 401] width 751 height 29
click at [186, 12] on span "My Tasks" at bounding box center [181, 12] width 20 height 6
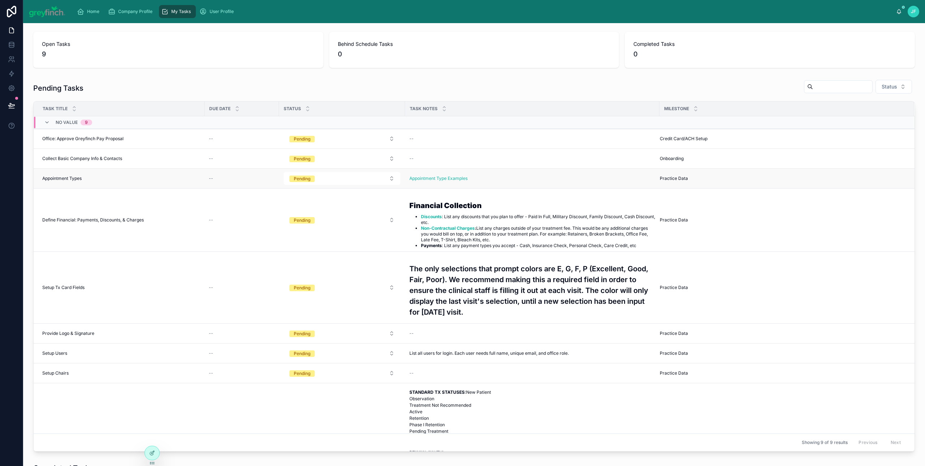
click at [117, 179] on div "Appointment Types Appointment Types" at bounding box center [121, 179] width 158 height 6
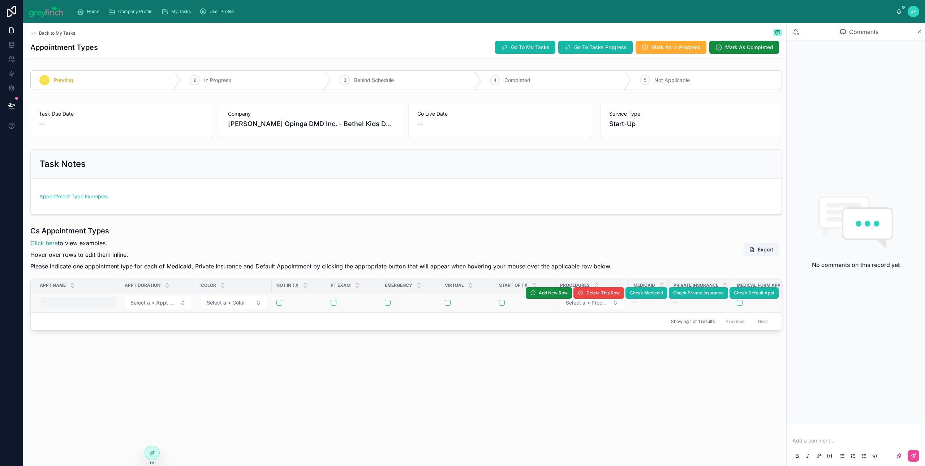
click at [49, 306] on div "--" at bounding box center [77, 303] width 76 height 12
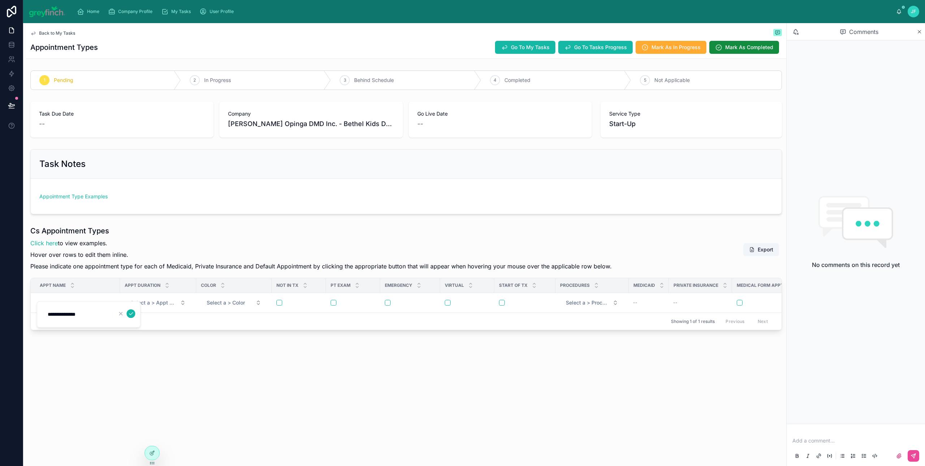
type input "**********"
click button "submit" at bounding box center [131, 313] width 9 height 9
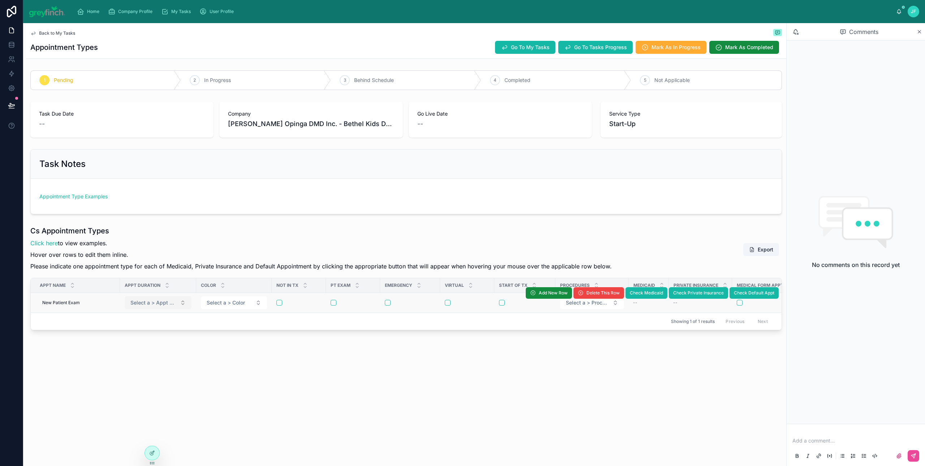
click at [153, 304] on span "Select a > Appt Duration" at bounding box center [153, 302] width 47 height 7
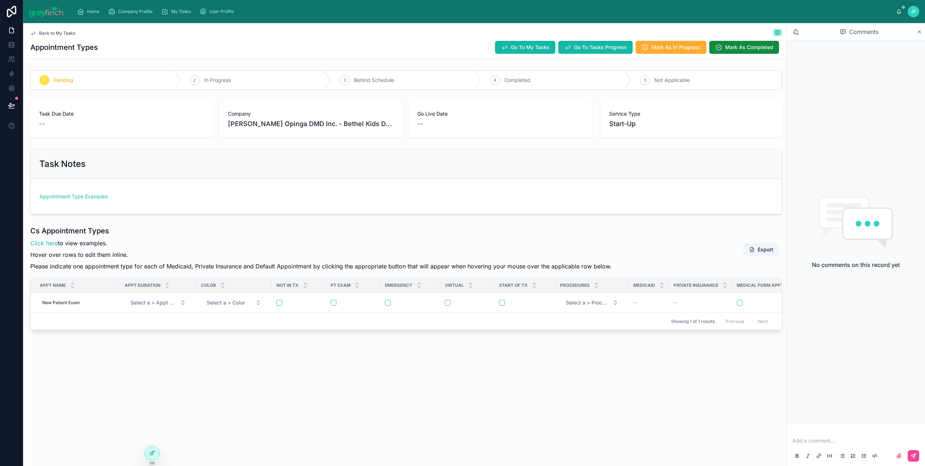
click at [154, 304] on span "Select a > Appt Duration" at bounding box center [153, 302] width 47 height 7
type input "**"
click at [146, 334] on div "60 min" at bounding box center [158, 333] width 87 height 11
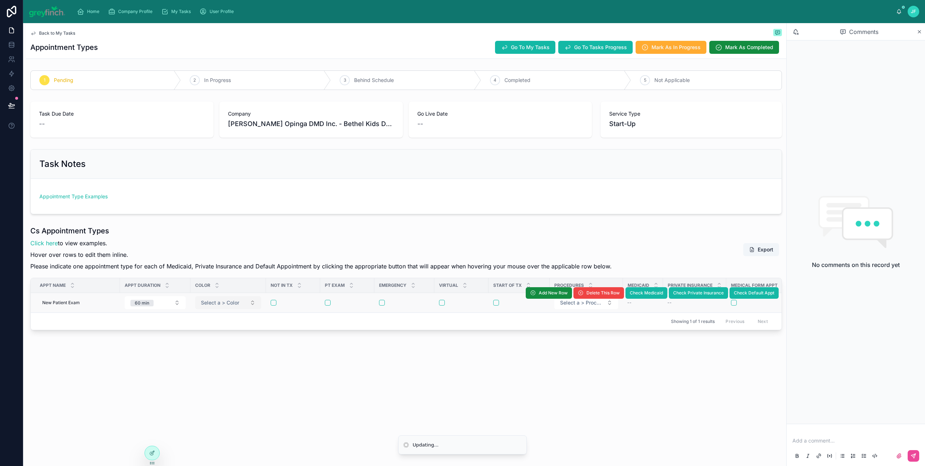
click at [231, 299] on button "Select a > Color" at bounding box center [228, 302] width 66 height 13
click at [227, 311] on td "Select a > Color" at bounding box center [229, 303] width 76 height 20
click at [234, 305] on span "Select a > Color" at bounding box center [220, 302] width 38 height 7
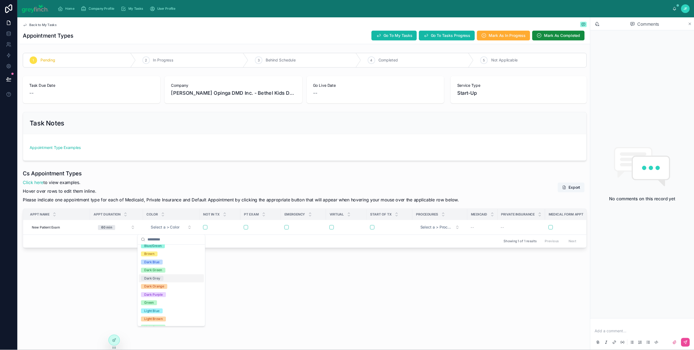
scroll to position [118, 0]
click at [229, 354] on div "Light Orange" at bounding box center [228, 356] width 87 height 11
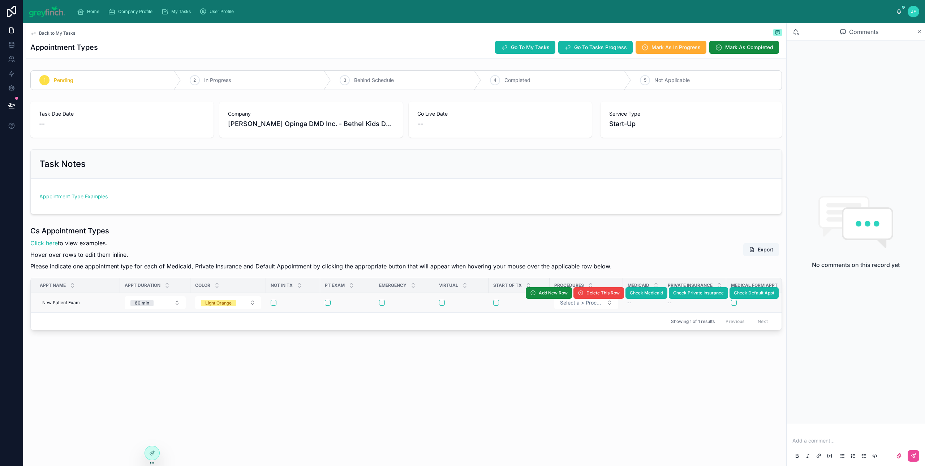
click at [325, 305] on form at bounding box center [348, 303] width 46 height 7
click at [328, 305] on button "button" at bounding box center [328, 303] width 6 height 6
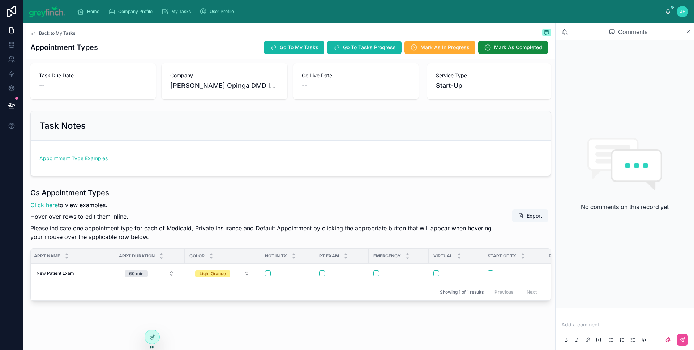
scroll to position [0, 17]
click at [689, 31] on icon at bounding box center [688, 32] width 5 height 6
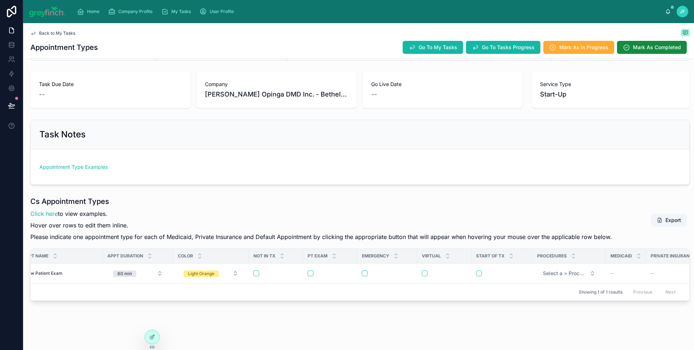
scroll to position [35, 0]
click at [460, 196] on h1 "Cs Appointment Types" at bounding box center [321, 201] width 582 height 10
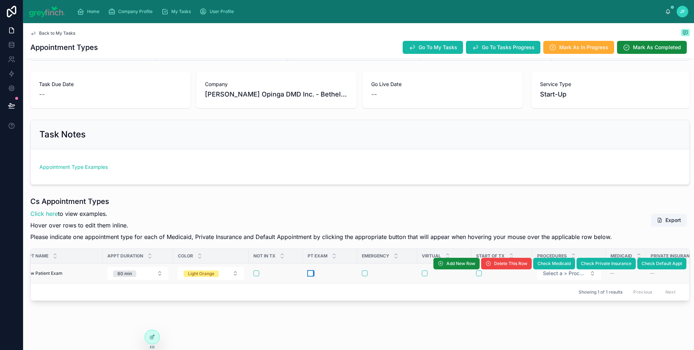
click at [312, 270] on button "button" at bounding box center [311, 273] width 6 height 6
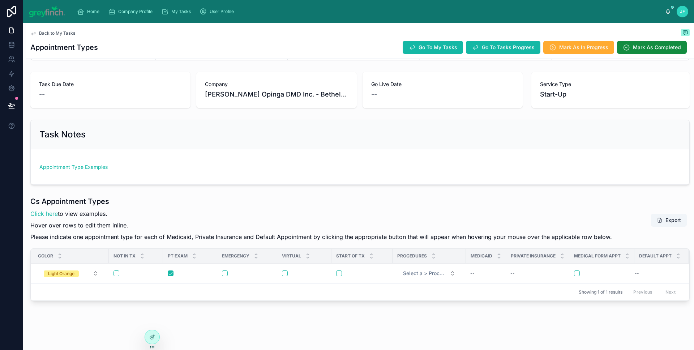
scroll to position [0, 163]
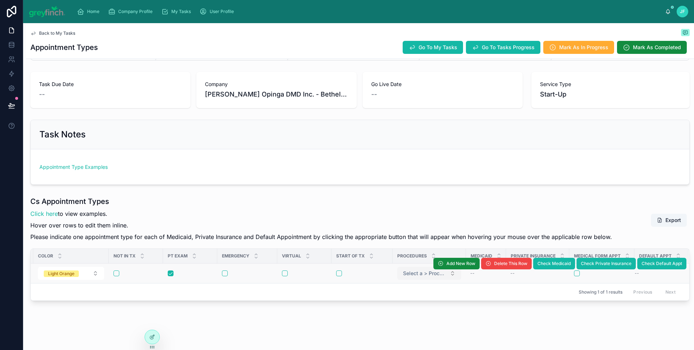
click at [401, 271] on button "Select a > Procedures" at bounding box center [429, 273] width 64 height 13
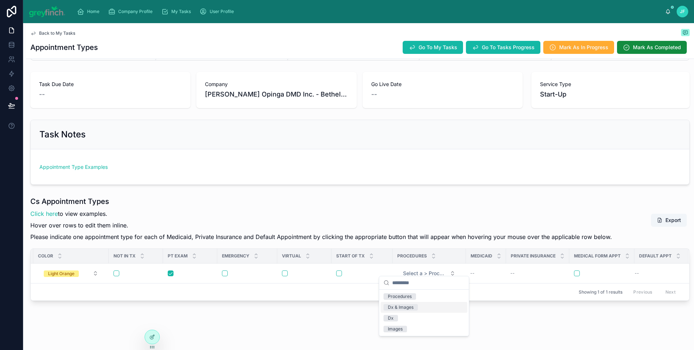
click at [398, 309] on div "Dx & Images" at bounding box center [401, 307] width 26 height 7
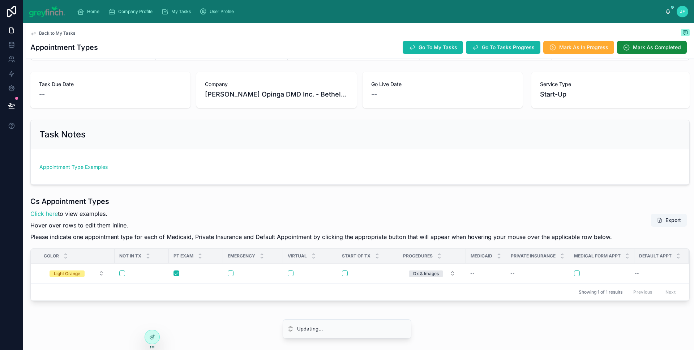
scroll to position [0, 157]
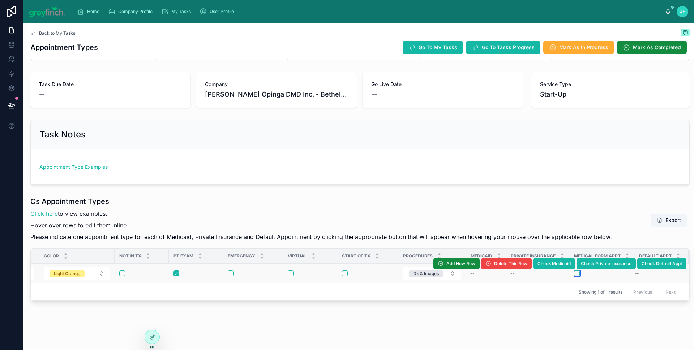
click at [574, 270] on button "button" at bounding box center [577, 273] width 6 height 6
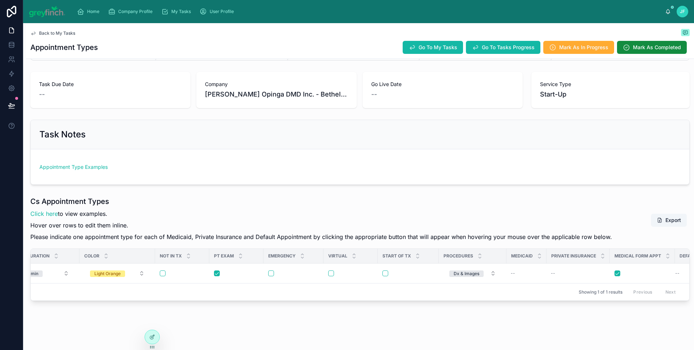
scroll to position [0, 110]
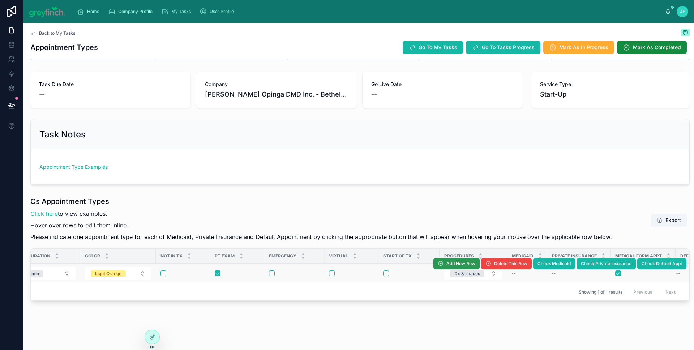
click at [447, 261] on span "Add New Row" at bounding box center [460, 264] width 29 height 6
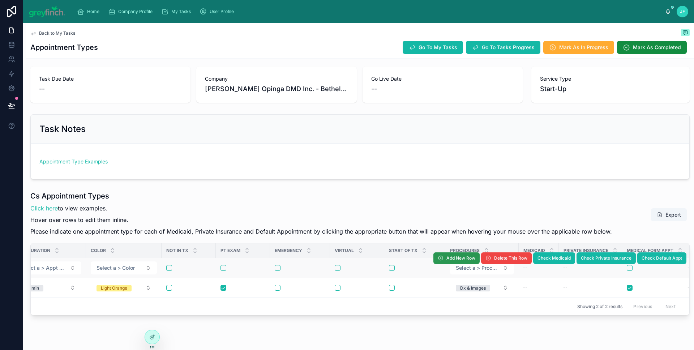
click at [451, 260] on span "Add New Row" at bounding box center [460, 258] width 29 height 6
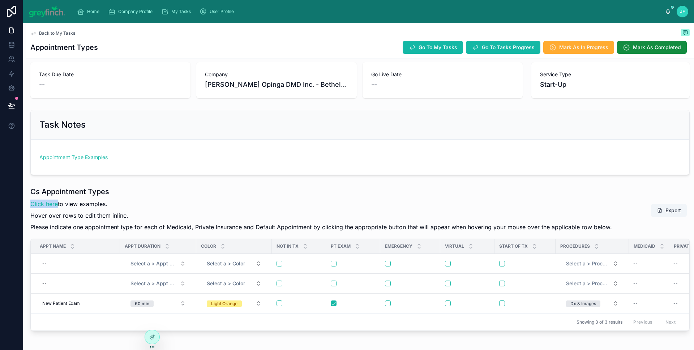
scroll to position [39, 0]
click at [406, 179] on div "1 Pending 2 In Progress 3 Behind Schedule 4 Completed 5 Not Applicable Task Due…" at bounding box center [360, 181] width 668 height 305
click at [419, 50] on span "Go To My Tasks" at bounding box center [438, 47] width 39 height 7
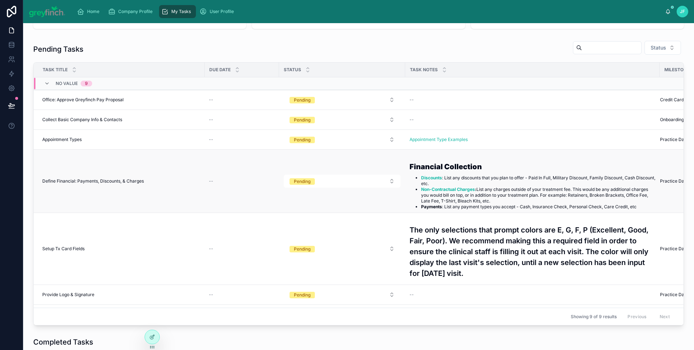
click at [138, 181] on span "Define Financial: Payments, Discounts, & Charges" at bounding box center [93, 181] width 102 height 6
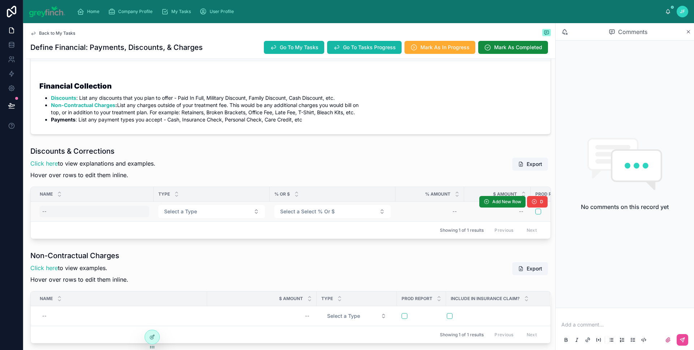
click at [73, 209] on div "--" at bounding box center [94, 212] width 110 height 12
type input "**********"
click button "submit" at bounding box center [131, 221] width 9 height 9
click at [181, 213] on span "Select a Type" at bounding box center [180, 211] width 33 height 7
click at [207, 211] on button "Select a Type" at bounding box center [211, 211] width 107 height 13
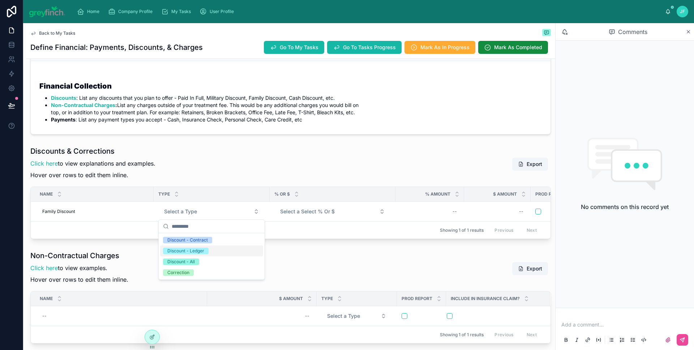
click at [310, 264] on div "Non-Contractual Charges Click here to view examples. Hover over rows to edit th…" at bounding box center [290, 269] width 521 height 36
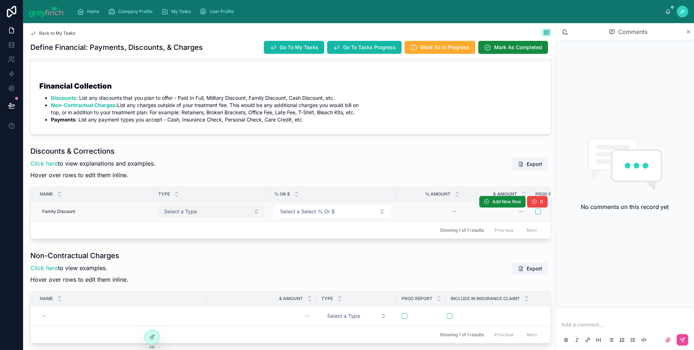
click at [215, 213] on button "Select a Type" at bounding box center [211, 211] width 107 height 13
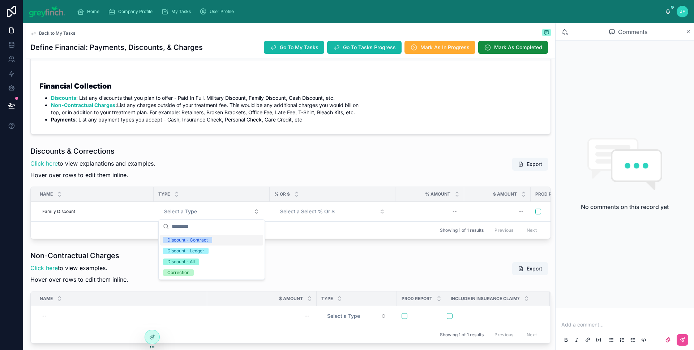
click at [208, 240] on span "Discount - Contract" at bounding box center [187, 240] width 49 height 7
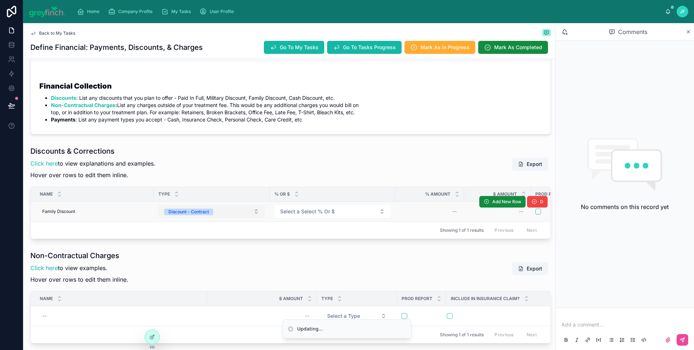
click at [207, 215] on button "Discount - Contract" at bounding box center [211, 211] width 107 height 13
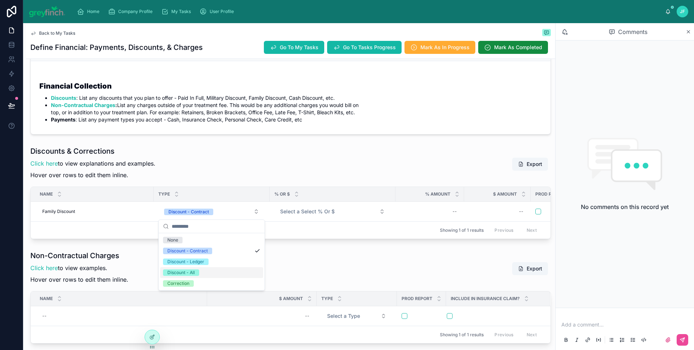
click at [203, 270] on div "Discount - All" at bounding box center [211, 272] width 103 height 11
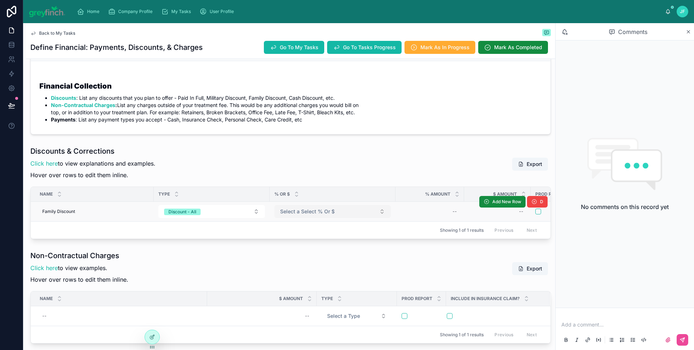
click at [321, 213] on span "Select a Select % Or $" at bounding box center [307, 211] width 55 height 7
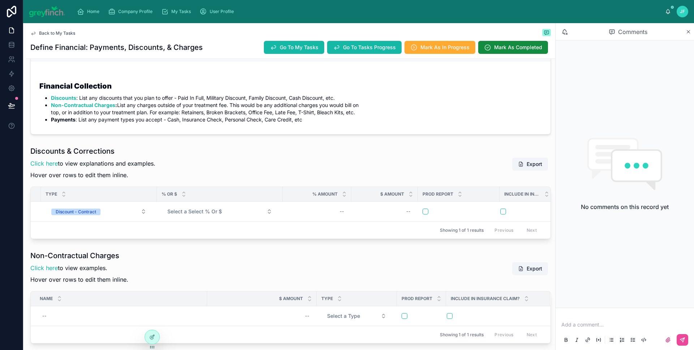
scroll to position [0, 112]
click at [335, 213] on div "--" at bounding box center [318, 212] width 60 height 12
click at [322, 237] on div "Showing 1 of 1 results Previous Next" at bounding box center [291, 229] width 520 height 17
click at [385, 211] on div "--" at bounding box center [385, 212] width 58 height 12
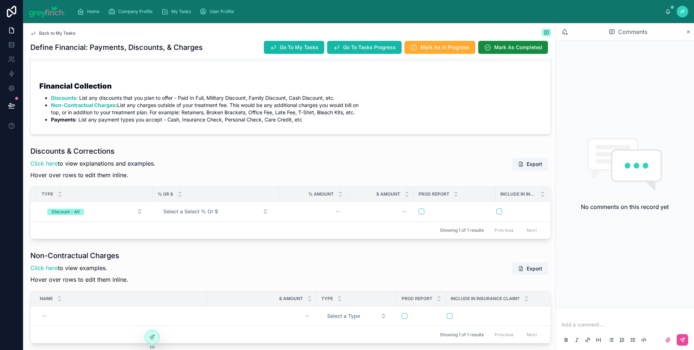
click at [500, 195] on span "Include In Insurance Claim?" at bounding box center [518, 194] width 36 height 6
click at [496, 214] on form at bounding box center [518, 211] width 45 height 7
click at [496, 213] on button "button" at bounding box center [499, 212] width 6 height 6
click at [496, 214] on button "button" at bounding box center [499, 212] width 6 height 6
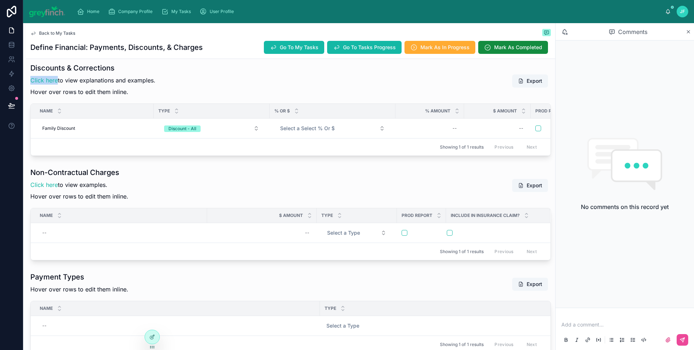
scroll to position [202, 0]
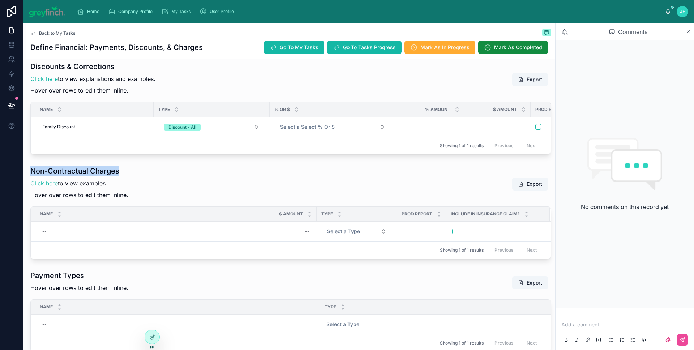
drag, startPoint x: 32, startPoint y: 175, endPoint x: 142, endPoint y: 176, distance: 109.5
click at [142, 176] on div "Non-Contractual Charges Click here to view examples. Hover over rows to edit th…" at bounding box center [290, 184] width 521 height 36
click at [160, 173] on div "Non-Contractual Charges Click here to view examples. Hover over rows to edit th…" at bounding box center [290, 184] width 521 height 36
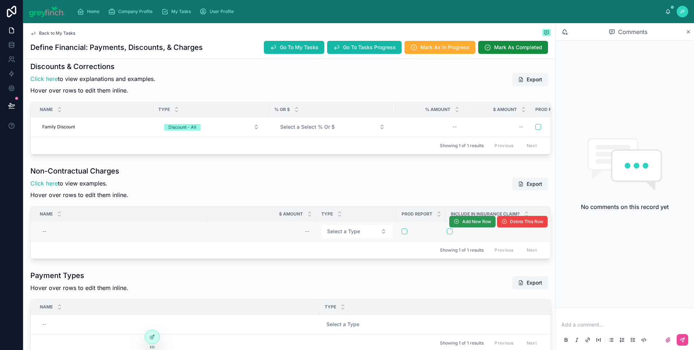
click at [466, 224] on span "Add New Row" at bounding box center [476, 222] width 29 height 6
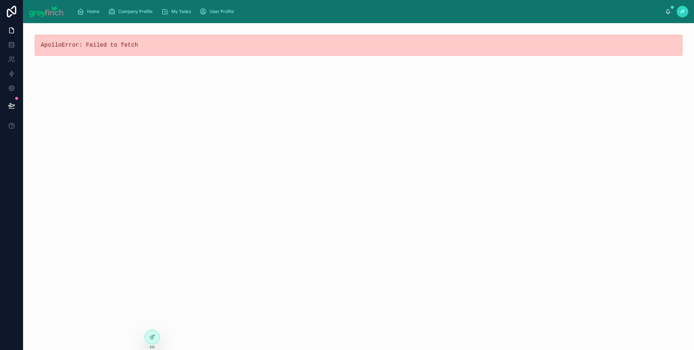
scroll to position [0, 0]
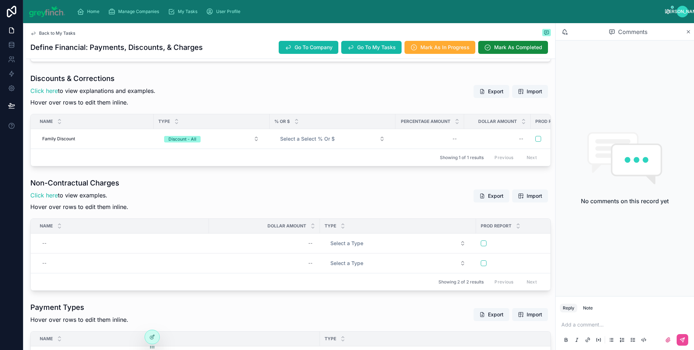
scroll to position [197, 0]
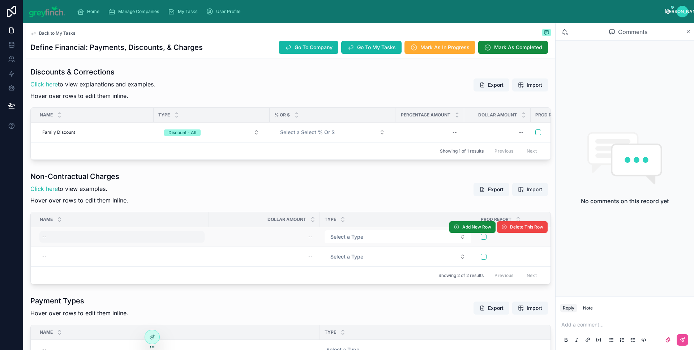
click at [64, 243] on div "--" at bounding box center [121, 237] width 165 height 12
type input "*******"
click button "submit" at bounding box center [131, 252] width 9 height 9
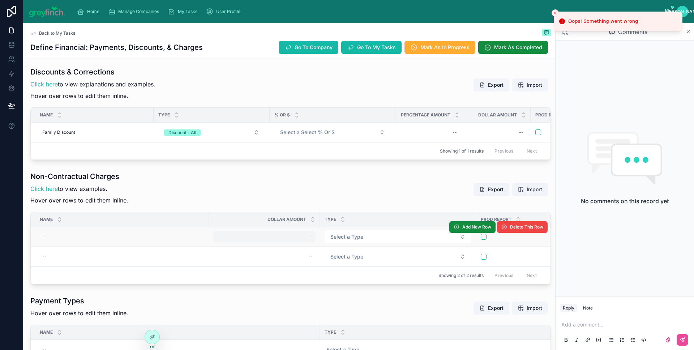
click at [307, 243] on div "--" at bounding box center [264, 237] width 102 height 12
type input "*******"
click button "submit" at bounding box center [397, 252] width 9 height 9
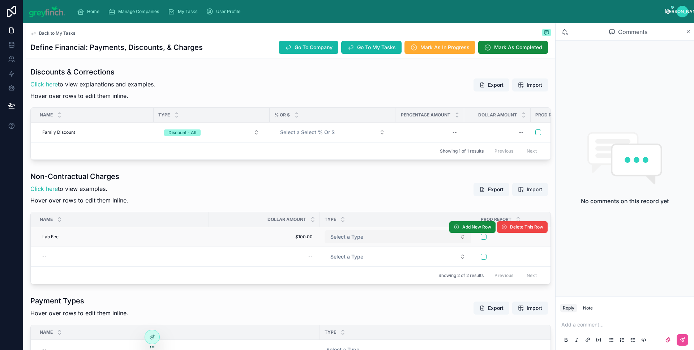
click at [378, 243] on button "Select a Type" at bounding box center [398, 236] width 147 height 13
click at [359, 240] on span "Select a Type" at bounding box center [346, 236] width 33 height 7
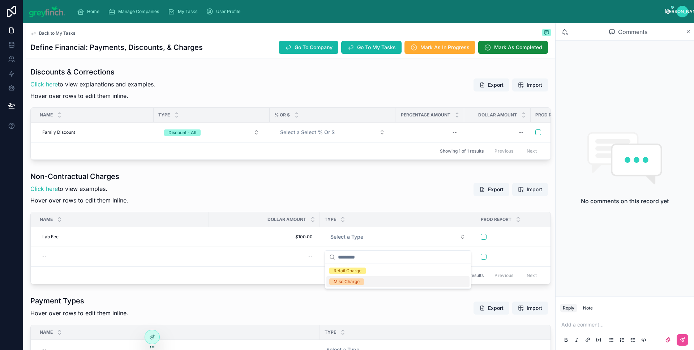
click at [379, 281] on div "Misc Charge" at bounding box center [397, 281] width 143 height 11
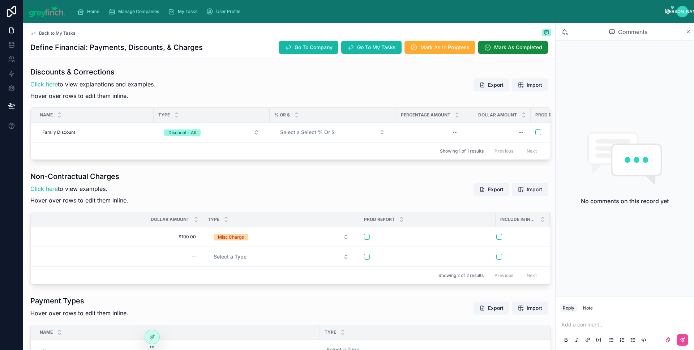
scroll to position [0, 122]
drag, startPoint x: 489, startPoint y: 223, endPoint x: 424, endPoint y: 223, distance: 65.8
click at [421, 224] on tr "Name Dollar Amount Type Prod Report Include In Insurance Claim?" at bounding box center [232, 219] width 637 height 15
click at [364, 240] on button "button" at bounding box center [367, 237] width 6 height 6
click at [495, 237] on div "Add New Row Delete This Row" at bounding box center [498, 227] width 98 height 20
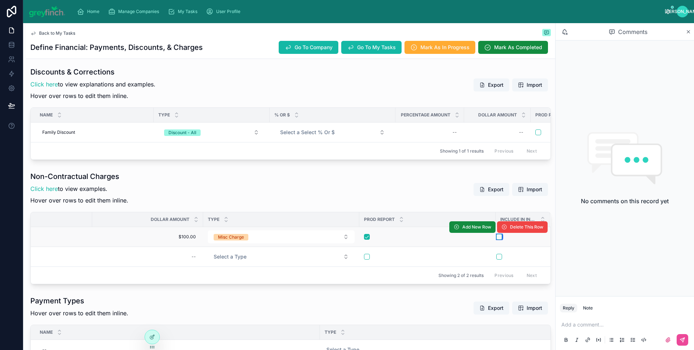
click at [496, 240] on button "button" at bounding box center [499, 237] width 6 height 6
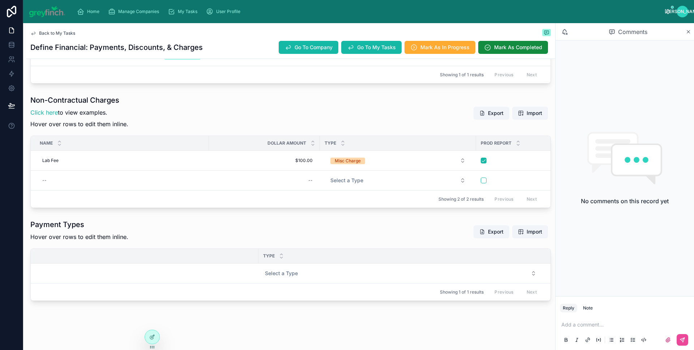
scroll to position [0, 0]
click at [520, 228] on span "Import" at bounding box center [530, 231] width 24 height 7
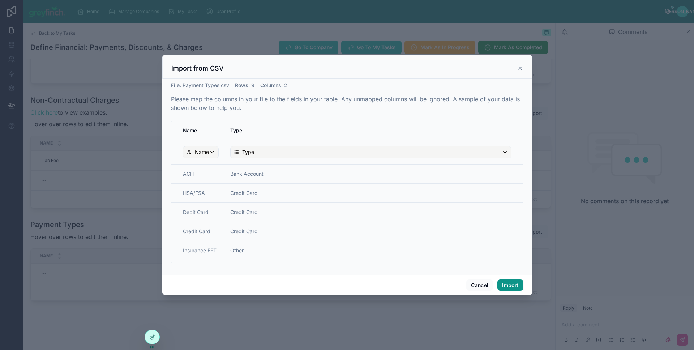
click at [511, 285] on button "Import" at bounding box center [510, 285] width 26 height 12
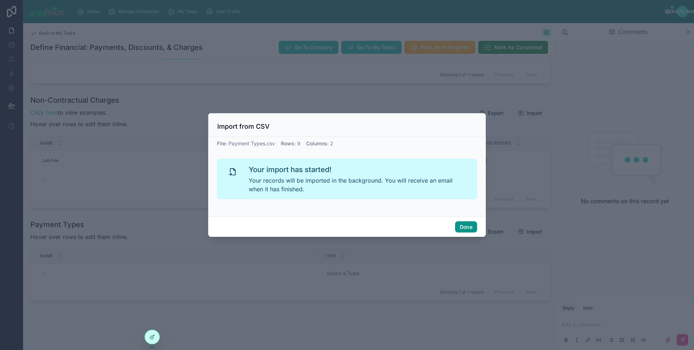
click at [468, 230] on button "Done" at bounding box center [466, 227] width 22 height 12
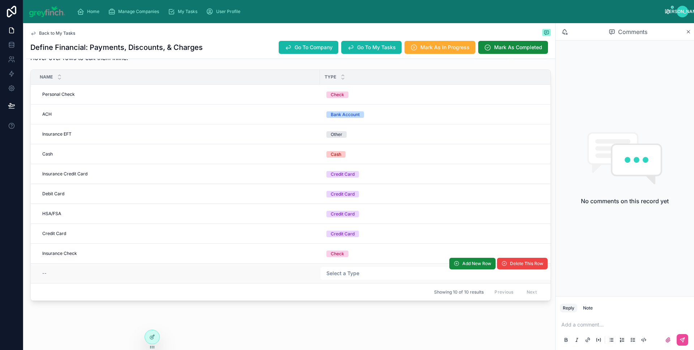
scroll to position [453, 0]
click at [83, 279] on div "--" at bounding box center [177, 274] width 276 height 12
click at [180, 283] on td "--" at bounding box center [175, 274] width 289 height 20
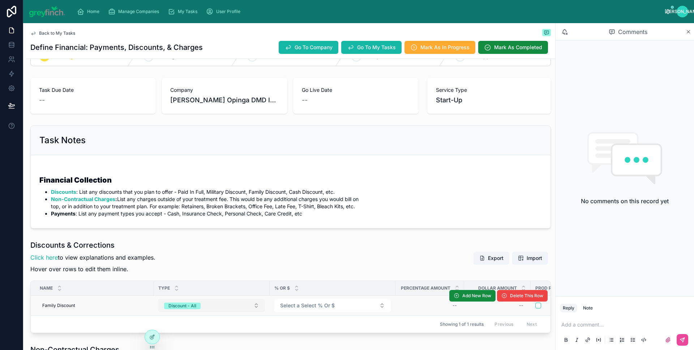
scroll to position [0, 0]
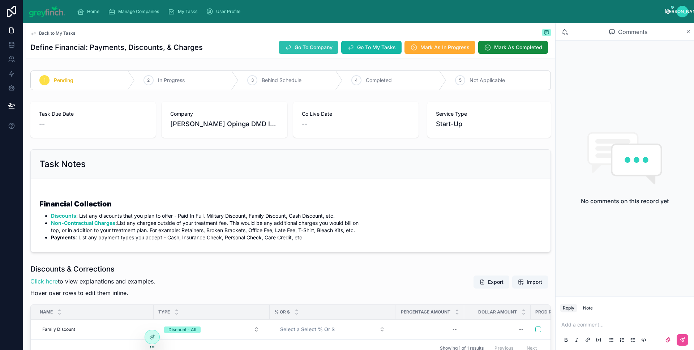
click at [297, 42] on button "Go To Company" at bounding box center [309, 47] width 60 height 13
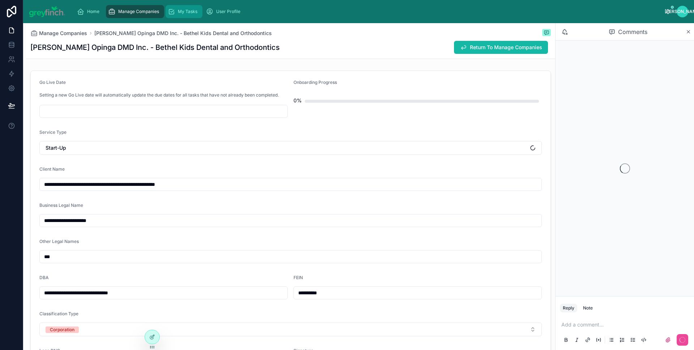
click at [180, 12] on span "My Tasks" at bounding box center [188, 12] width 20 height 6
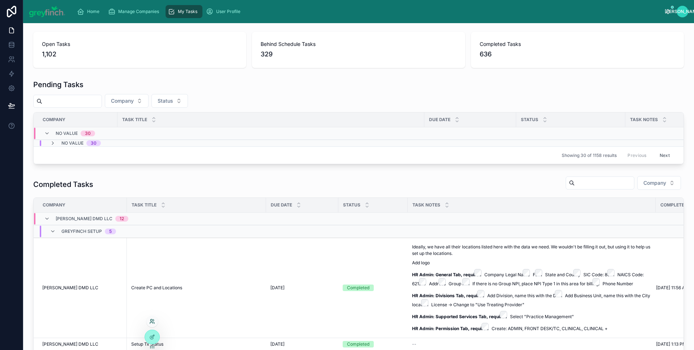
click at [151, 320] on icon at bounding box center [152, 321] width 6 height 6
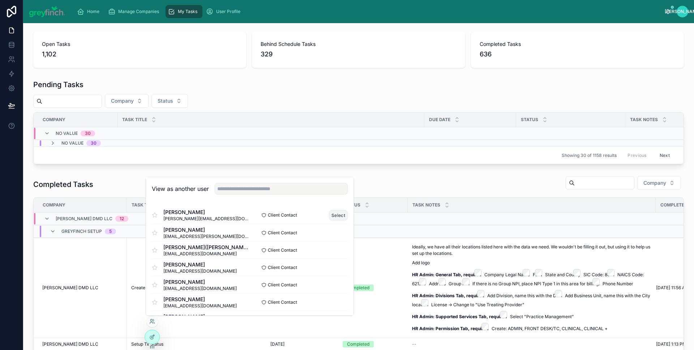
click at [335, 213] on button "Select" at bounding box center [338, 215] width 19 height 10
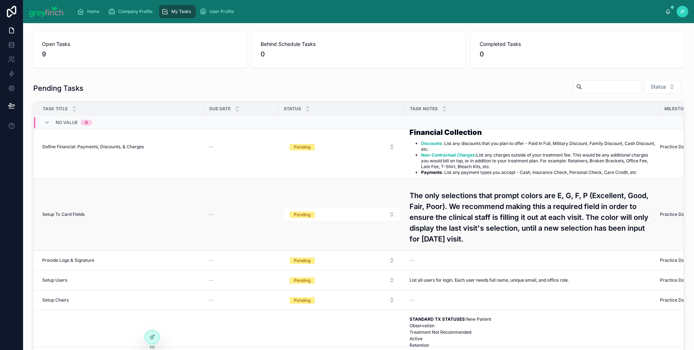
scroll to position [74, 0]
click at [63, 216] on span "Setup Tx Card Fields" at bounding box center [63, 214] width 42 height 6
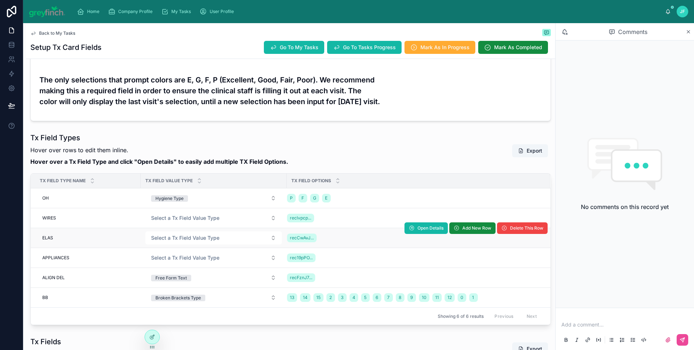
scroll to position [129, 0]
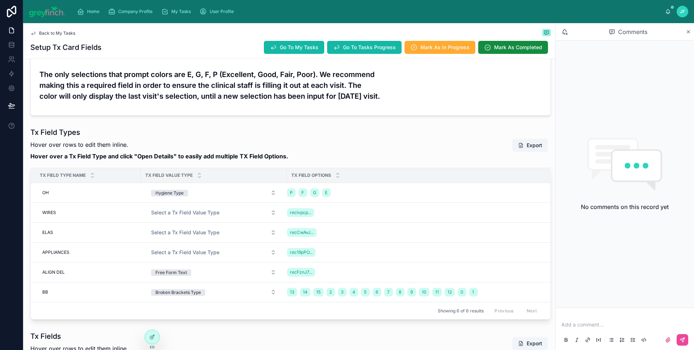
click at [594, 321] on p at bounding box center [626, 324] width 130 height 7
click at [214, 40] on div "Setup Tx Card Fields Go To My Tasks Go To Tasks Progress Mark As In Progress Ma…" at bounding box center [290, 47] width 521 height 14
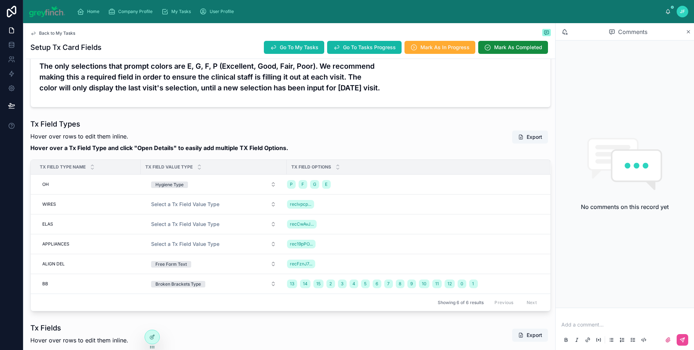
scroll to position [139, 0]
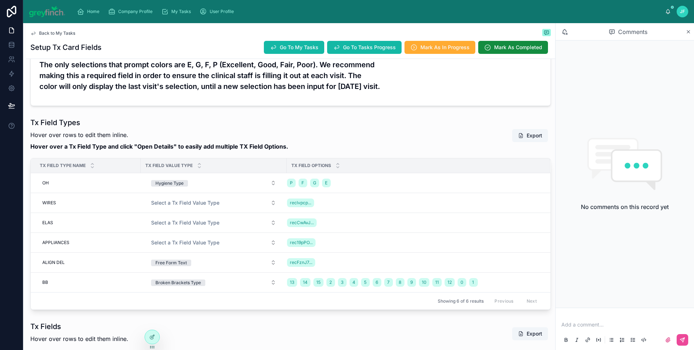
click at [252, 116] on div "Tx Field Types Hover over rows to edit them inline. Hover over a Tx Field Type …" at bounding box center [290, 214] width 529 height 198
click at [292, 49] on span "Go To My Tasks" at bounding box center [299, 47] width 39 height 7
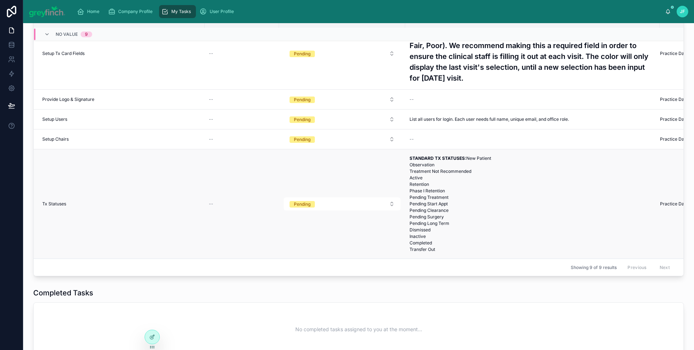
scroll to position [158, 0]
click at [70, 201] on div "Tx Statuses Tx Statuses" at bounding box center [121, 204] width 158 height 6
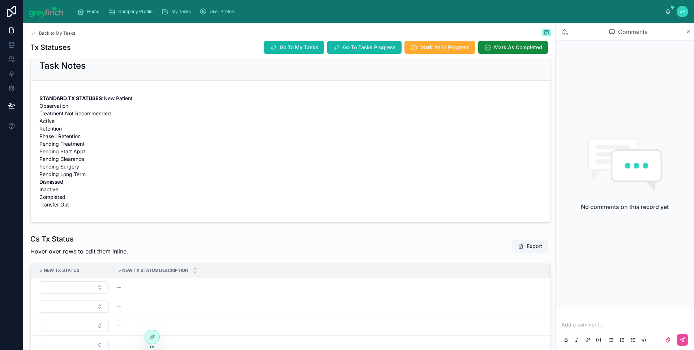
scroll to position [104, 0]
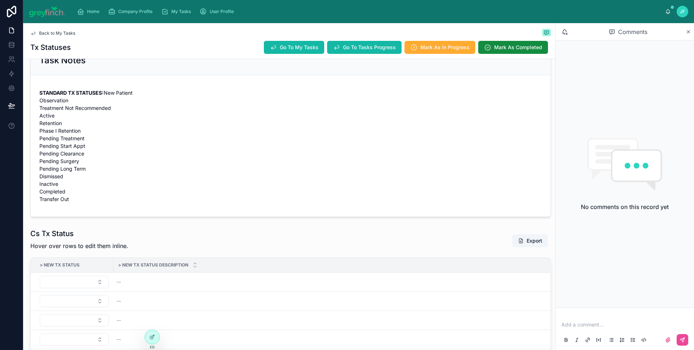
drag, startPoint x: 39, startPoint y: 92, endPoint x: 76, endPoint y: 209, distance: 122.4
click at [76, 203] on p "STANDARD TX STATUSES: New Patient Observation Treatment Not Recommended Active …" at bounding box center [290, 146] width 502 height 114
click at [98, 203] on p "STANDARD TX STATUSES: New Patient Observation Treatment Not Recommended Active …" at bounding box center [290, 146] width 502 height 114
drag, startPoint x: 79, startPoint y: 210, endPoint x: 118, endPoint y: 168, distance: 57.3
click at [38, 98] on form "STANDARD TX STATUSES: New Patient Observation Treatment Not Recommended Active …" at bounding box center [291, 145] width 520 height 141
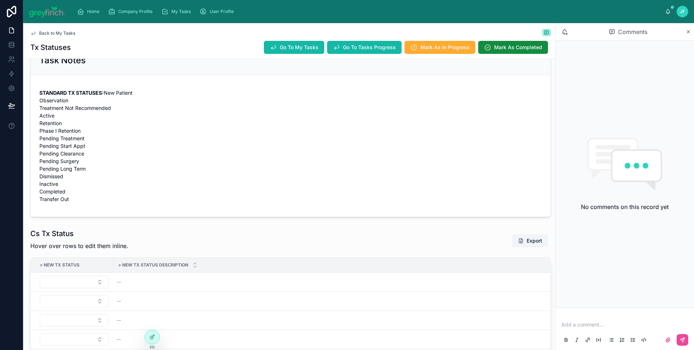
click at [126, 178] on p "STANDARD TX STATUSES: New Patient Observation Treatment Not Recommended Active …" at bounding box center [290, 146] width 502 height 114
click at [591, 320] on div "Add a comment..." at bounding box center [625, 332] width 130 height 30
click at [593, 322] on p at bounding box center [626, 324] width 130 height 7
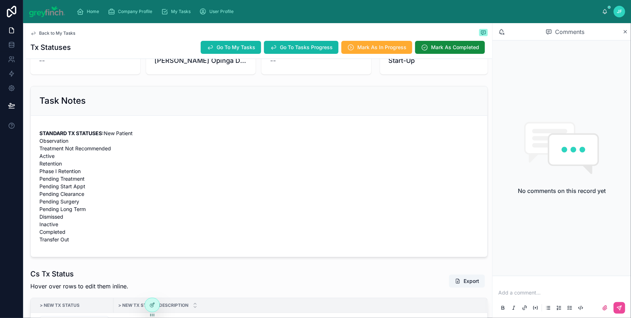
scroll to position [63, 0]
click at [51, 163] on p "STANDARD TX STATUSES: New Patient Observation Treatment Not Recommended Active …" at bounding box center [258, 186] width 439 height 114
click at [78, 202] on p "STANDARD TX STATUSES: New Patient Observation Treatment Not Recommended Active …" at bounding box center [258, 186] width 439 height 114
drag, startPoint x: 59, startPoint y: 208, endPoint x: 71, endPoint y: 210, distance: 12.9
click at [76, 207] on p "STANDARD TX STATUSES: New Patient Observation Treatment Not Recommended Active …" at bounding box center [258, 186] width 439 height 114
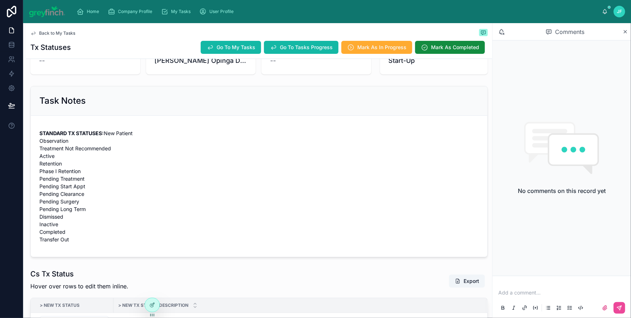
click at [57, 215] on p "STANDARD TX STATUSES: New Patient Observation Treatment Not Recommended Active …" at bounding box center [258, 186] width 439 height 114
drag, startPoint x: 43, startPoint y: 217, endPoint x: 87, endPoint y: 218, distance: 44.1
click at [87, 218] on p "STANDARD TX STATUSES: New Patient Observation Treatment Not Recommended Active …" at bounding box center [258, 186] width 439 height 114
click at [80, 219] on p "STANDARD TX STATUSES: New Patient Observation Treatment Not Recommended Active …" at bounding box center [258, 186] width 439 height 114
click at [56, 225] on p "STANDARD TX STATUSES: New Patient Observation Treatment Not Recommended Active …" at bounding box center [258, 186] width 439 height 114
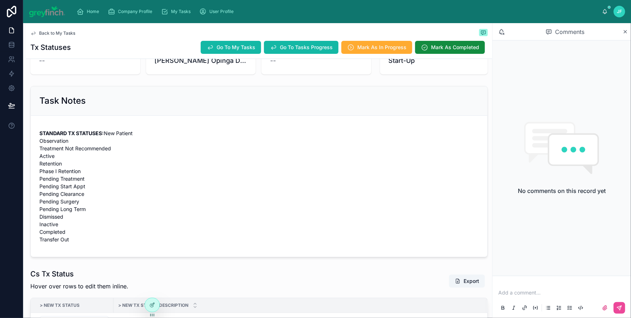
click at [53, 232] on p "STANDARD TX STATUSES: New Patient Observation Treatment Not Recommended Active …" at bounding box center [258, 186] width 439 height 114
click at [56, 241] on p "STANDARD TX STATUSES: New Patient Observation Treatment Not Recommended Active …" at bounding box center [258, 186] width 439 height 114
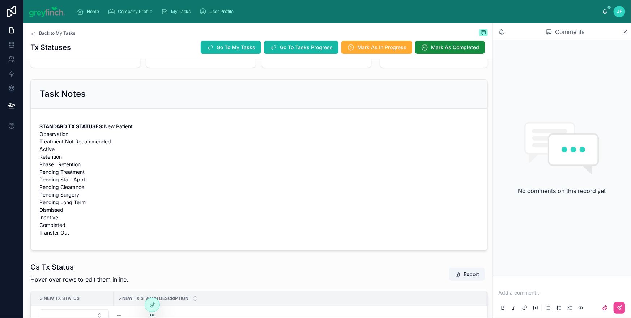
scroll to position [71, 0]
drag, startPoint x: 42, startPoint y: 238, endPoint x: 84, endPoint y: 236, distance: 42.0
click at [84, 236] on p "STANDARD TX STATUSES: New Patient Observation Treatment Not Recommended Active …" at bounding box center [258, 179] width 439 height 114
click at [80, 236] on p "STANDARD TX STATUSES: New Patient Observation Treatment Not Recommended Active …" at bounding box center [258, 179] width 439 height 114
click at [85, 236] on p "STANDARD TX STATUSES: New Patient Observation Treatment Not Recommended Active …" at bounding box center [258, 179] width 439 height 114
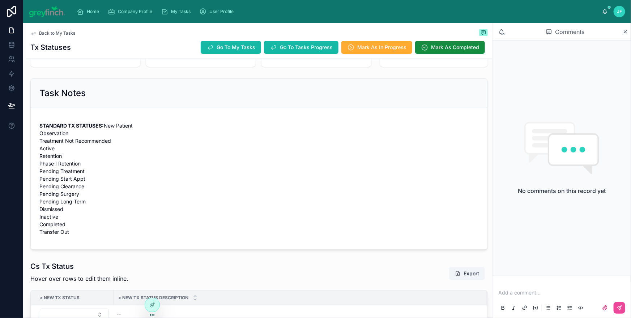
click at [76, 236] on p "STANDARD TX STATUSES: New Patient Observation Treatment Not Recommended Active …" at bounding box center [258, 179] width 439 height 114
drag, startPoint x: 76, startPoint y: 240, endPoint x: 36, endPoint y: 134, distance: 113.1
click at [36, 134] on form "STANDARD TX STATUSES: New Patient Observation Treatment Not Recommended Active …" at bounding box center [259, 178] width 457 height 141
click at [115, 150] on p "STANDARD TX STATUSES: New Patient Observation Treatment Not Recommended Active …" at bounding box center [258, 179] width 439 height 114
drag, startPoint x: 227, startPoint y: 46, endPoint x: 345, endPoint y: 276, distance: 258.8
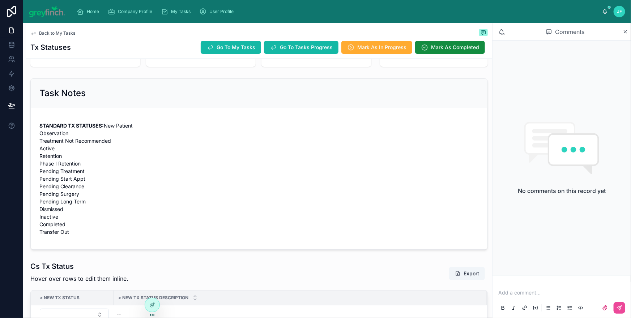
click at [271, 223] on div "Back to My Tasks Tx Statuses Go To My Tasks Go To Tasks Progress Mark As In Pro…" at bounding box center [259, 265] width 466 height 626
click at [530, 289] on p at bounding box center [563, 292] width 130 height 7
click at [618, 306] on icon at bounding box center [619, 308] width 6 height 6
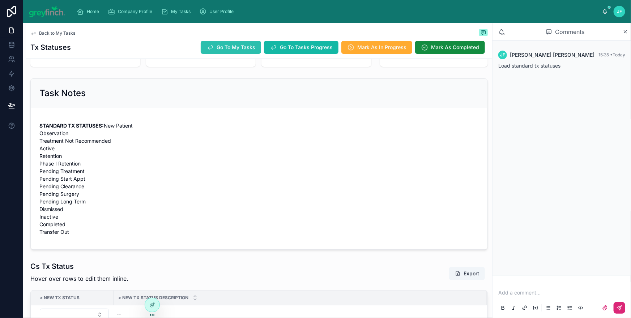
click at [225, 45] on span "Go To My Tasks" at bounding box center [236, 47] width 39 height 7
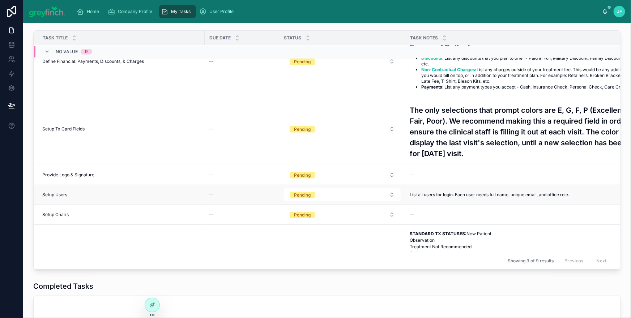
scroll to position [93, 0]
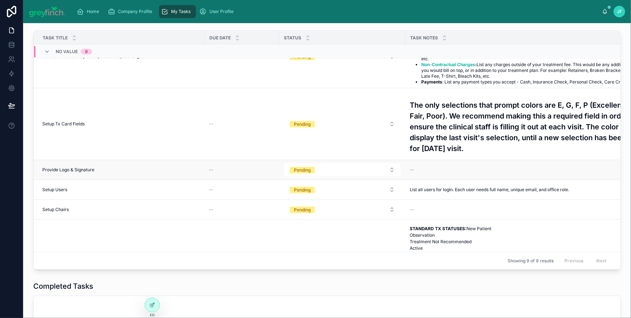
click at [112, 171] on div "Provide Logo & Signature Provide Logo & Signature" at bounding box center [121, 170] width 158 height 6
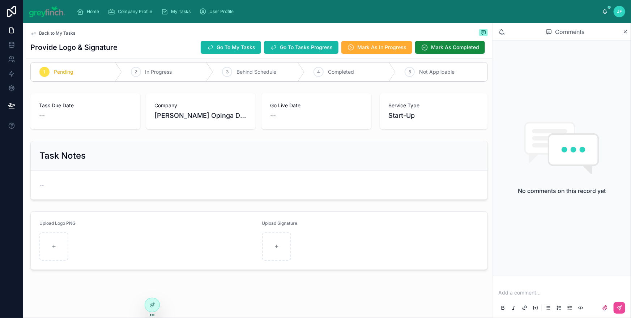
scroll to position [9, 0]
click at [225, 47] on span "Go To My Tasks" at bounding box center [236, 47] width 39 height 7
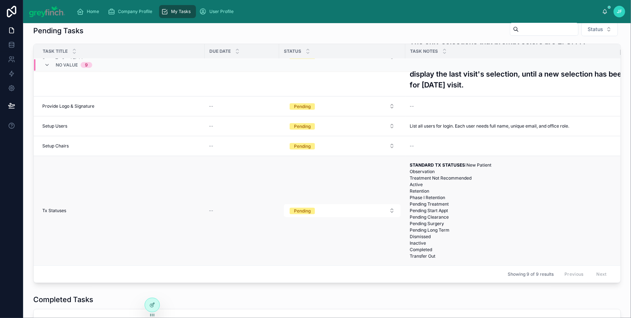
scroll to position [70, 0]
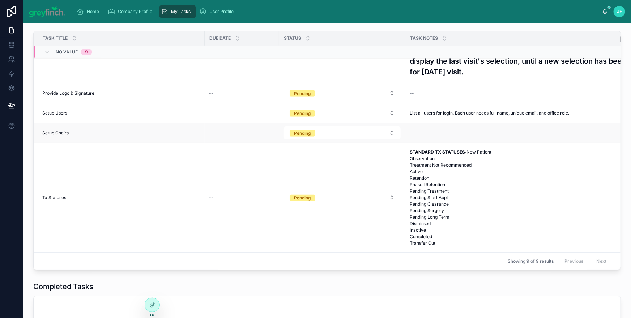
click at [71, 130] on div "Setup Chairs Setup Chairs" at bounding box center [121, 133] width 158 height 6
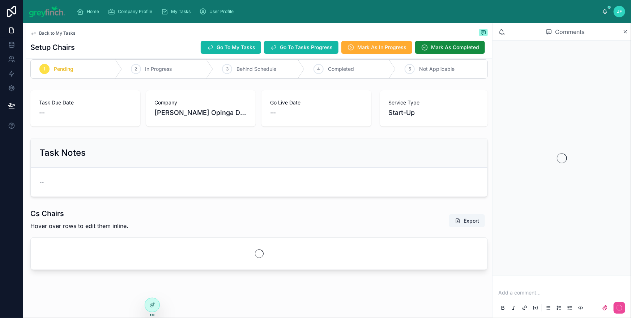
scroll to position [12, 0]
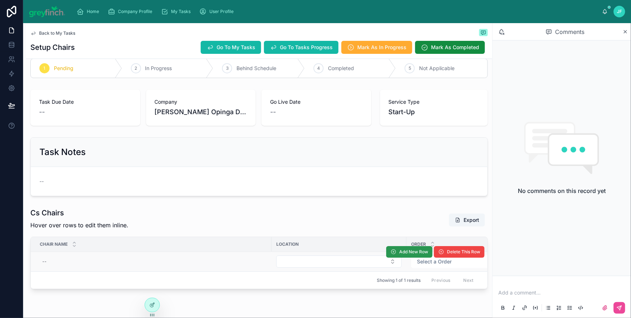
click at [410, 254] on span "Add New Row" at bounding box center [413, 252] width 29 height 6
click at [407, 253] on span "Add New Row" at bounding box center [409, 253] width 46 height 5
click at [405, 252] on span "Add New Row" at bounding box center [413, 252] width 29 height 6
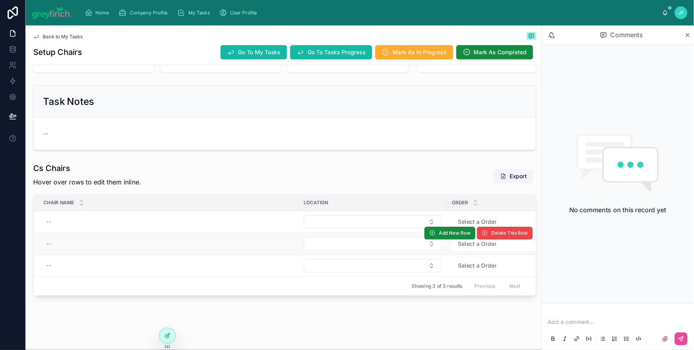
scroll to position [76, 0]
click at [401, 209] on span "Add New Row" at bounding box center [413, 212] width 29 height 6
click at [407, 229] on span "Add New Row" at bounding box center [413, 232] width 29 height 6
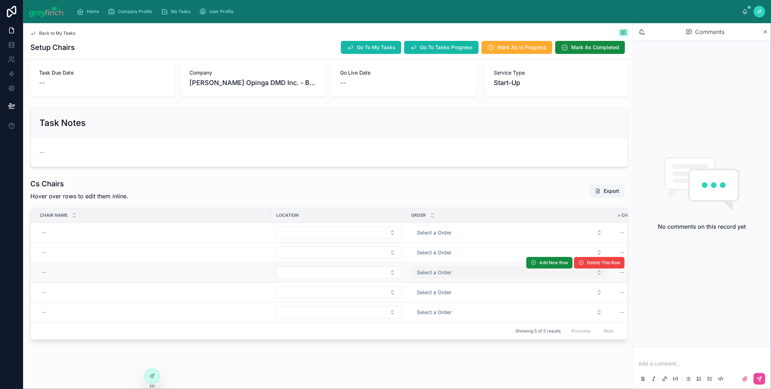
scroll to position [46, 0]
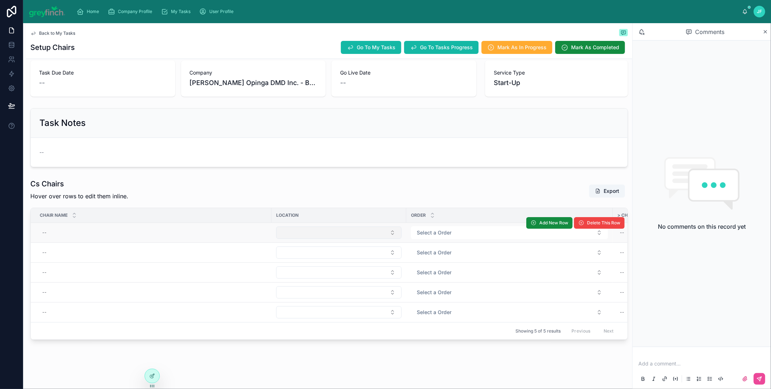
click at [341, 228] on button "Select Button" at bounding box center [338, 232] width 125 height 12
click at [78, 227] on div "--" at bounding box center [153, 233] width 228 height 12
click at [438, 229] on span "Select a Order" at bounding box center [434, 232] width 35 height 7
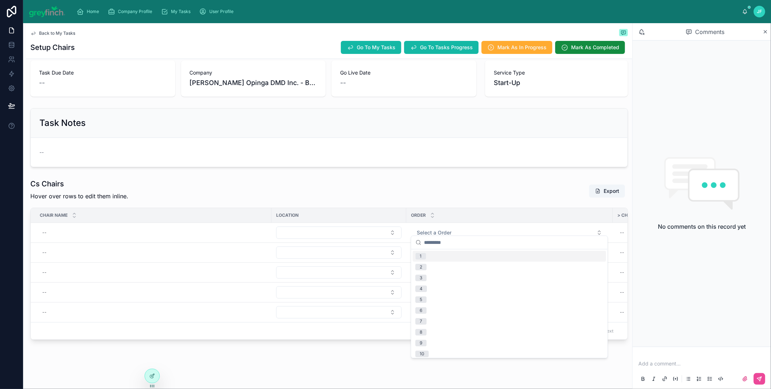
click at [433, 258] on div "1" at bounding box center [509, 256] width 193 height 11
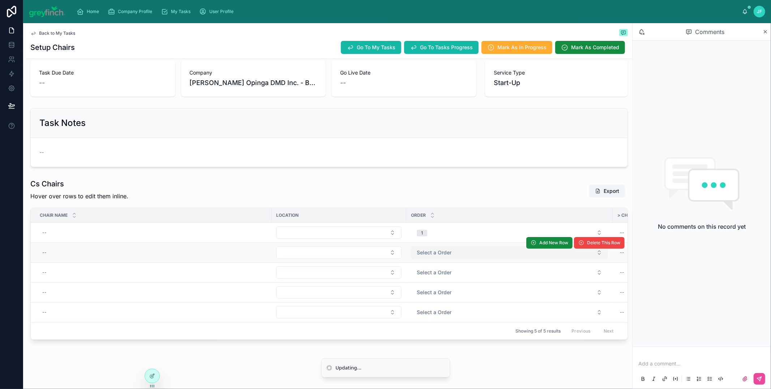
click at [430, 250] on span "Select a Order" at bounding box center [434, 252] width 35 height 7
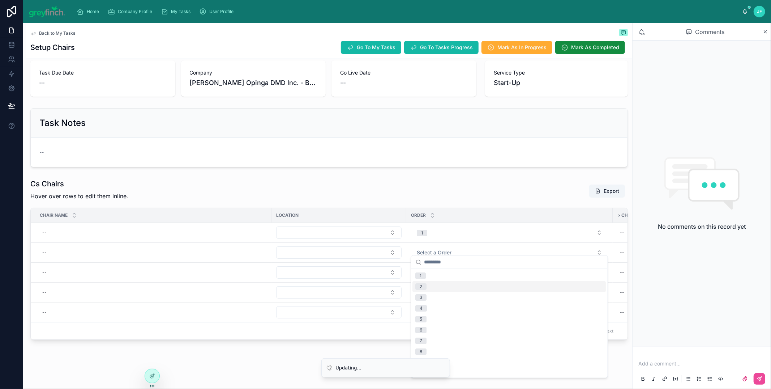
click at [431, 287] on div "2" at bounding box center [509, 286] width 193 height 11
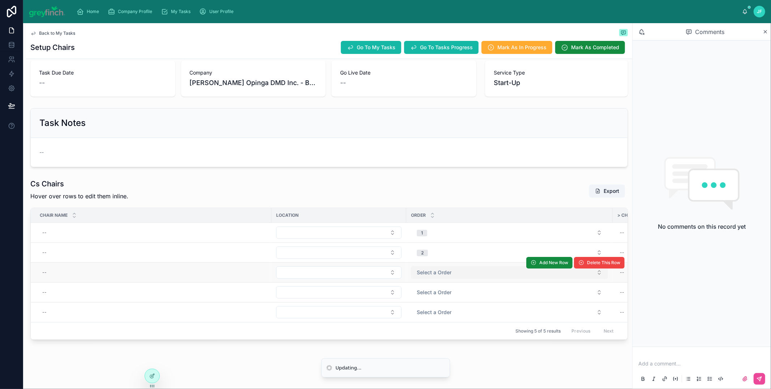
click at [425, 269] on span "Select a Order" at bounding box center [434, 272] width 35 height 7
click at [429, 269] on span "Select a Order" at bounding box center [434, 272] width 35 height 7
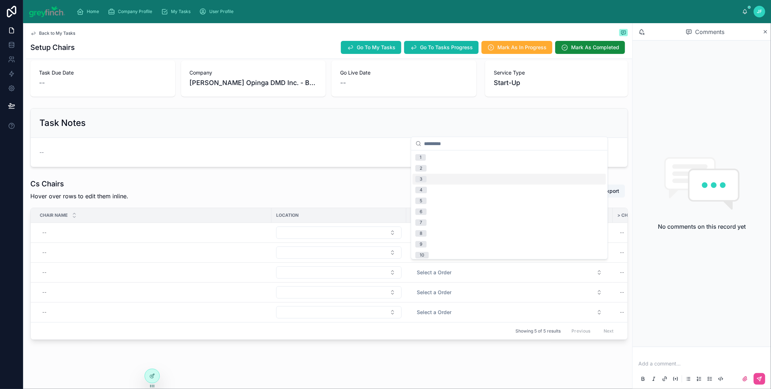
click at [423, 179] on span "3" at bounding box center [421, 179] width 11 height 7
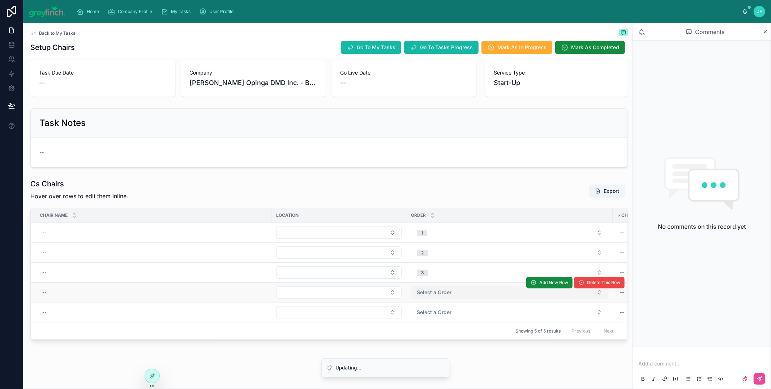
click at [429, 285] on form "Select a Order" at bounding box center [510, 292] width 198 height 14
drag, startPoint x: 430, startPoint y: 288, endPoint x: 431, endPoint y: 284, distance: 4.4
click at [431, 288] on span "Select a Order" at bounding box center [434, 291] width 35 height 7
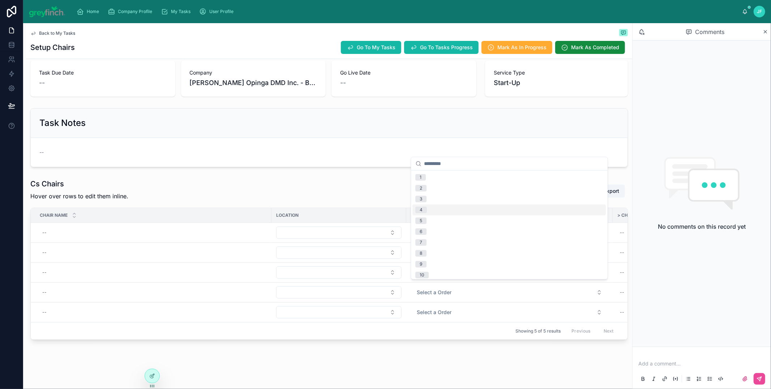
click at [427, 212] on div "Order" at bounding box center [510, 215] width 206 height 14
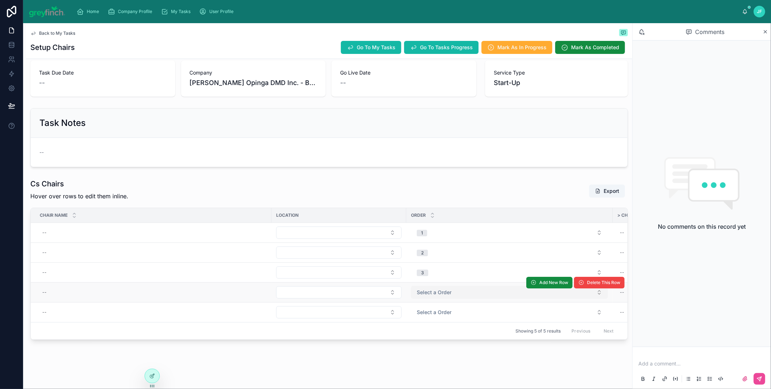
click at [431, 290] on span "Select a Order" at bounding box center [434, 291] width 35 height 7
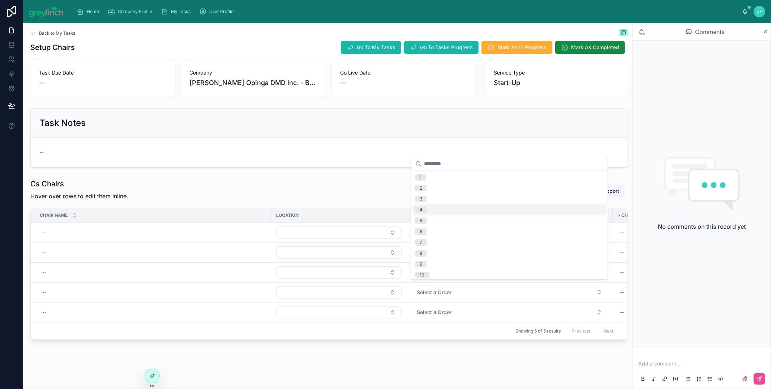
click at [437, 207] on div "4" at bounding box center [509, 209] width 193 height 11
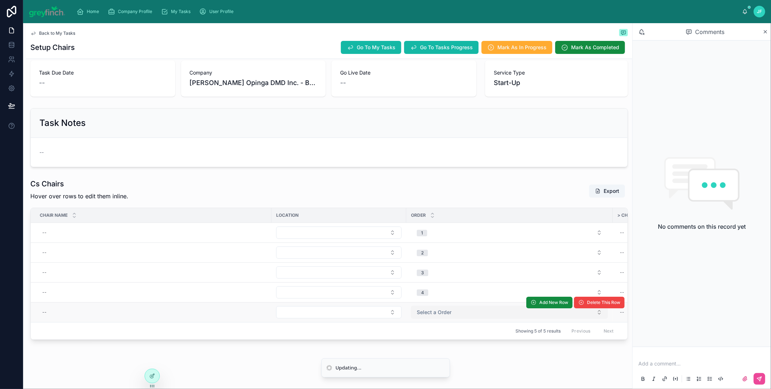
click at [433, 308] on span "Select a Order" at bounding box center [434, 311] width 35 height 7
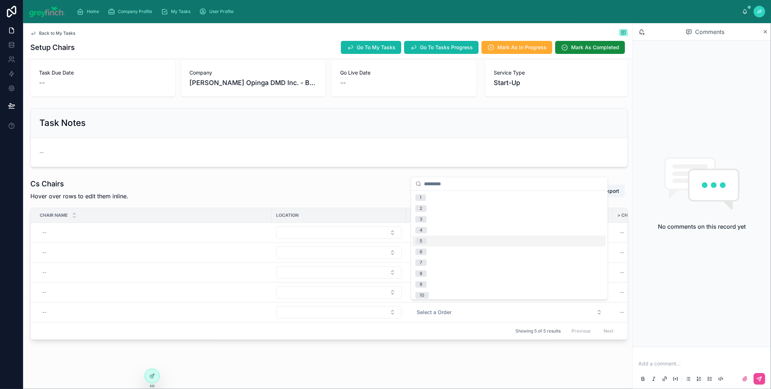
click at [427, 241] on span "5" at bounding box center [421, 240] width 11 height 7
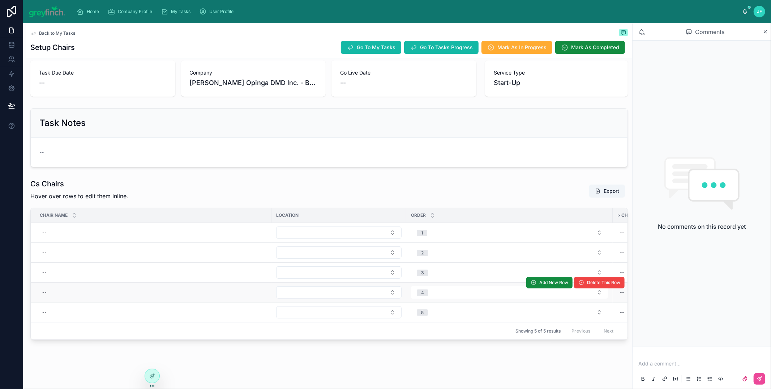
scroll to position [47, 0]
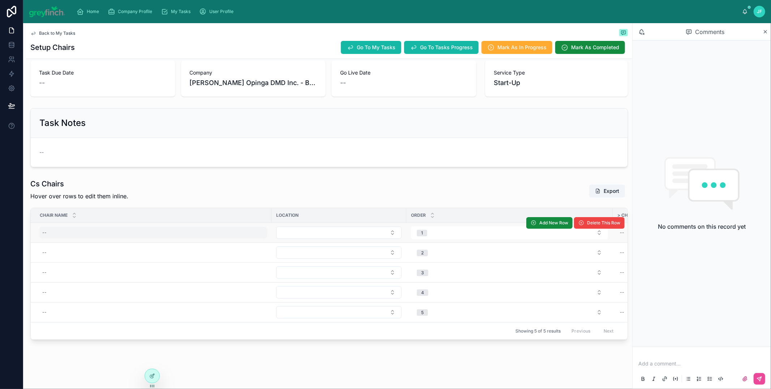
click at [52, 227] on div "--" at bounding box center [153, 233] width 228 height 12
type input "*******"
click button "submit" at bounding box center [131, 236] width 9 height 9
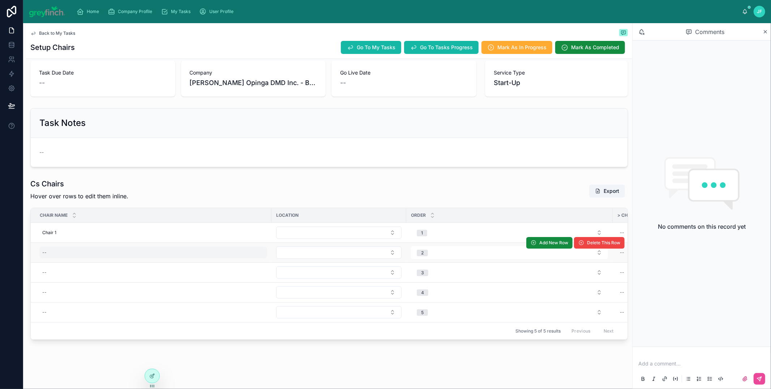
click at [46, 249] on div "--" at bounding box center [44, 252] width 4 height 6
type input "*******"
click button "submit" at bounding box center [131, 257] width 9 height 9
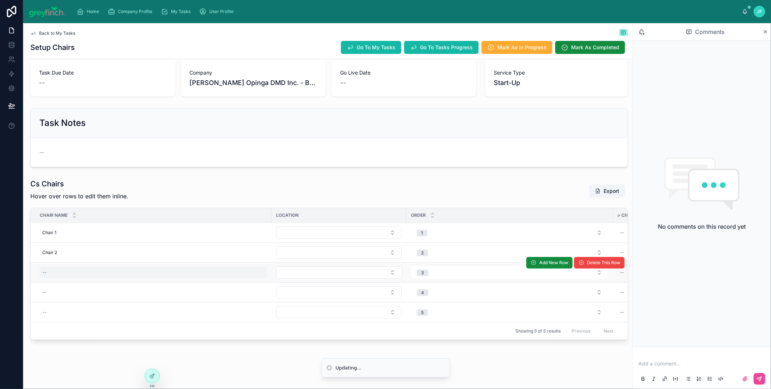
click at [52, 266] on div "--" at bounding box center [153, 272] width 228 height 12
type input "*"
click at [60, 266] on div "--" at bounding box center [153, 272] width 228 height 12
type input "*******"
click button "submit" at bounding box center [131, 276] width 9 height 9
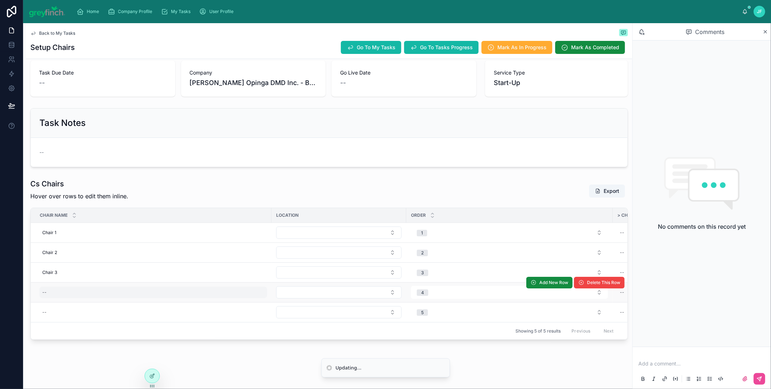
click at [52, 288] on div "--" at bounding box center [153, 292] width 228 height 12
type input "*********"
click button "submit" at bounding box center [131, 296] width 9 height 9
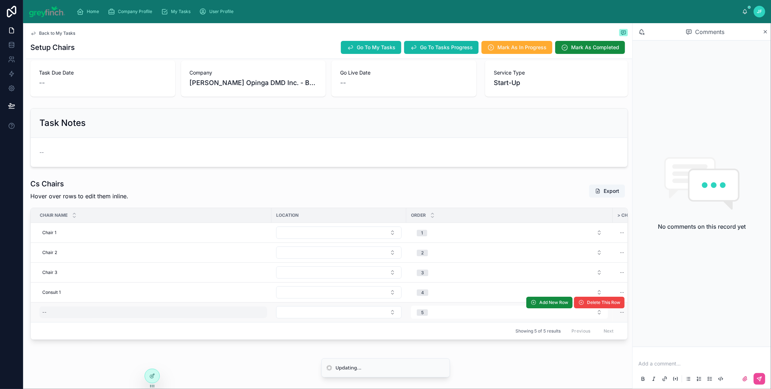
click at [46, 311] on div "--" at bounding box center [153, 312] width 228 height 12
type input "*********"
click button "submit" at bounding box center [131, 316] width 9 height 9
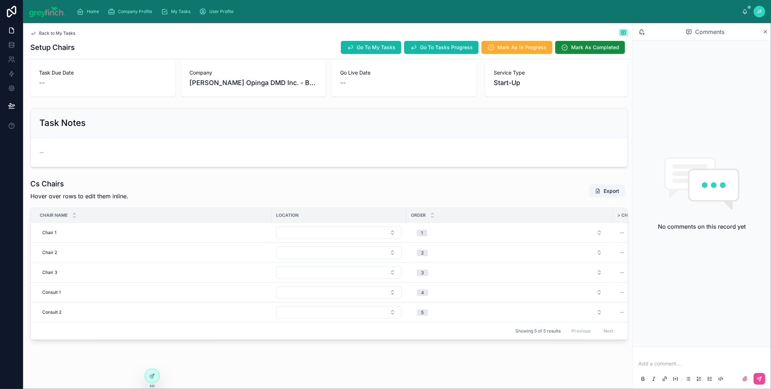
scroll to position [37, 0]
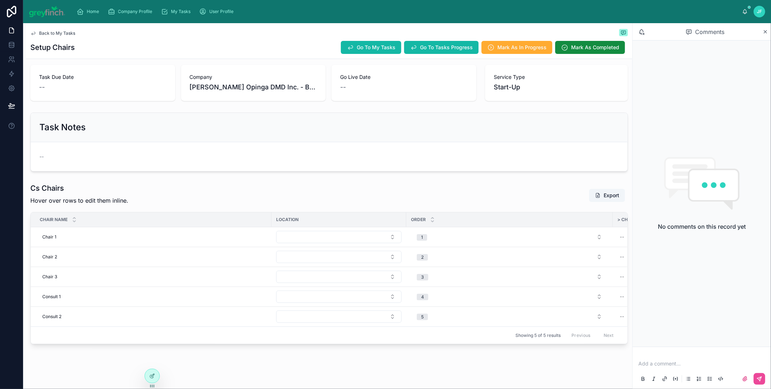
click at [563, 55] on div "Back to My Tasks Setup Chairs Go To My Tasks Go To Tasks Progress Mark As In Pr…" at bounding box center [329, 40] width 598 height 35
click at [571, 47] on span "Mark As Completed" at bounding box center [595, 47] width 48 height 7
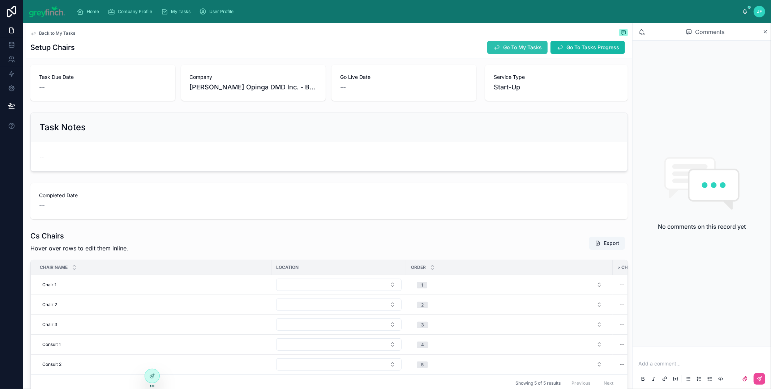
click at [495, 51] on button "Go To My Tasks" at bounding box center [517, 47] width 60 height 13
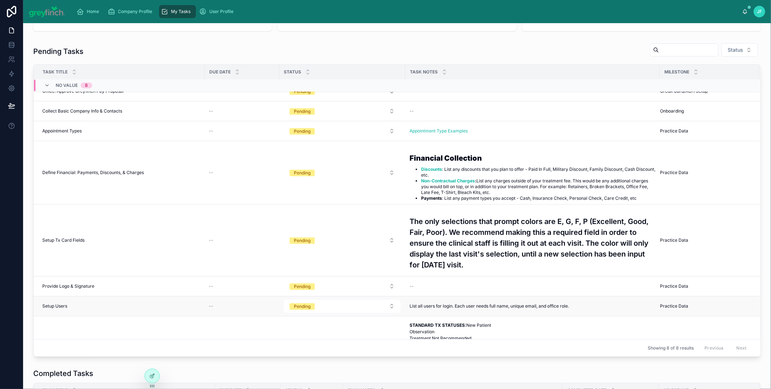
scroll to position [42, 0]
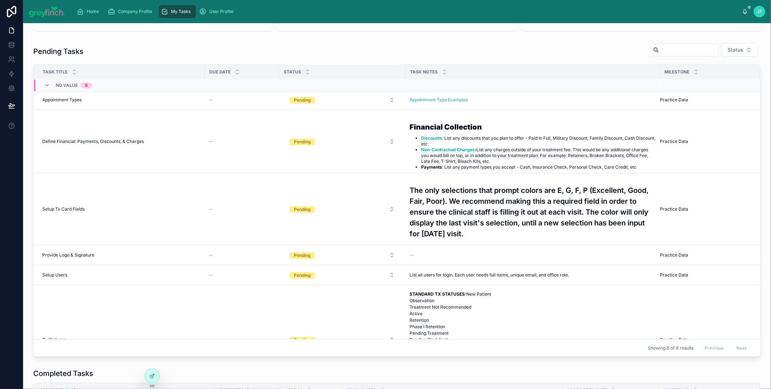
click at [65, 273] on span "Setup Users" at bounding box center [54, 275] width 25 height 6
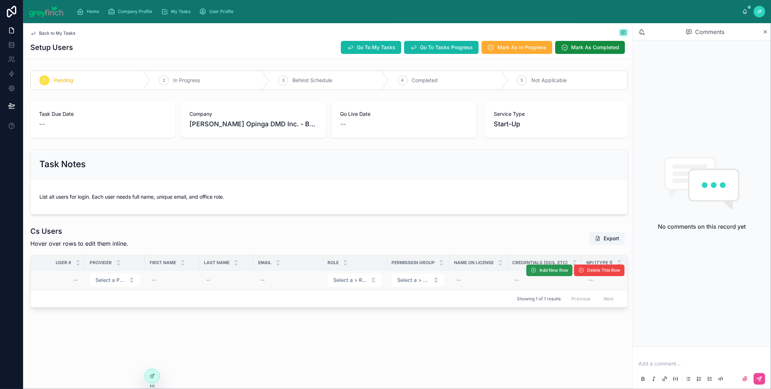
click at [542, 271] on span "Add New Row" at bounding box center [553, 270] width 29 height 6
drag, startPoint x: 60, startPoint y: 279, endPoint x: 68, endPoint y: 279, distance: 7.6
click at [68, 279] on div "--" at bounding box center [59, 280] width 41 height 12
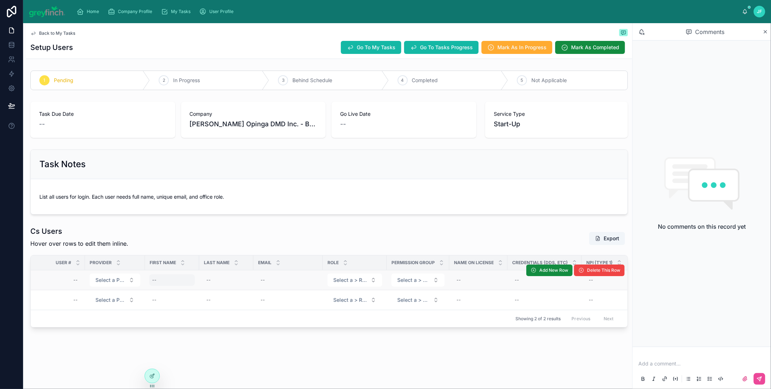
click at [154, 279] on div "--" at bounding box center [154, 280] width 4 height 6
click at [279, 277] on div "--" at bounding box center [288, 280] width 61 height 12
click at [275, 238] on div "Cs Users Hover over rows to edit them inline. Export" at bounding box center [329, 238] width 598 height 25
click at [114, 281] on span "Select a Provider" at bounding box center [110, 279] width 30 height 7
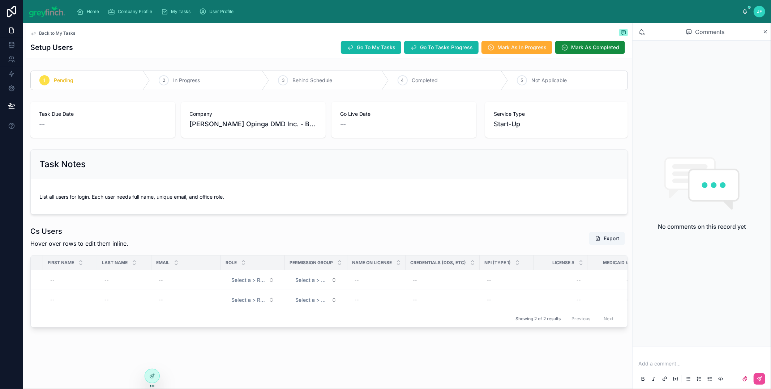
scroll to position [0, 117]
click at [488, 240] on div "Cs Users Hover over rows to edit them inline. Export" at bounding box center [329, 238] width 598 height 25
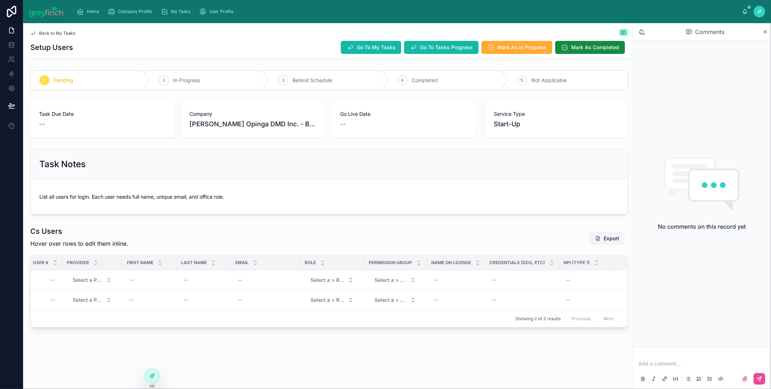
scroll to position [0, 0]
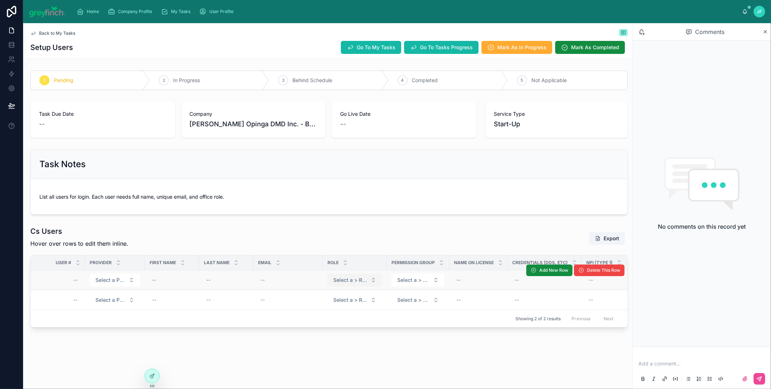
click at [345, 282] on span "Select a > Role" at bounding box center [350, 279] width 34 height 7
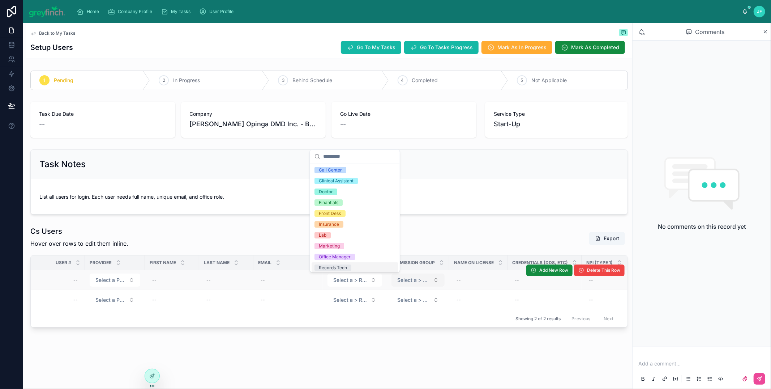
click at [415, 281] on span "Select a > Permission Group" at bounding box center [413, 279] width 33 height 7
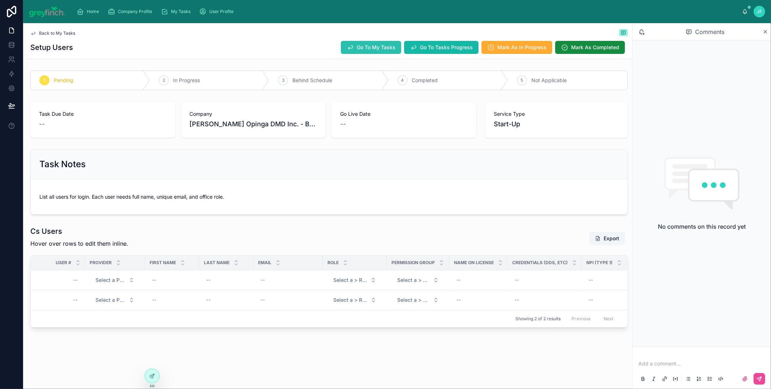
click at [369, 50] on span "Go To My Tasks" at bounding box center [376, 47] width 39 height 7
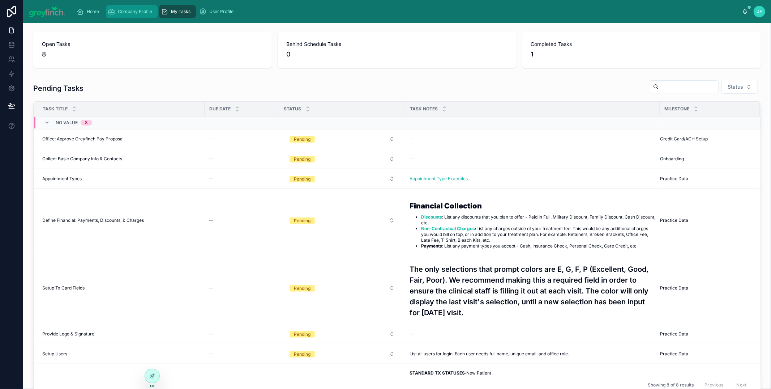
click at [127, 14] on div "Company Profile" at bounding box center [131, 12] width 47 height 12
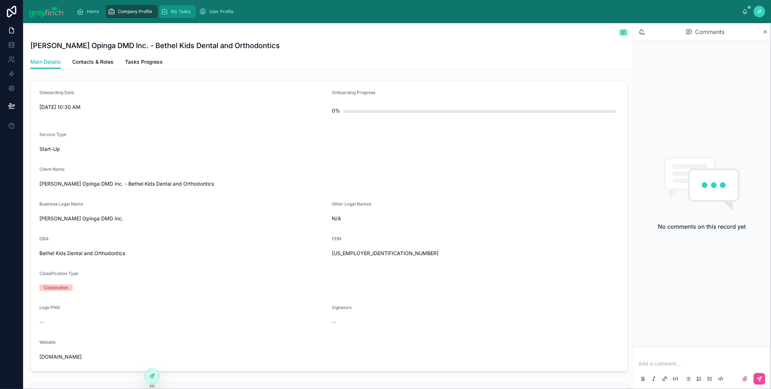
click at [172, 12] on span "My Tasks" at bounding box center [181, 12] width 20 height 6
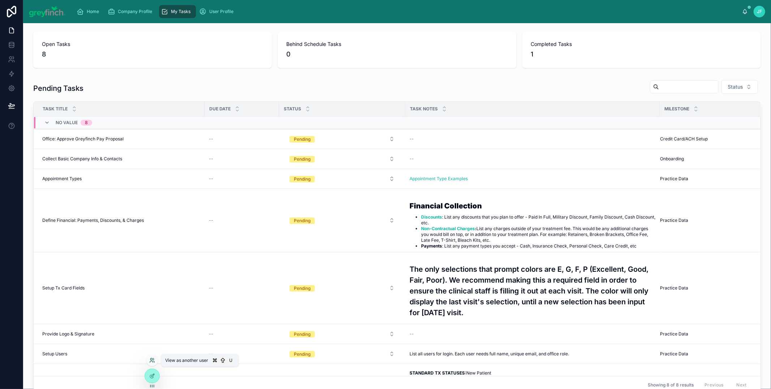
click at [152, 350] on icon at bounding box center [152, 360] width 6 height 6
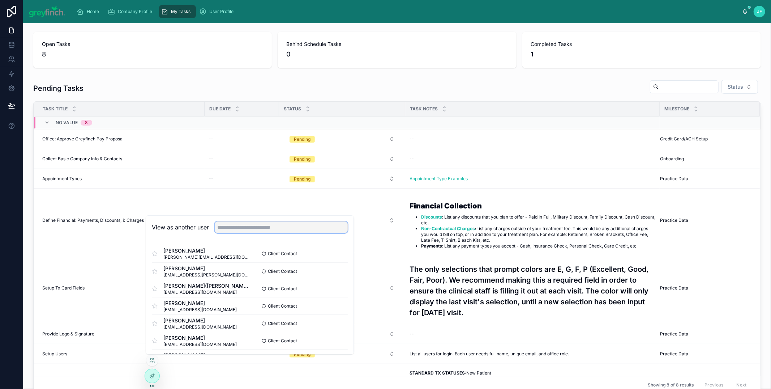
click at [234, 230] on input "text" at bounding box center [281, 227] width 133 height 12
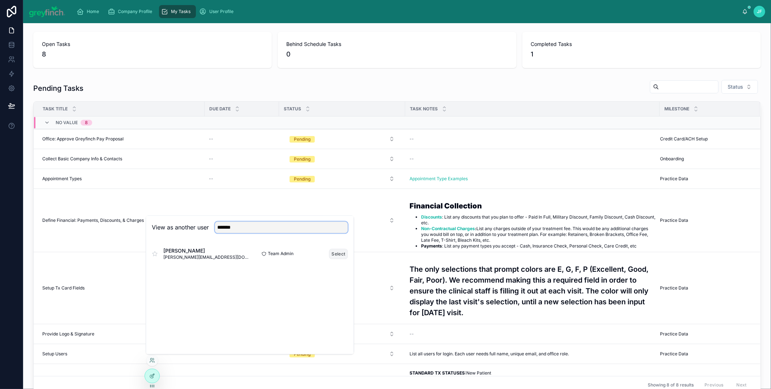
type input "*******"
click at [342, 254] on button "Select" at bounding box center [338, 253] width 19 height 10
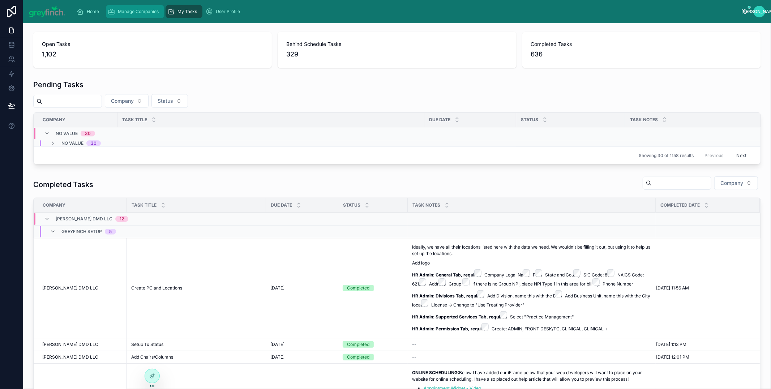
click at [127, 12] on span "Manage Companies" at bounding box center [138, 12] width 41 height 6
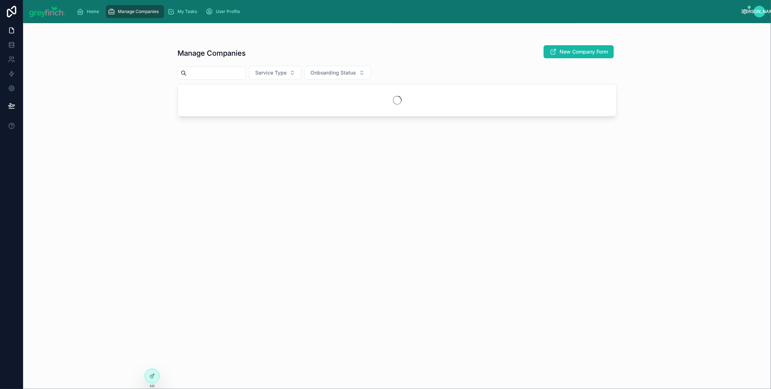
click at [245, 79] on div at bounding box center [211, 73] width 69 height 13
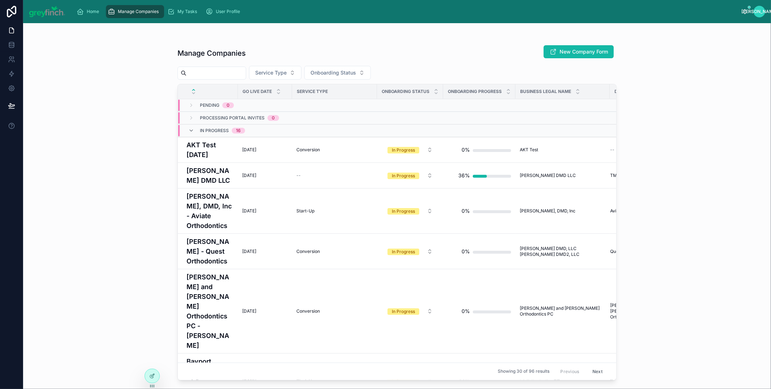
click at [243, 76] on input "text" at bounding box center [216, 73] width 59 height 10
type input "******"
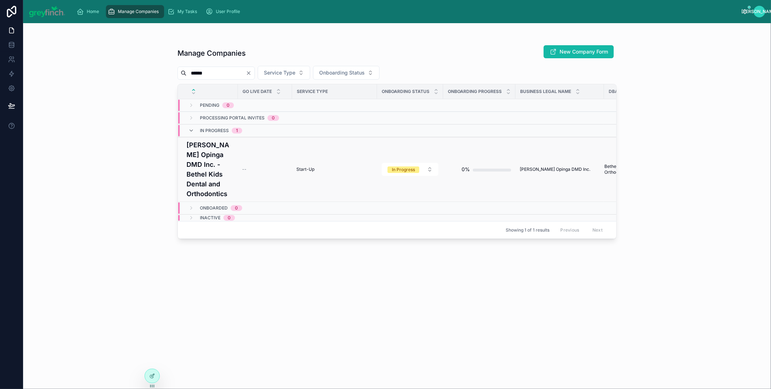
click at [201, 157] on h4 "[PERSON_NAME] Opinga DMD Inc. - Bethel Kids Dental and Orthodontics" at bounding box center [210, 169] width 47 height 59
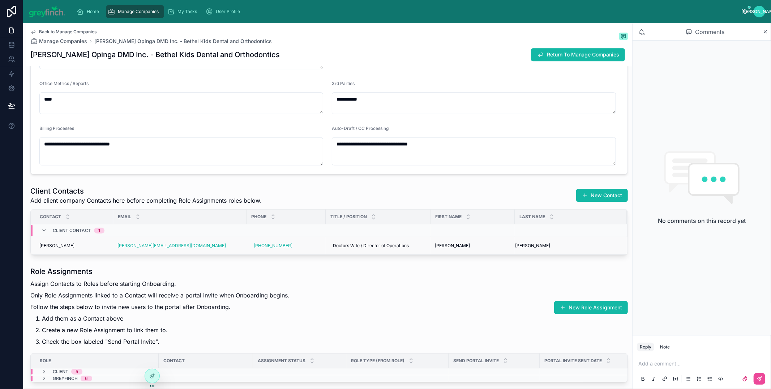
scroll to position [1721, 0]
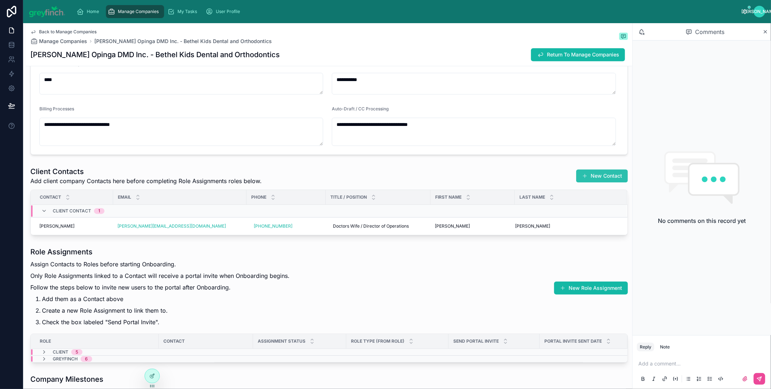
click at [587, 174] on button "New Contact" at bounding box center [602, 175] width 52 height 13
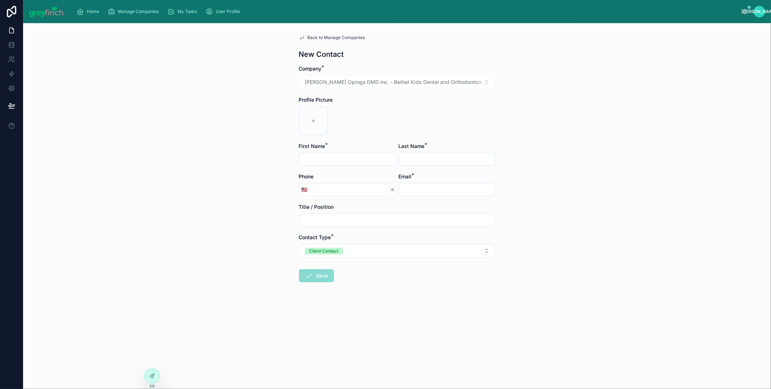
click at [341, 153] on div at bounding box center [347, 159] width 97 height 13
click at [341, 157] on input "text" at bounding box center [347, 159] width 96 height 10
type input "*********"
click at [440, 159] on input "text" at bounding box center [447, 159] width 96 height 10
type input "****"
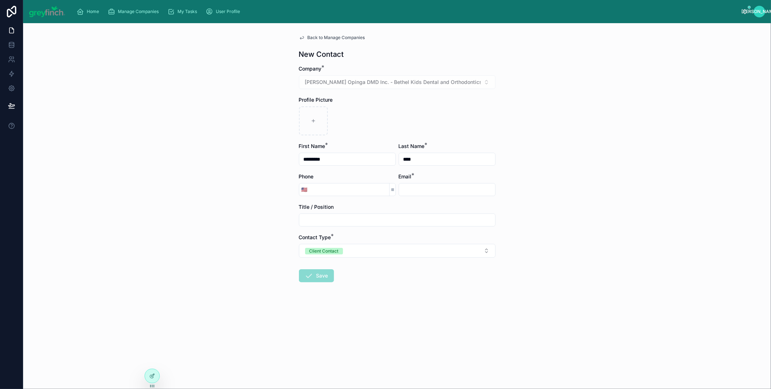
click at [417, 192] on input "text" at bounding box center [447, 189] width 96 height 10
type input "**********"
click at [563, 190] on div "**********" at bounding box center [397, 205] width 748 height 365
click at [314, 277] on button "Save" at bounding box center [316, 275] width 35 height 13
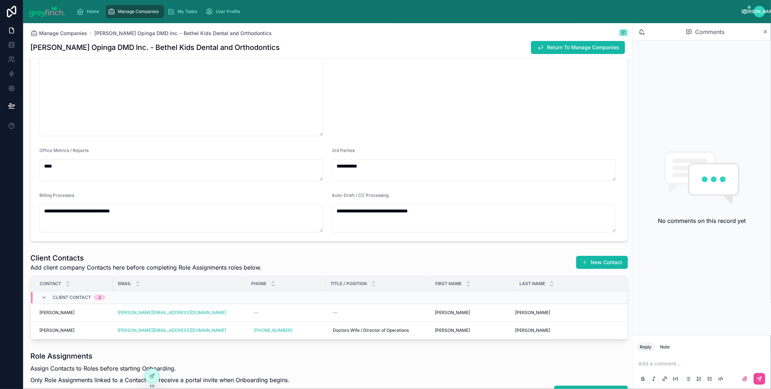
scroll to position [1645, 0]
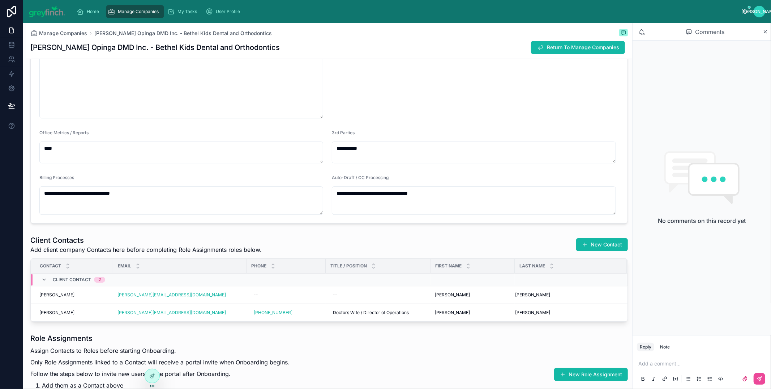
click at [587, 247] on button "New Contact" at bounding box center [602, 244] width 52 height 13
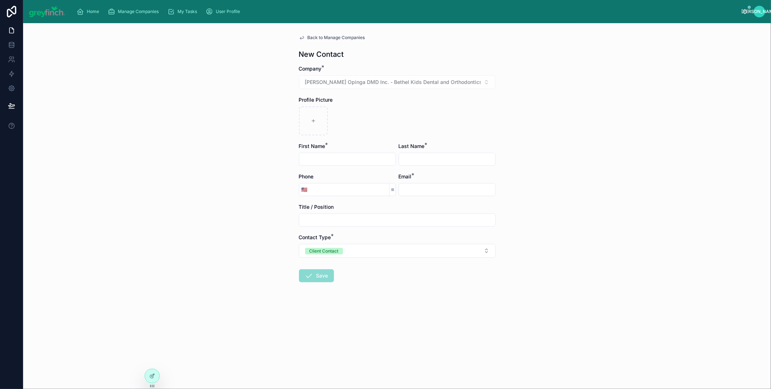
click at [347, 159] on input "text" at bounding box center [347, 159] width 96 height 10
type input "*"
click at [347, 160] on input "*" at bounding box center [347, 159] width 96 height 10
click at [446, 194] on input "text" at bounding box center [447, 189] width 96 height 10
click at [446, 193] on input "text" at bounding box center [447, 189] width 96 height 10
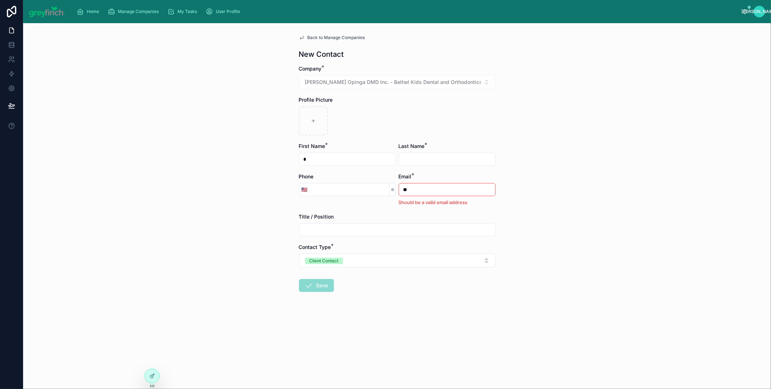
type input "*"
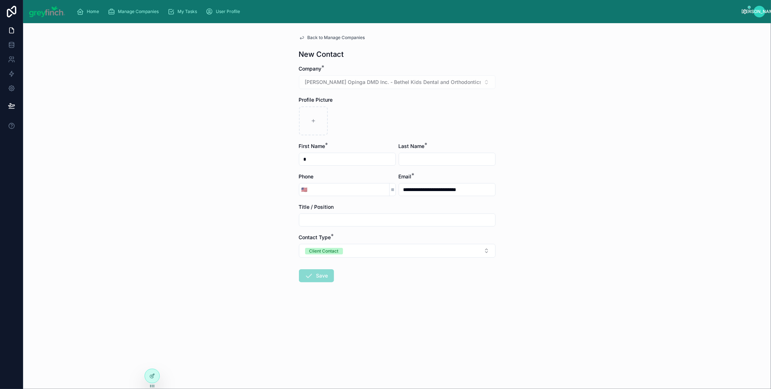
type input "**********"
click at [332, 157] on input "*" at bounding box center [347, 159] width 96 height 10
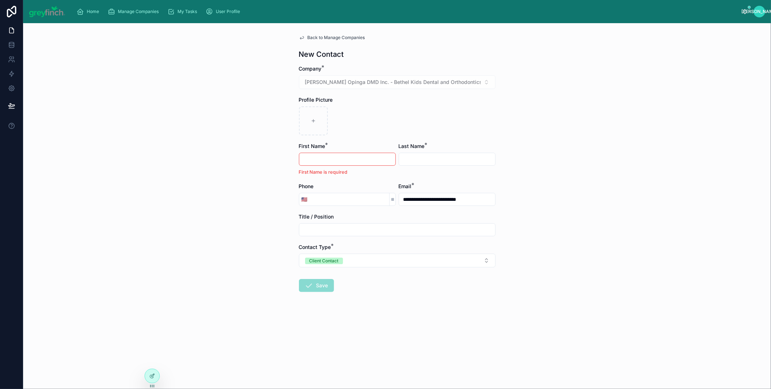
type input "*"
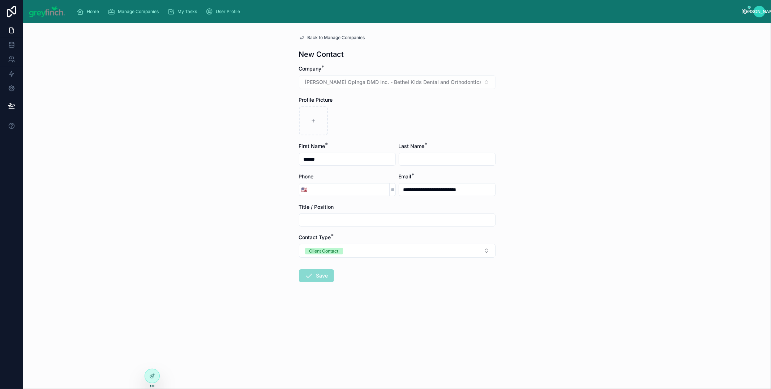
type input "******"
type input "*****"
click at [316, 276] on button "Save" at bounding box center [316, 275] width 35 height 13
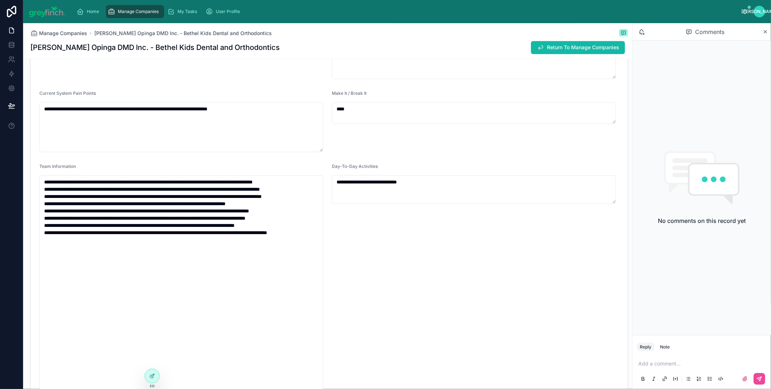
scroll to position [1365, 0]
click at [524, 143] on div "Make It / Break It ***" at bounding box center [475, 120] width 287 height 61
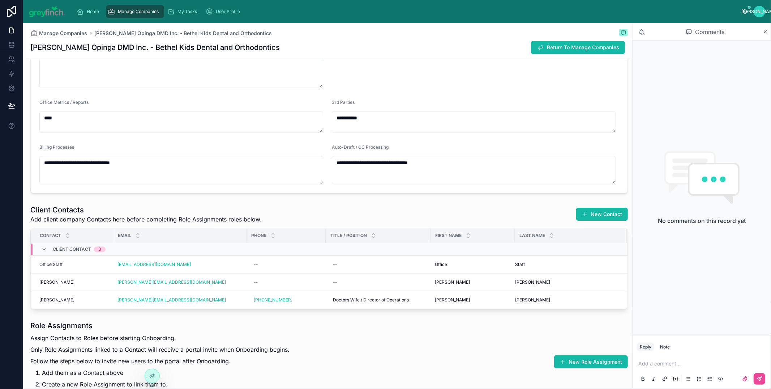
scroll to position [1679, 0]
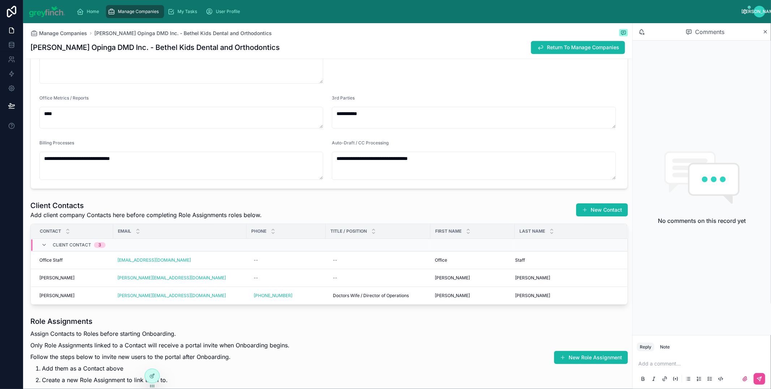
click at [513, 210] on div "Client Contacts Add client company Contacts here before completing Role Assignm…" at bounding box center [329, 209] width 598 height 19
click at [509, 206] on div "Client Contacts Add client company Contacts here before completing Role Assignm…" at bounding box center [329, 209] width 598 height 19
click at [505, 206] on div "Client Contacts Add client company Contacts here before completing Role Assignm…" at bounding box center [329, 209] width 598 height 19
click at [505, 210] on div "Client Contacts Add client company Contacts here before completing Role Assignm…" at bounding box center [329, 209] width 598 height 19
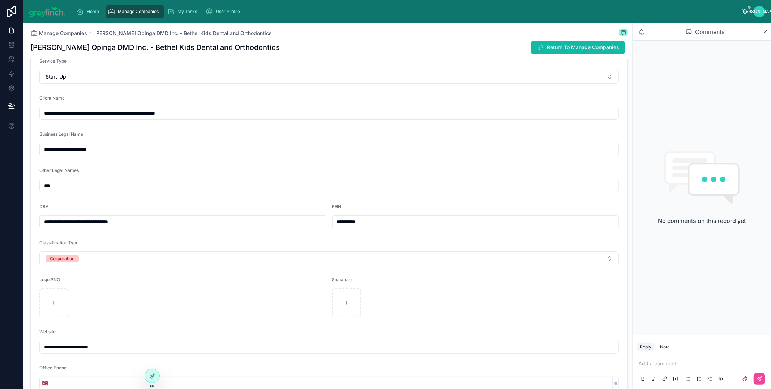
scroll to position [81, 0]
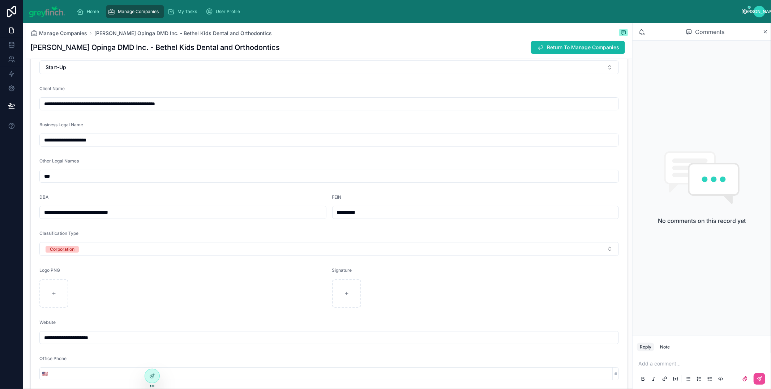
click at [170, 138] on input "**********" at bounding box center [329, 140] width 579 height 10
click at [169, 138] on input "**********" at bounding box center [329, 140] width 579 height 10
click at [386, 214] on input "**********" at bounding box center [476, 212] width 286 height 10
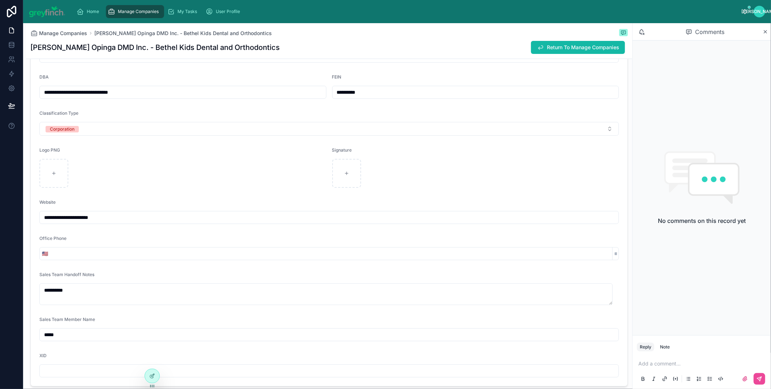
scroll to position [201, 0]
click at [118, 217] on input "**********" at bounding box center [329, 217] width 579 height 10
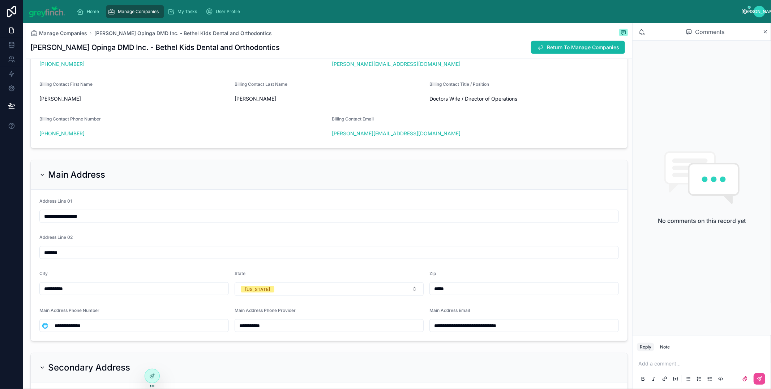
scroll to position [626, 0]
drag, startPoint x: 112, startPoint y: 213, endPoint x: 117, endPoint y: 213, distance: 5.4
click at [112, 213] on input "**********" at bounding box center [329, 215] width 579 height 10
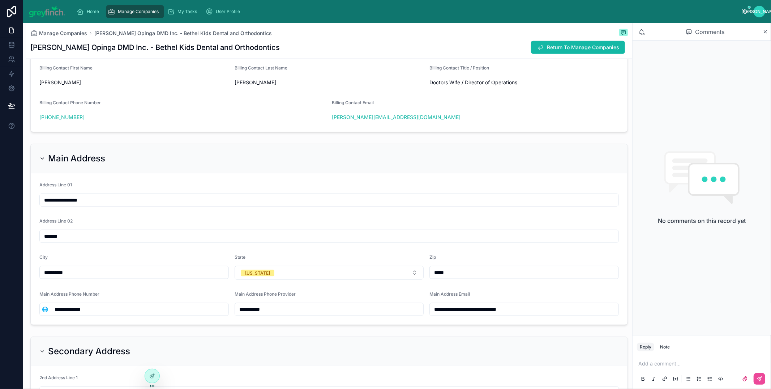
scroll to position [641, 0]
click at [110, 308] on input "**********" at bounding box center [139, 309] width 178 height 10
click at [477, 309] on input "**********" at bounding box center [524, 309] width 189 height 10
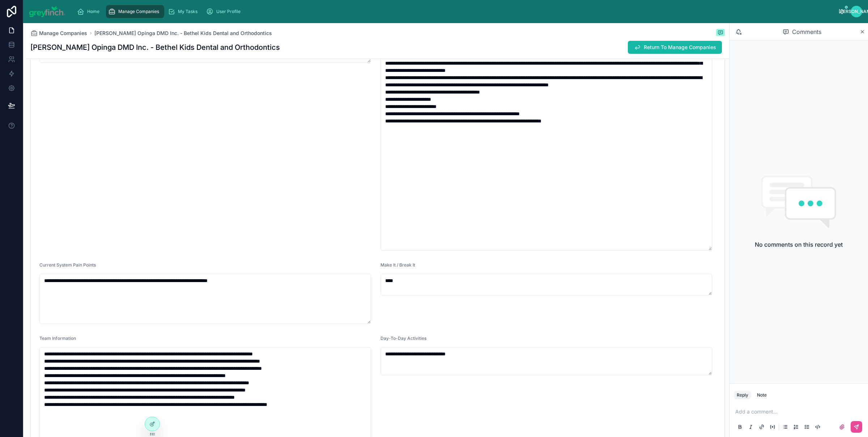
scroll to position [1192, 0]
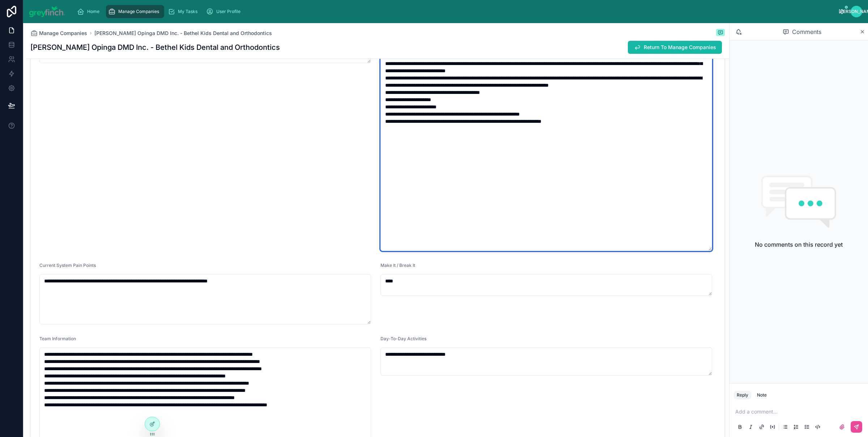
click at [429, 125] on textarea at bounding box center [545, 139] width 331 height 223
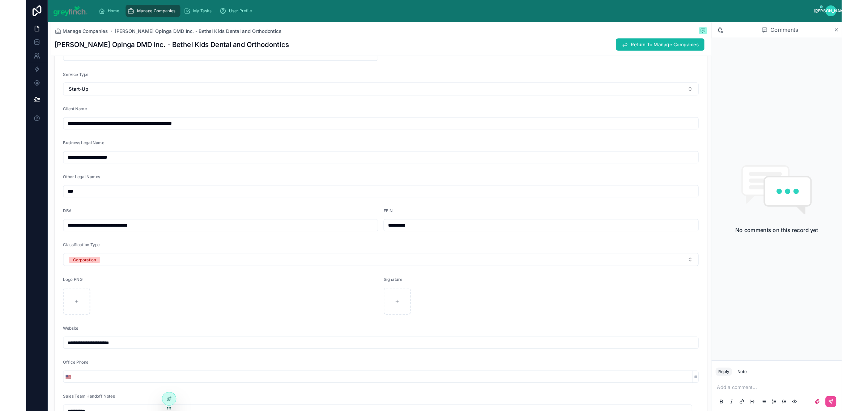
scroll to position [103, 0]
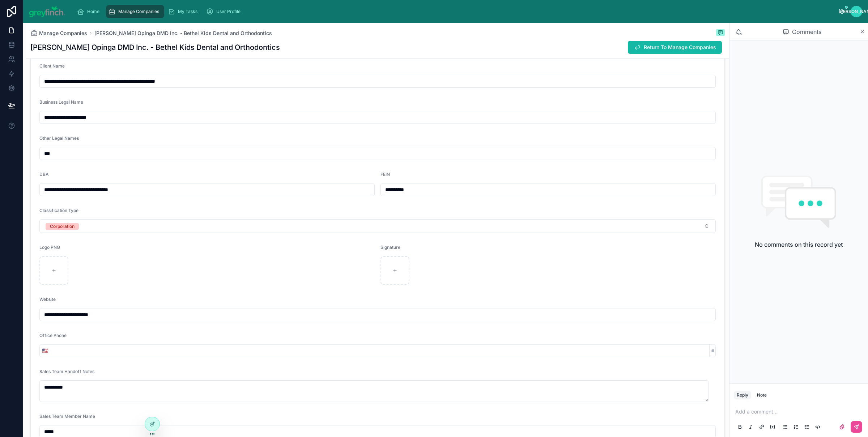
click at [84, 193] on input "**********" at bounding box center [207, 190] width 334 height 10
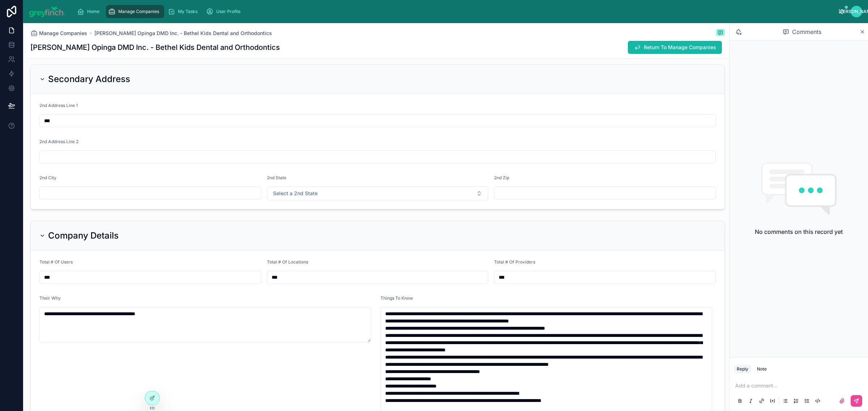
scroll to position [1125, 0]
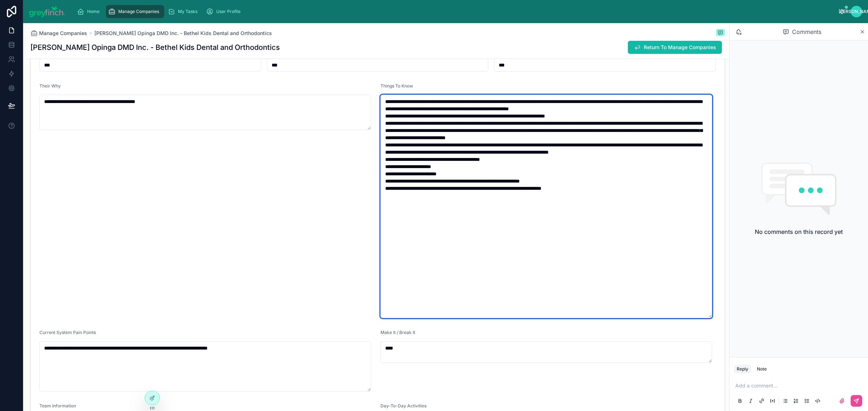
click at [428, 190] on textarea at bounding box center [545, 206] width 331 height 223
click at [508, 188] on textarea at bounding box center [545, 206] width 331 height 223
click at [507, 189] on textarea at bounding box center [545, 206] width 331 height 223
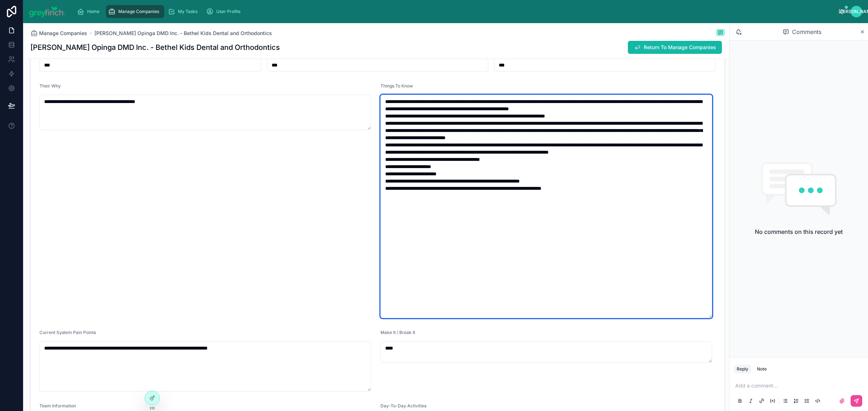
click at [507, 189] on textarea at bounding box center [545, 206] width 331 height 223
click at [587, 188] on textarea at bounding box center [545, 206] width 331 height 223
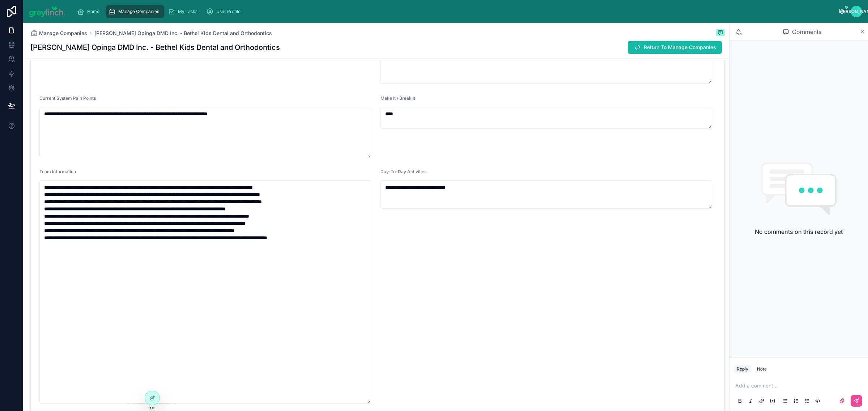
scroll to position [1368, 0]
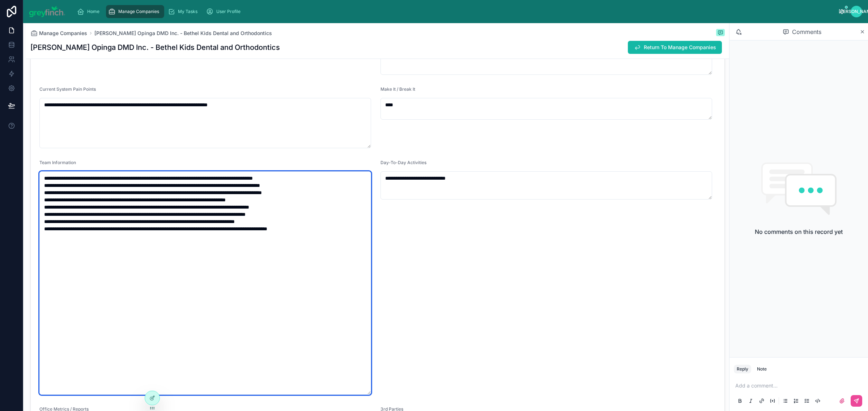
click at [124, 180] on textarea "**********" at bounding box center [204, 282] width 331 height 223
click at [129, 188] on textarea "**********" at bounding box center [204, 282] width 331 height 223
click at [157, 203] on textarea "**********" at bounding box center [204, 282] width 331 height 223
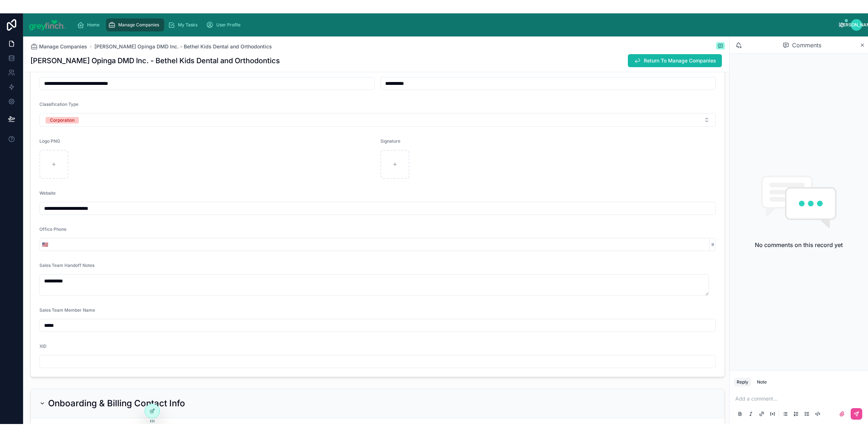
scroll to position [0, 0]
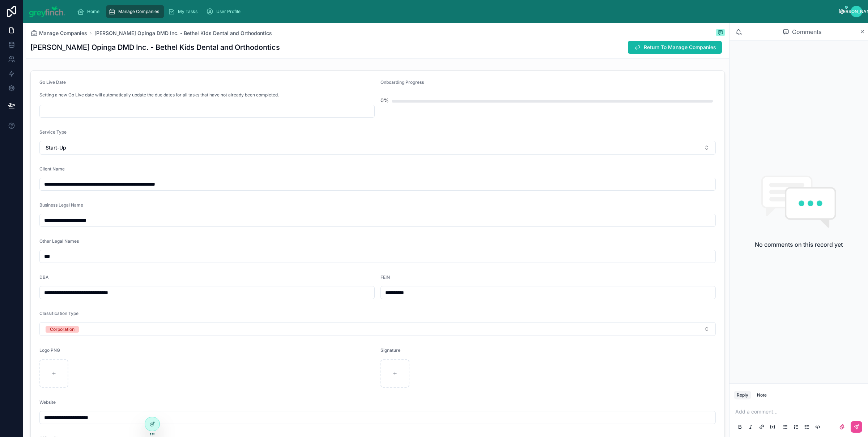
click at [112, 222] on input "**********" at bounding box center [377, 220] width 675 height 10
click at [134, 298] on div "**********" at bounding box center [206, 292] width 335 height 13
click at [463, 286] on div "**********" at bounding box center [547, 287] width 335 height 25
click at [459, 291] on input "**********" at bounding box center [548, 293] width 334 height 10
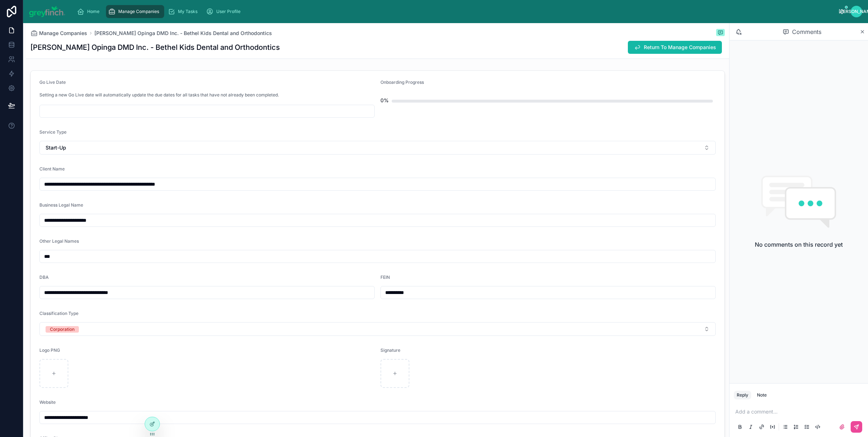
scroll to position [259, 0]
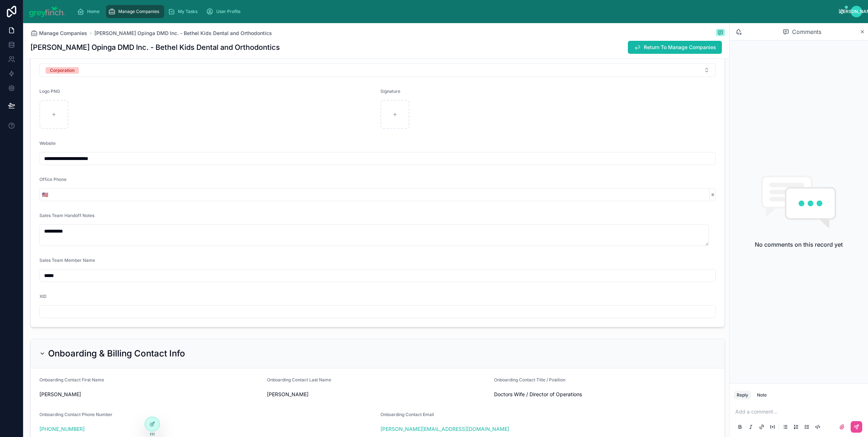
click at [165, 158] on input "**********" at bounding box center [377, 159] width 675 height 10
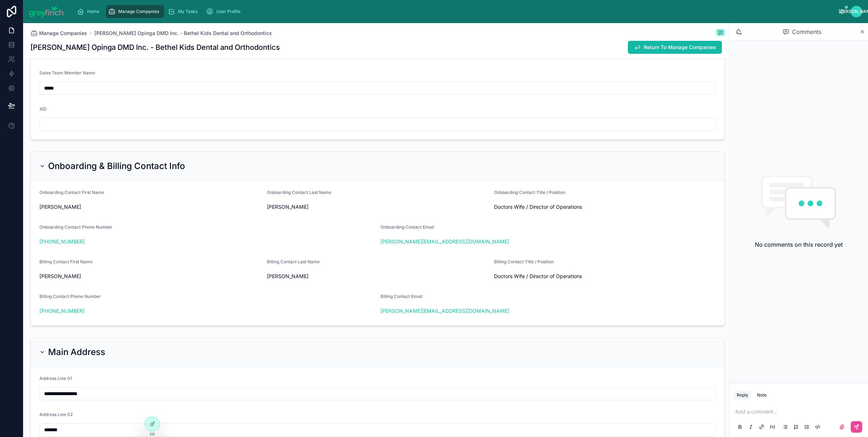
scroll to position [338, 0]
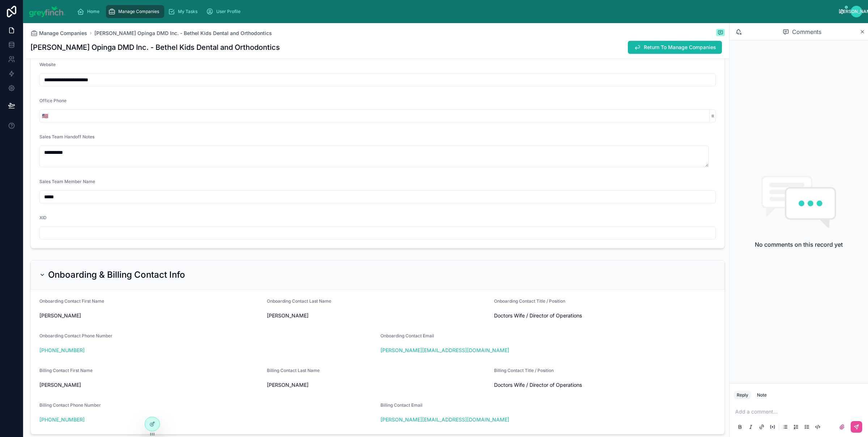
type input "**********"
click at [61, 235] on input "text" at bounding box center [377, 233] width 675 height 10
paste input "*****"
type input "*****"
type input "**********"
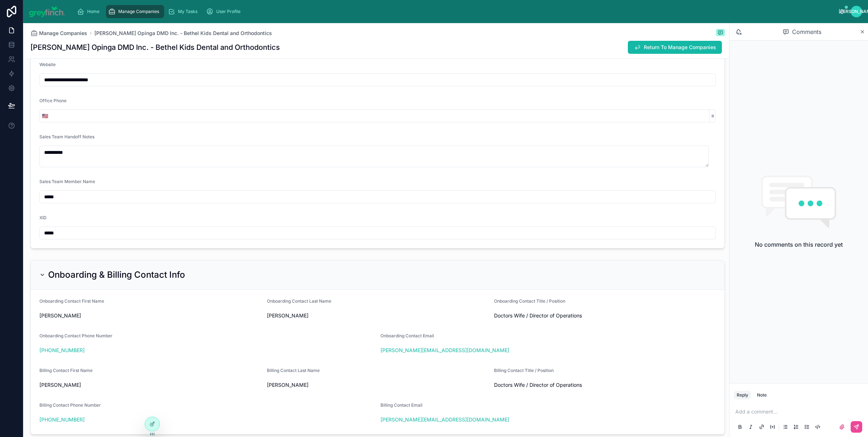
type input "*****"
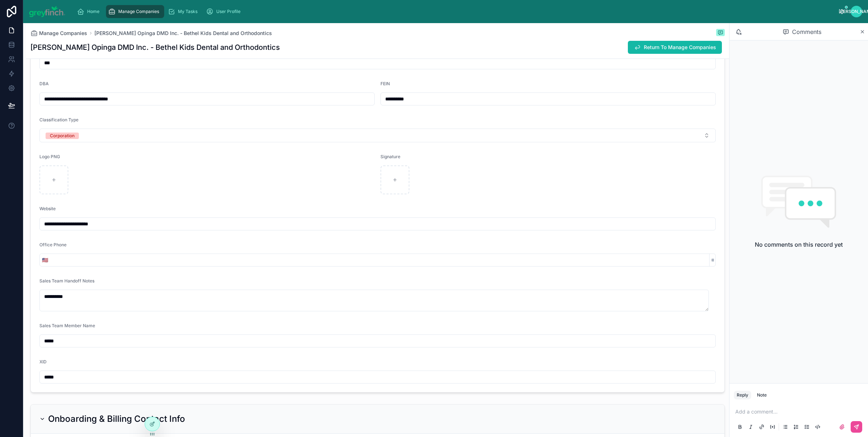
scroll to position [196, 0]
click at [398, 71] on form "**********" at bounding box center [377, 132] width 693 height 515
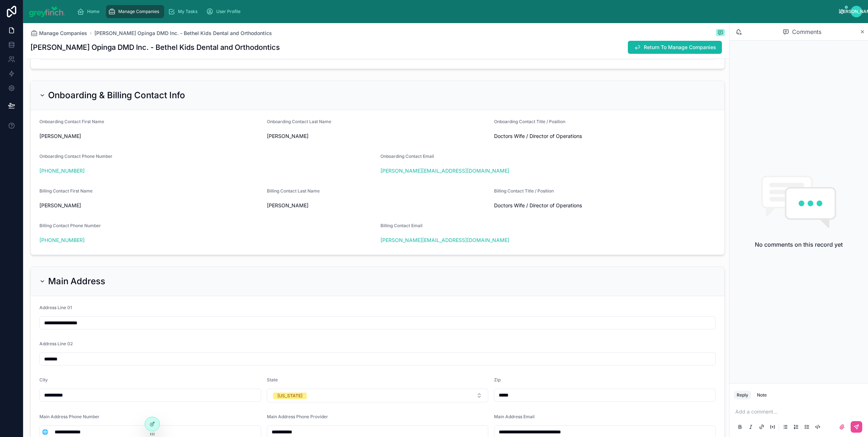
scroll to position [580, 0]
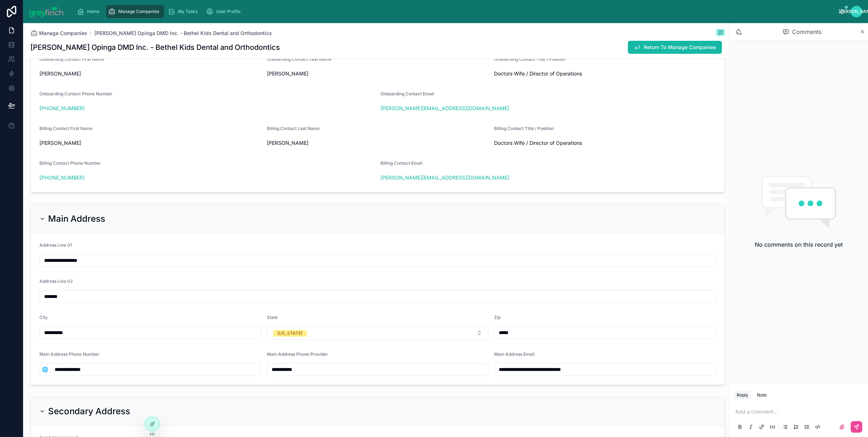
click at [139, 264] on input "**********" at bounding box center [377, 261] width 675 height 10
click at [138, 262] on input "**********" at bounding box center [377, 261] width 675 height 10
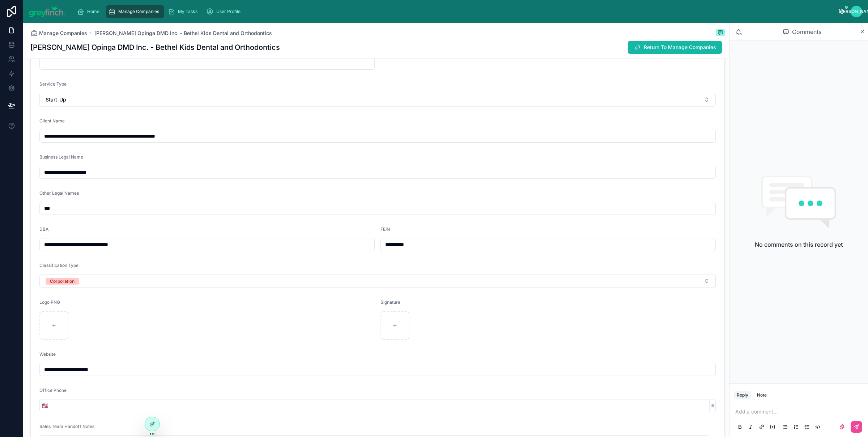
scroll to position [0, 0]
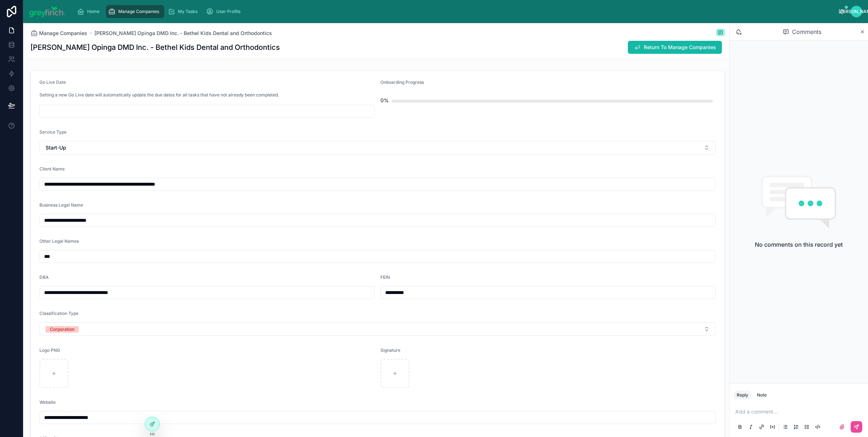
click at [144, 221] on input "**********" at bounding box center [377, 220] width 675 height 10
type input "**********"
